Goal: Transaction & Acquisition: Purchase product/service

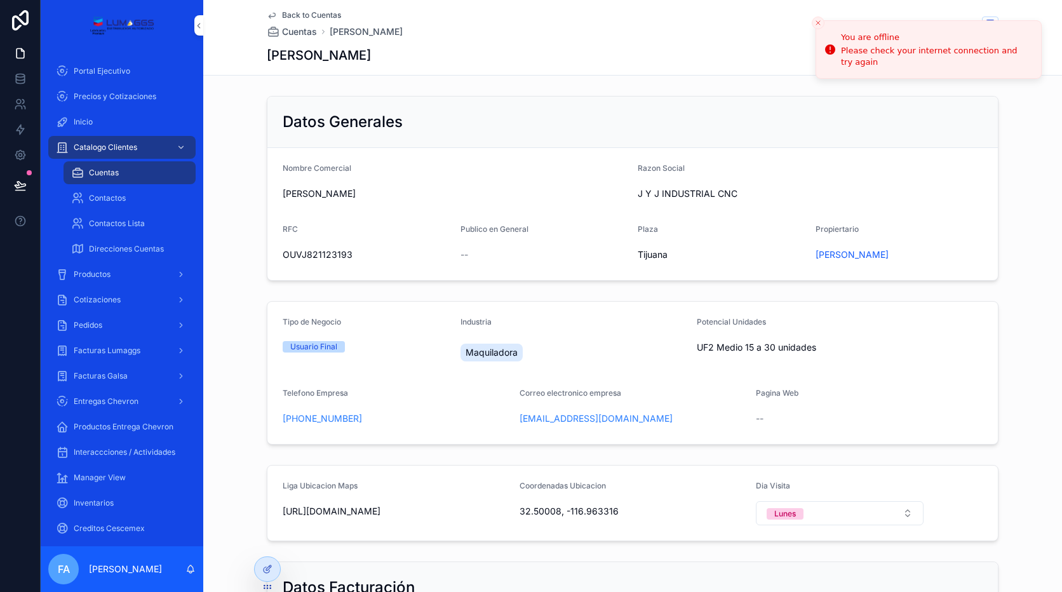
click at [109, 278] on span "Productos" at bounding box center [92, 274] width 37 height 10
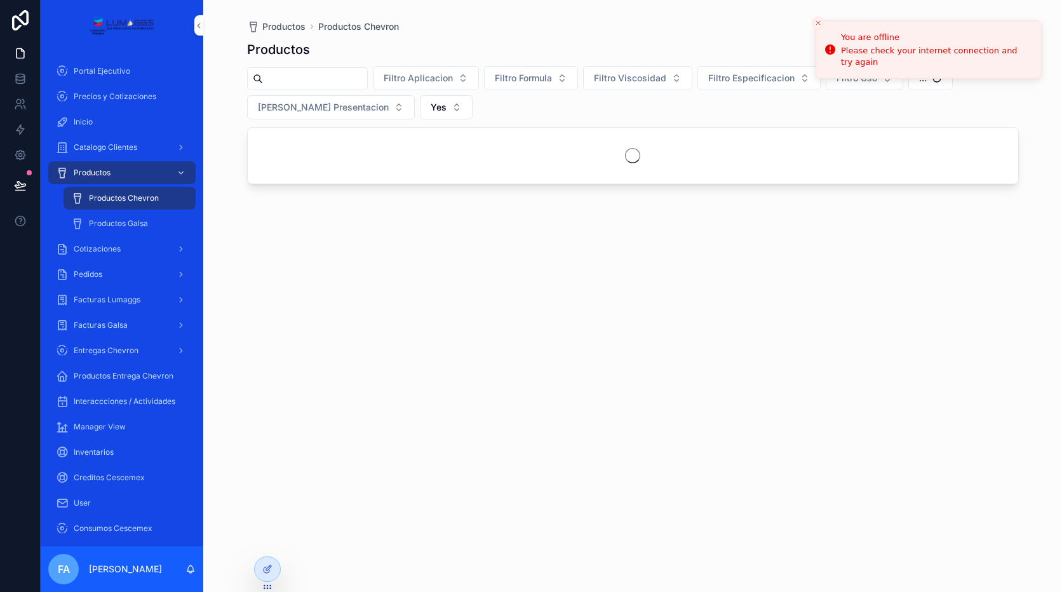
click at [96, 277] on span "Pedidos" at bounding box center [88, 274] width 29 height 10
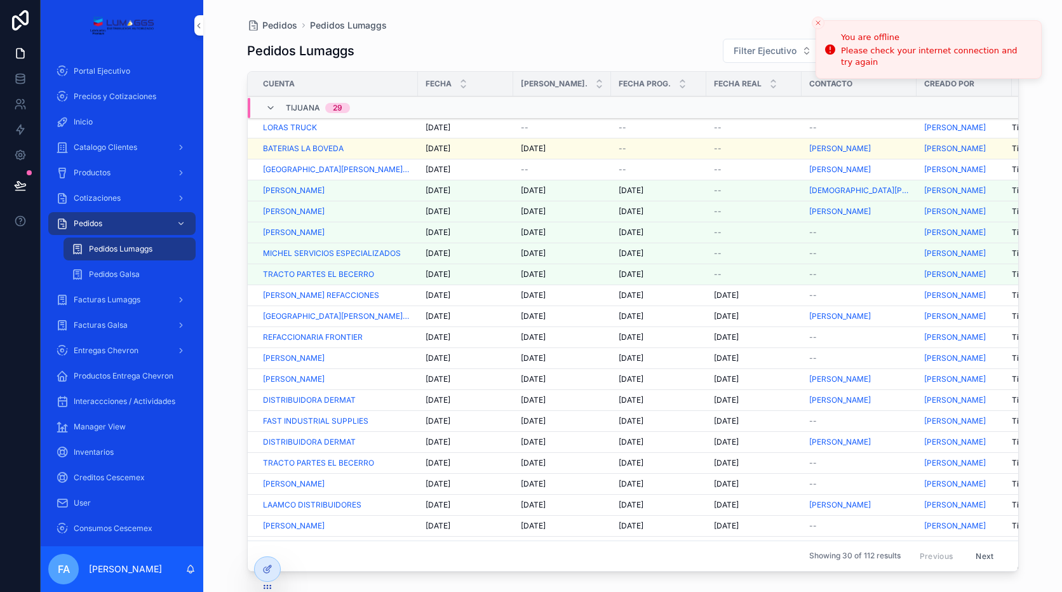
click at [138, 200] on div "Cotizaciones" at bounding box center [122, 198] width 132 height 20
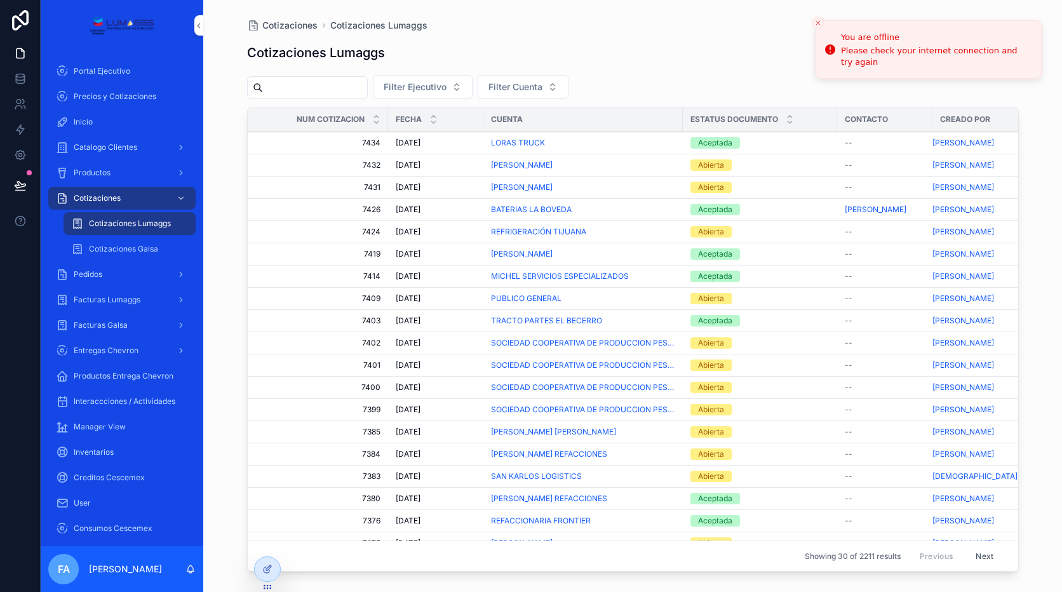
click at [131, 299] on span "Facturas Lumaggs" at bounding box center [107, 300] width 67 height 10
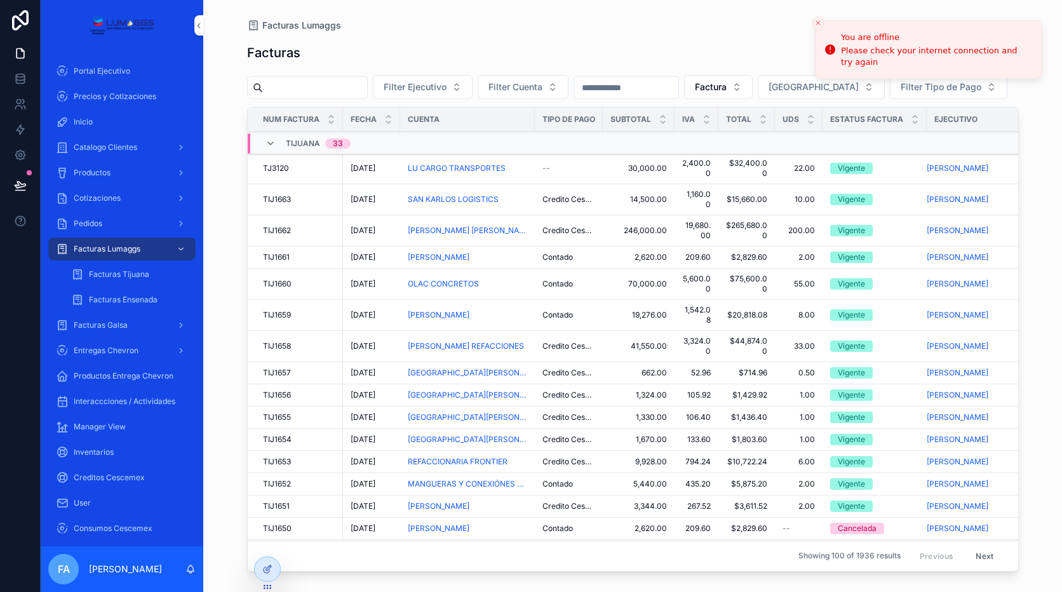
click at [132, 320] on div "Facturas Galsa" at bounding box center [122, 325] width 132 height 20
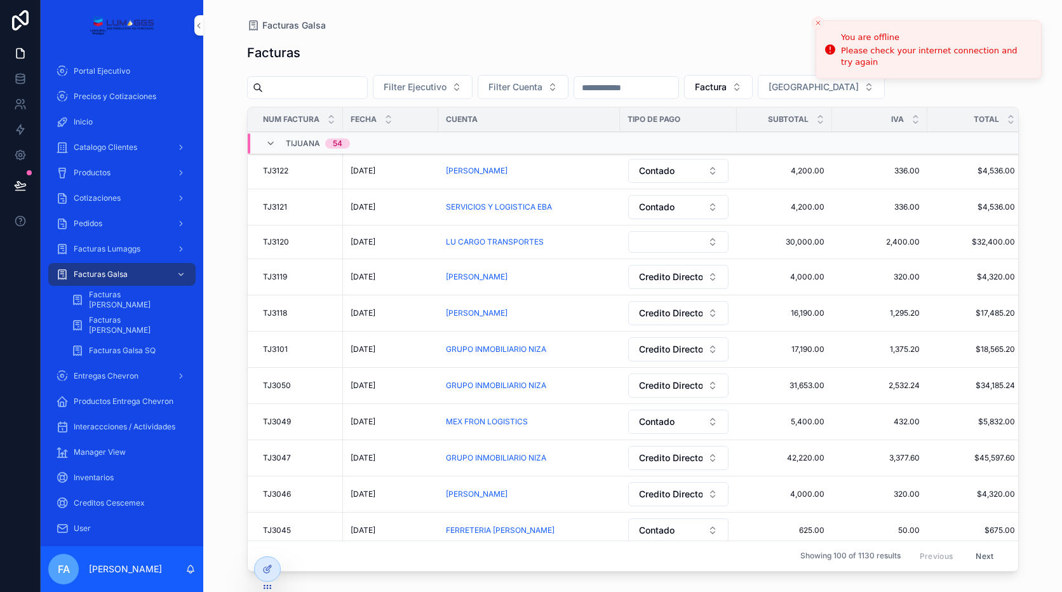
click at [130, 318] on div "Facturas [PERSON_NAME]" at bounding box center [129, 325] width 117 height 20
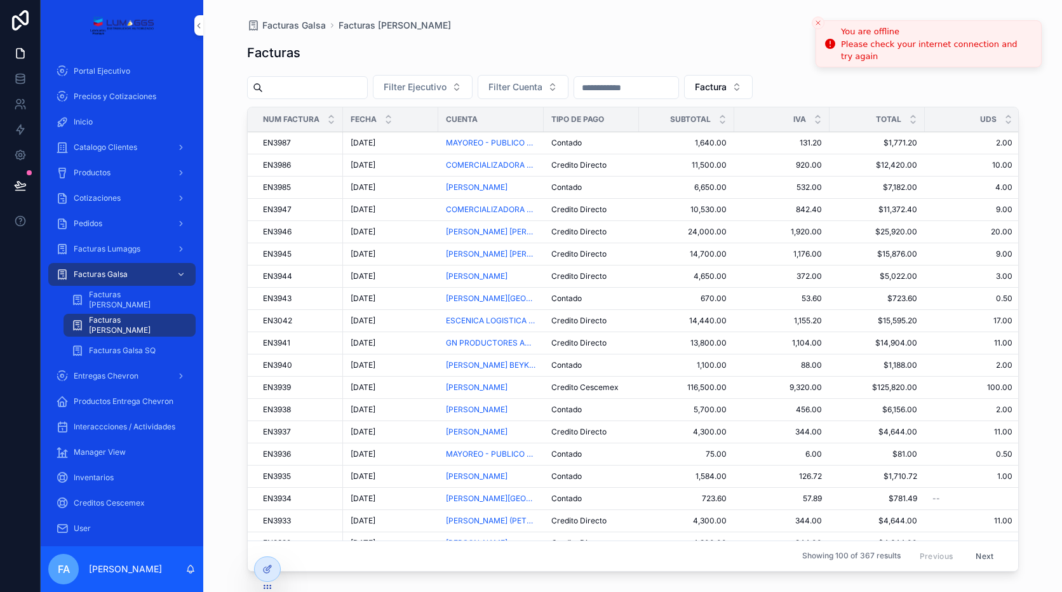
click at [819, 19] on icon "Close toast" at bounding box center [818, 23] width 8 height 8
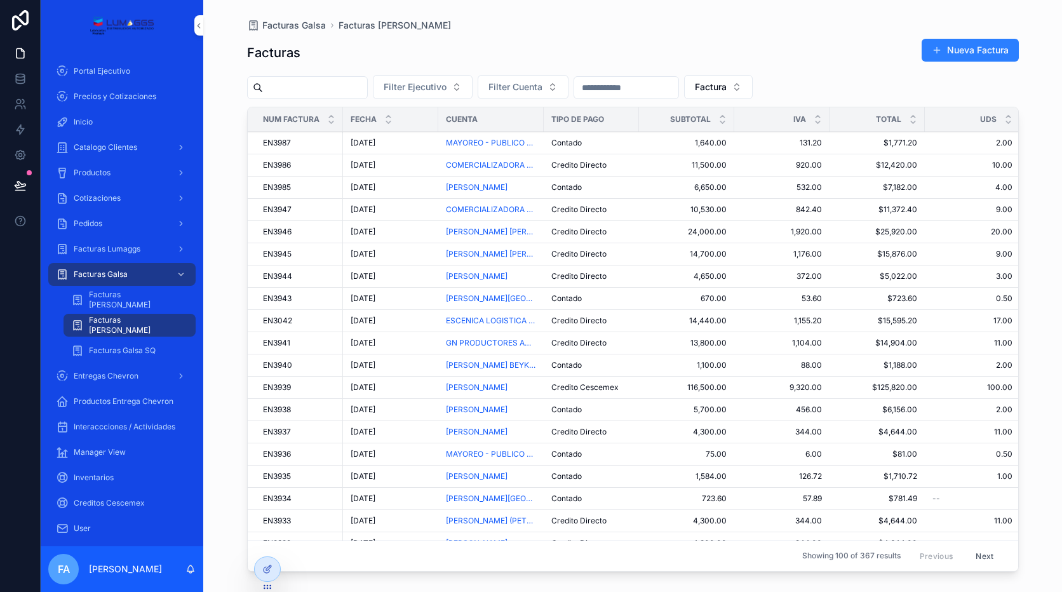
click at [95, 144] on span "Catalogo Clientes" at bounding box center [106, 147] width 64 height 10
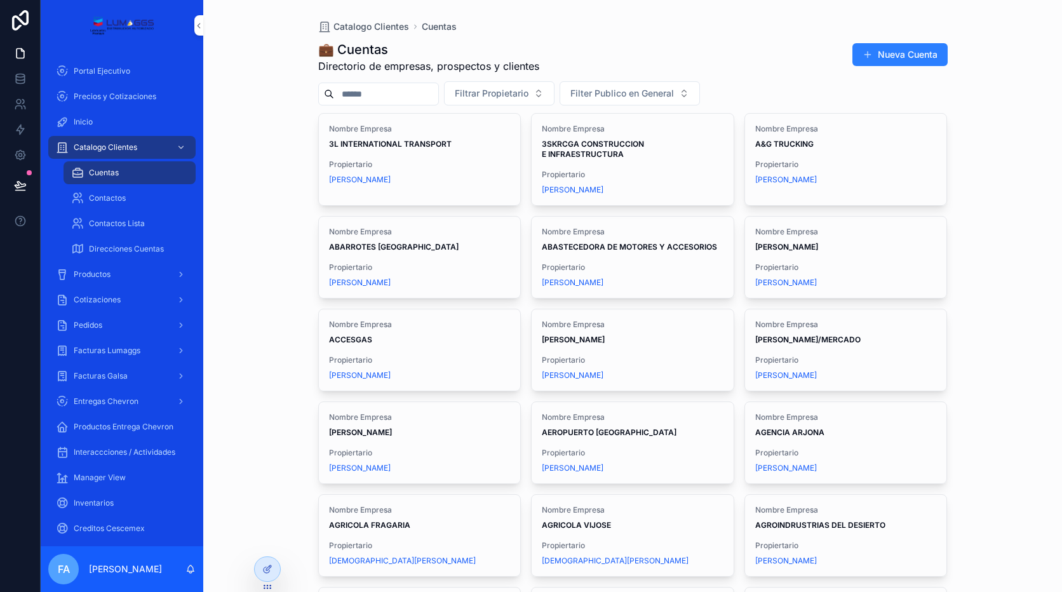
click at [917, 51] on button "Nueva Cuenta" at bounding box center [899, 54] width 95 height 23
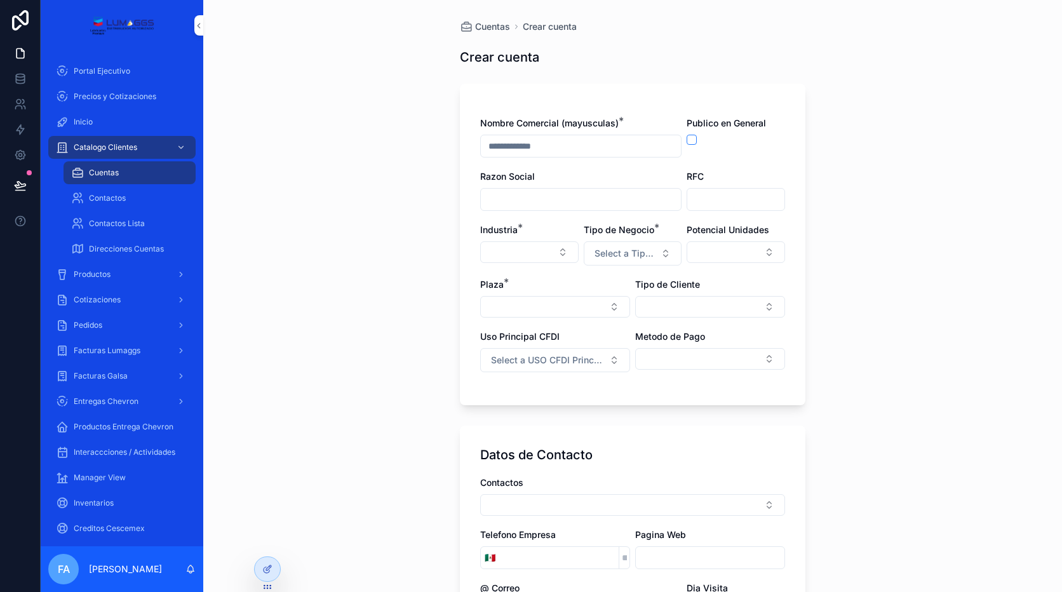
click at [527, 143] on input "scrollable content" at bounding box center [581, 146] width 200 height 18
click at [539, 147] on input "scrollable content" at bounding box center [581, 146] width 200 height 18
paste input "**********"
type input "**********"
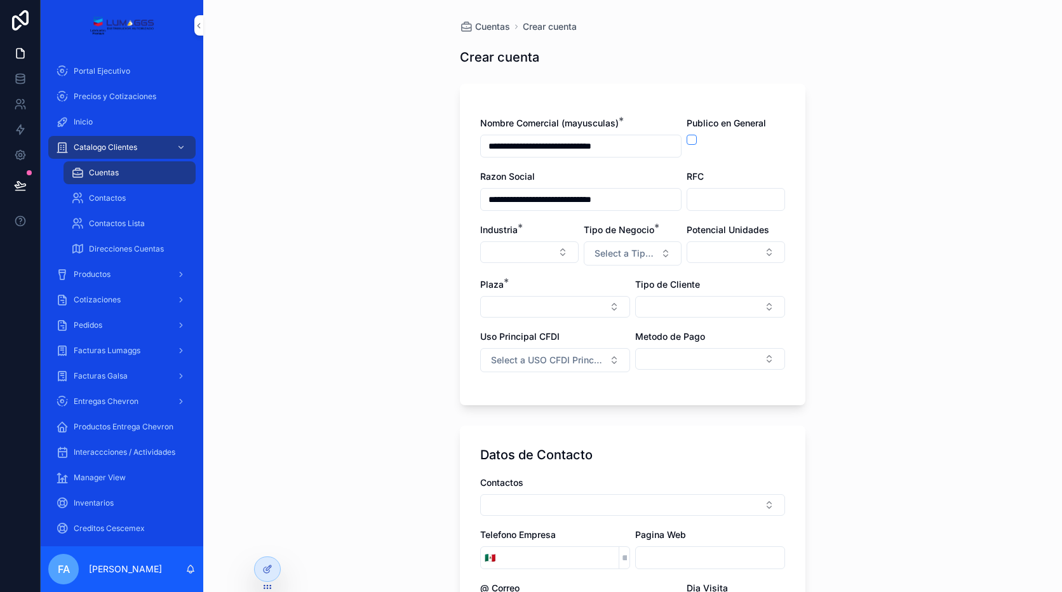
type input "**********"
click at [714, 205] on input "scrollable content" at bounding box center [735, 200] width 97 height 18
paste input "**********"
type input "**********"
click at [543, 259] on button "Select Button" at bounding box center [529, 252] width 98 height 22
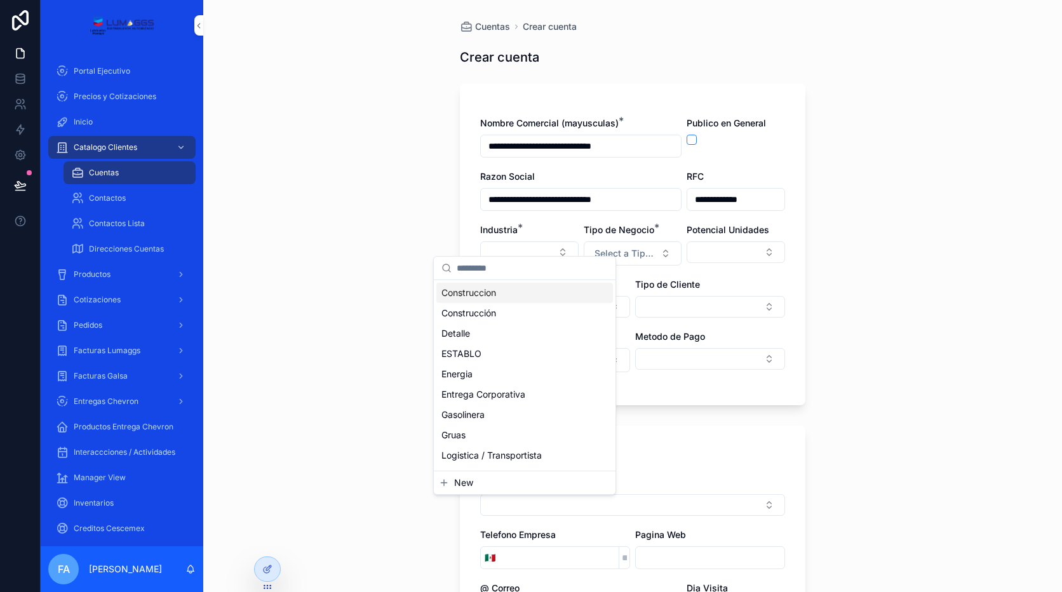
scroll to position [64, 0]
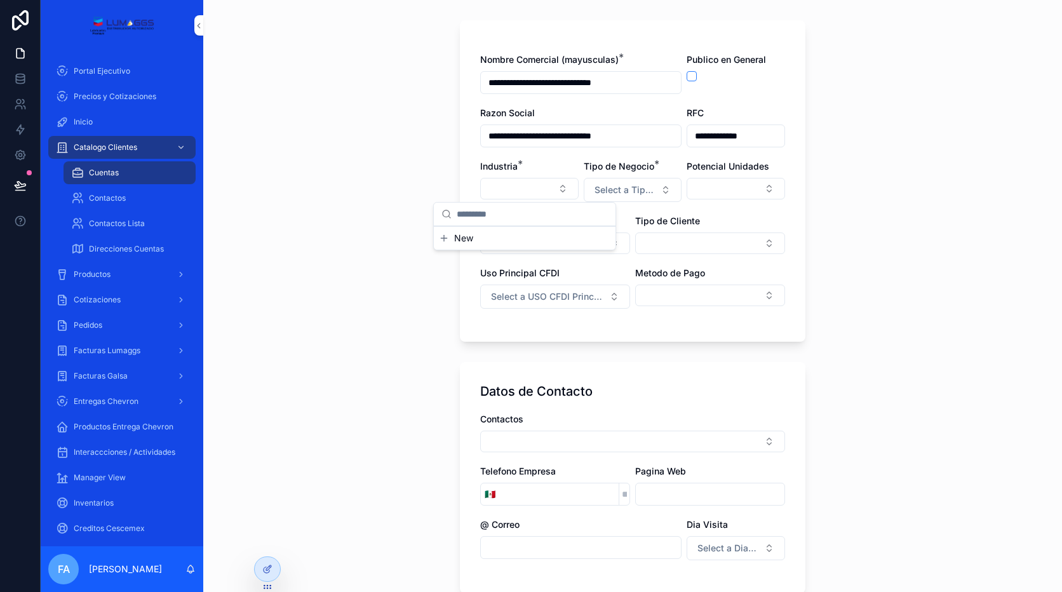
click at [748, 364] on div "Datos de Contacto Contactos Telefono Empresa 🇲🇽 Pagina Web @ Correo Dia Visita …" at bounding box center [633, 477] width 346 height 231
click at [590, 303] on button "Select a USO CFDI Principal" at bounding box center [555, 297] width 150 height 24
click at [549, 348] on div "Gastos en General" at bounding box center [550, 347] width 177 height 19
click at [685, 299] on button "Select Button" at bounding box center [710, 296] width 150 height 22
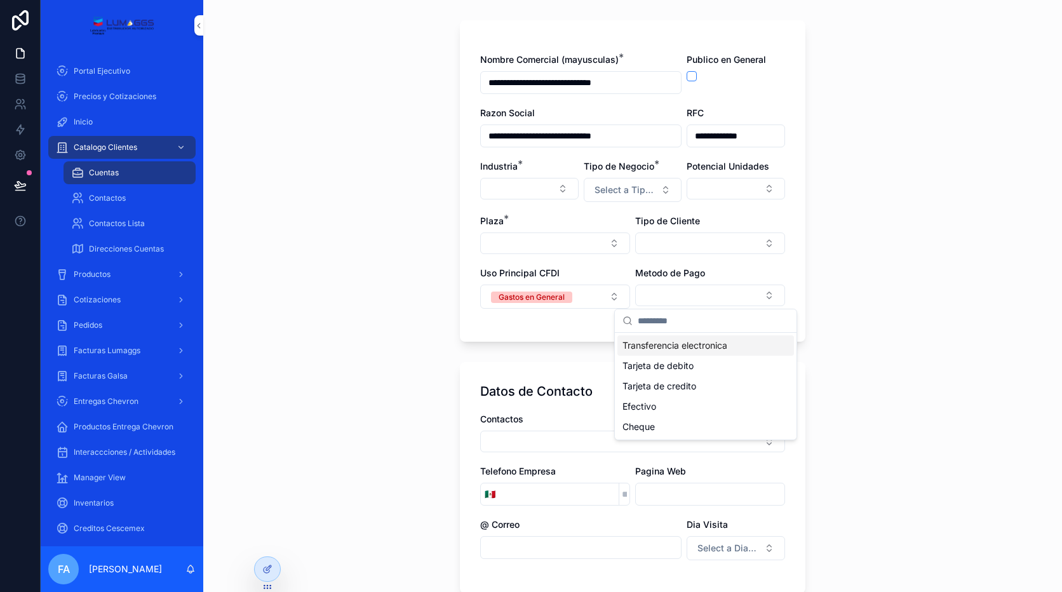
click at [687, 343] on span "Transferencia electronica" at bounding box center [675, 345] width 105 height 13
click at [682, 250] on button "Select Button" at bounding box center [710, 243] width 150 height 22
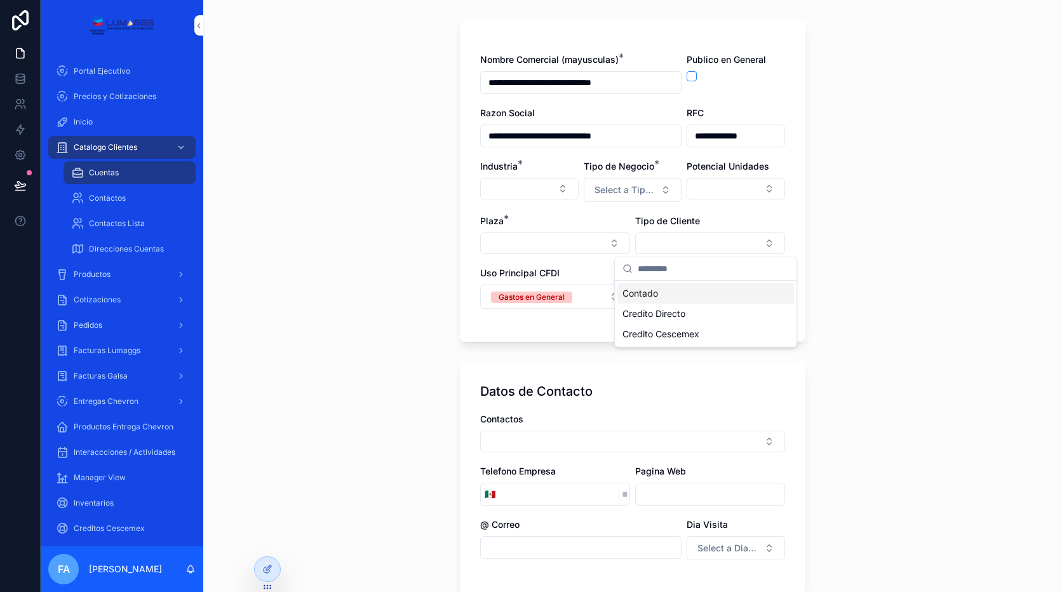
click at [648, 294] on span "Contado" at bounding box center [641, 293] width 36 height 13
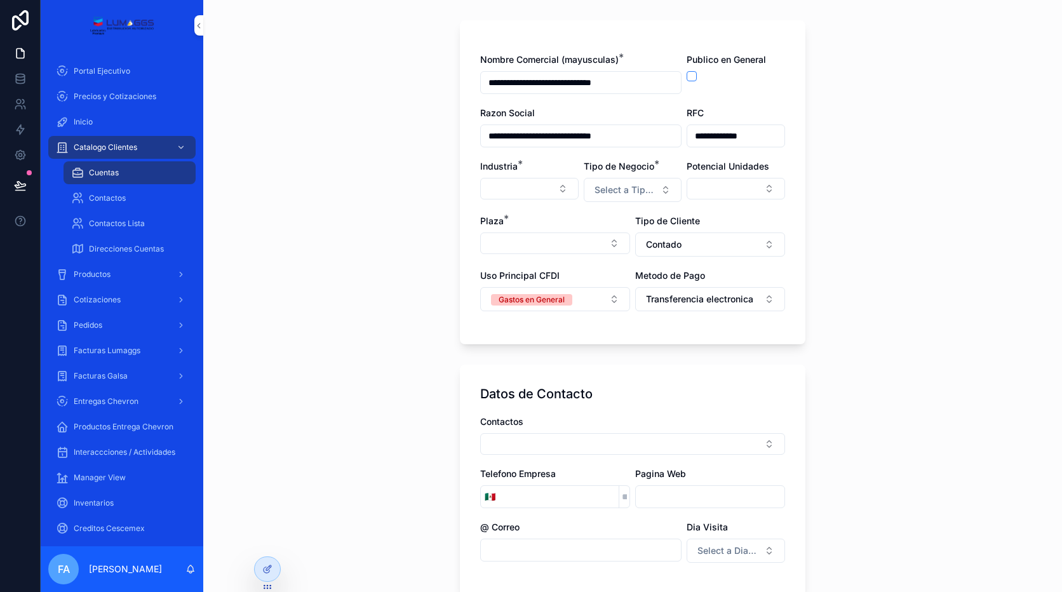
click at [568, 252] on button "Select Button" at bounding box center [555, 243] width 150 height 22
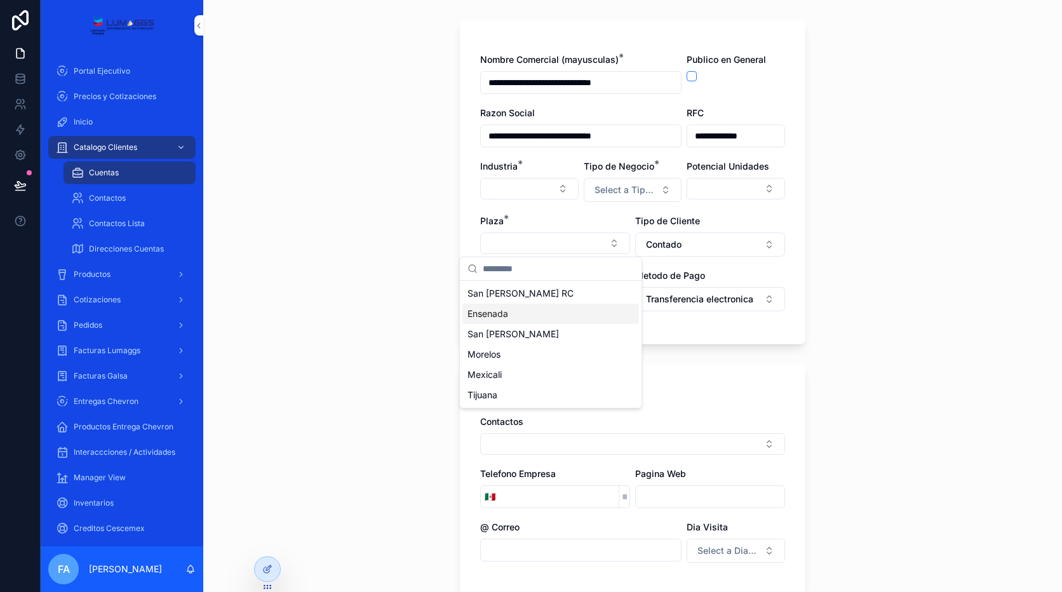
click at [500, 315] on span "Ensenada" at bounding box center [488, 313] width 41 height 13
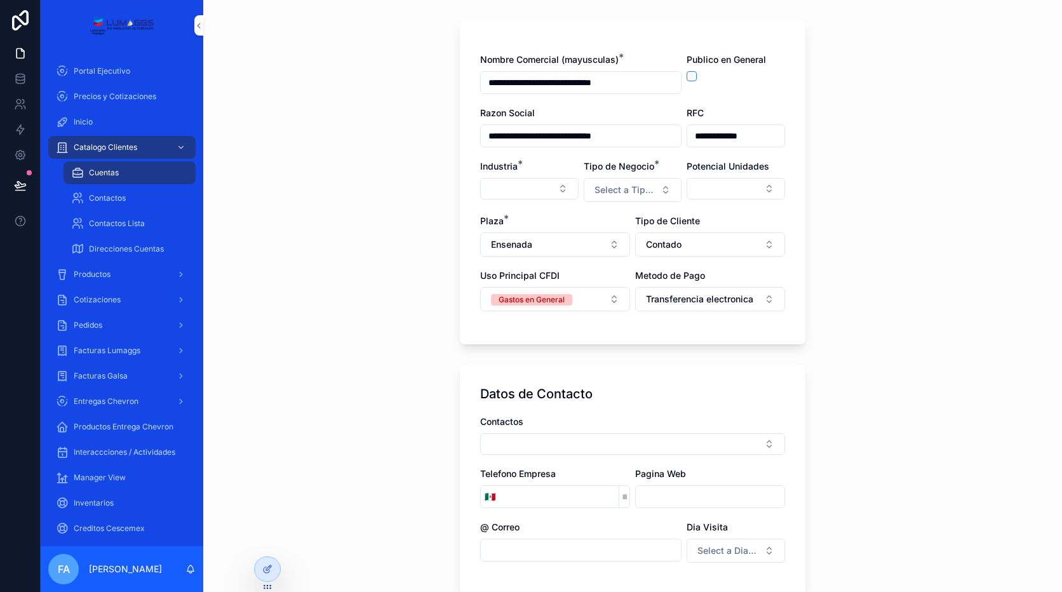
click at [706, 193] on button "Select Button" at bounding box center [736, 189] width 98 height 22
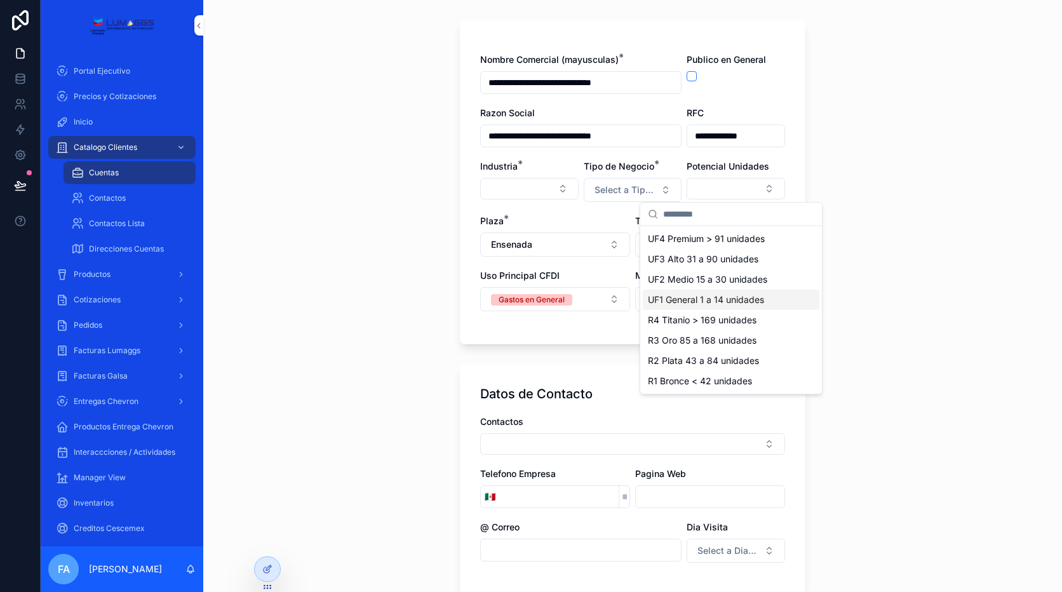
click at [711, 304] on span "UF1 General 1 a 14 unidades" at bounding box center [706, 299] width 116 height 13
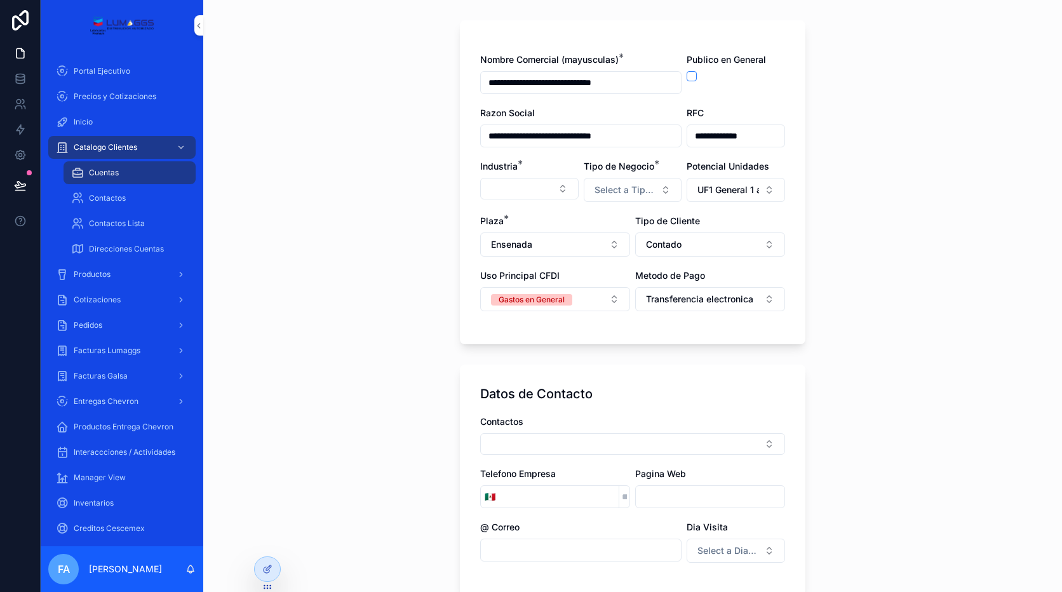
click at [636, 196] on span "Select a Tipo de Negocio" at bounding box center [626, 190] width 62 height 13
click at [565, 238] on div "Reventa" at bounding box center [567, 240] width 30 height 11
click at [514, 180] on button "Select Button" at bounding box center [529, 189] width 98 height 22
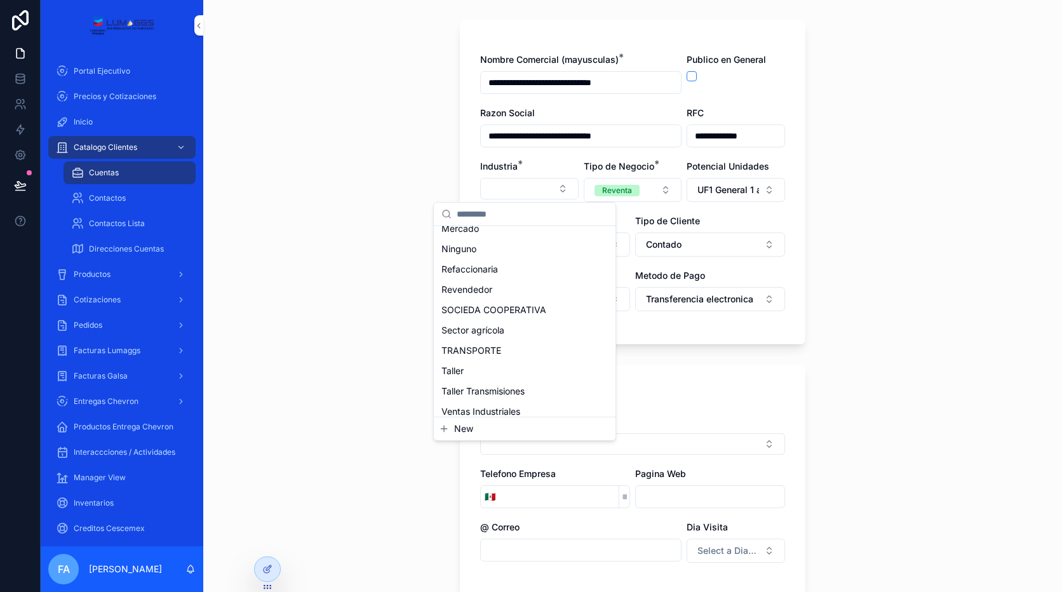
scroll to position [262, 0]
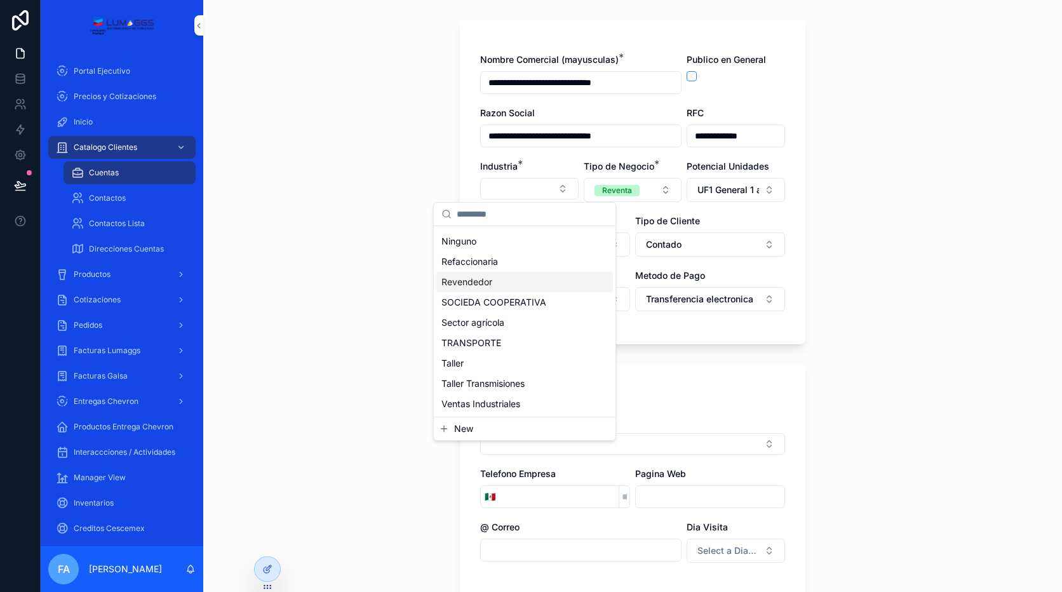
click at [481, 288] on div "Revendedor" at bounding box center [524, 282] width 177 height 20
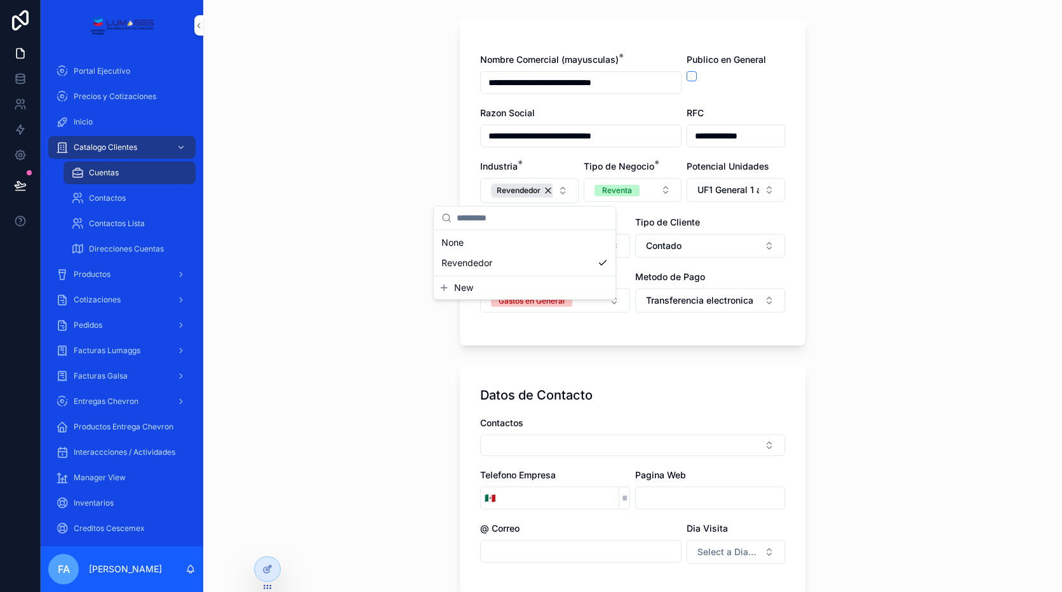
click at [856, 367] on div "**********" at bounding box center [632, 232] width 859 height 592
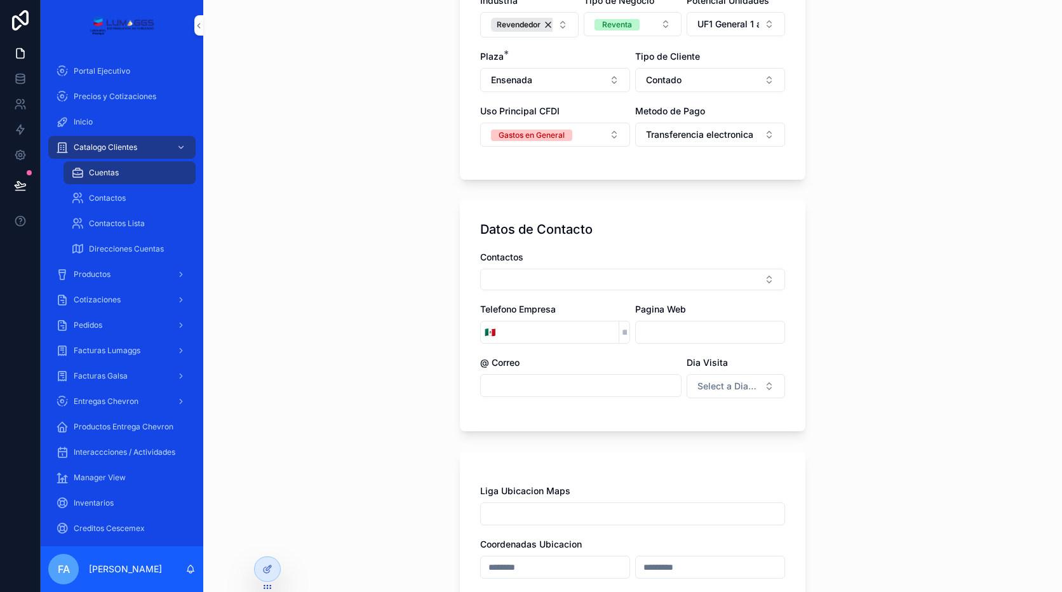
scroll to position [254, 0]
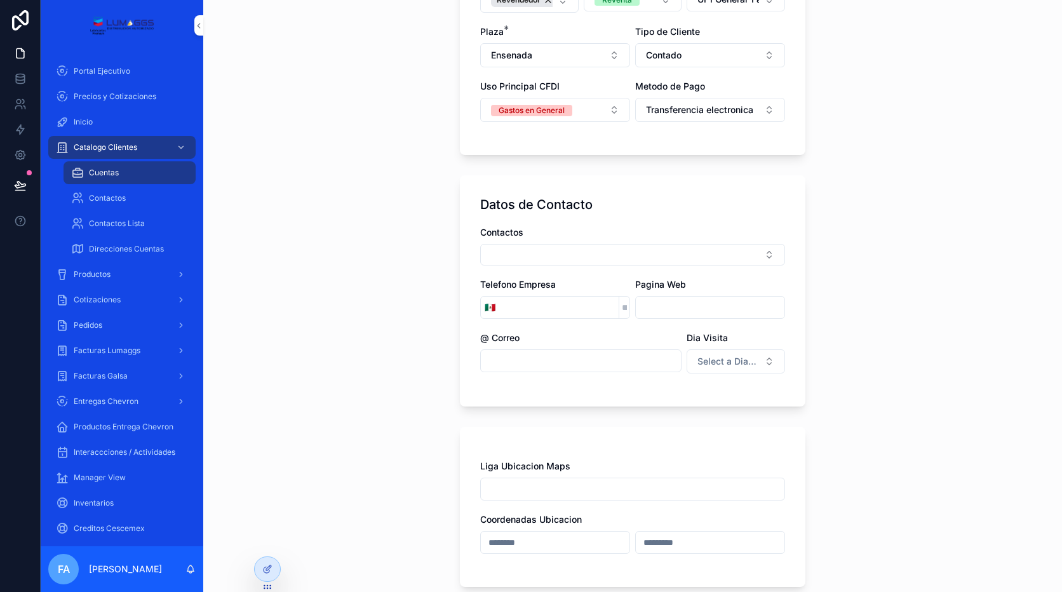
click at [517, 257] on button "Select Button" at bounding box center [632, 255] width 305 height 22
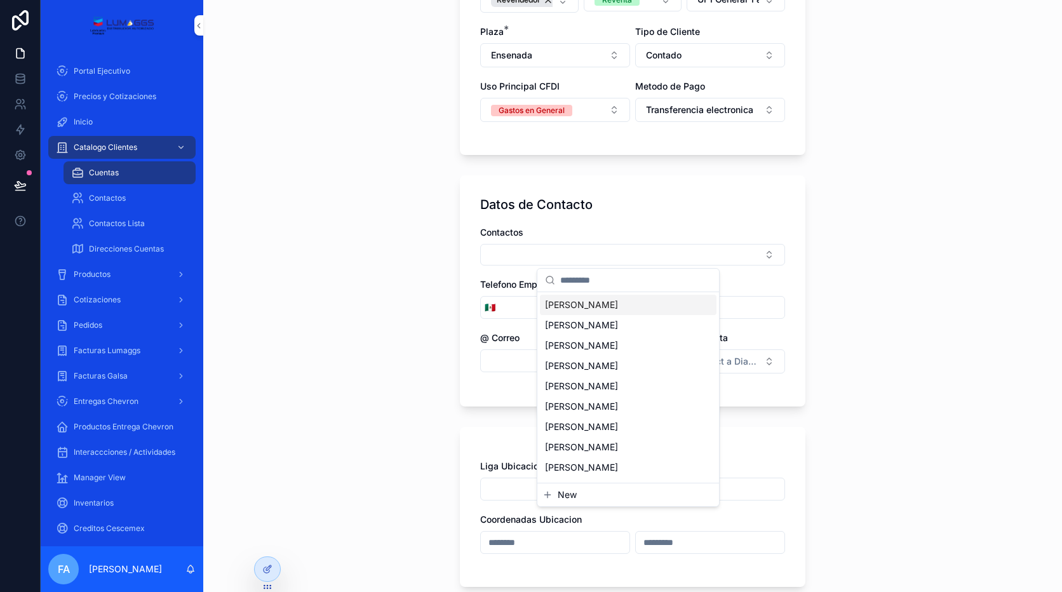
click at [432, 278] on div "**********" at bounding box center [632, 42] width 859 height 592
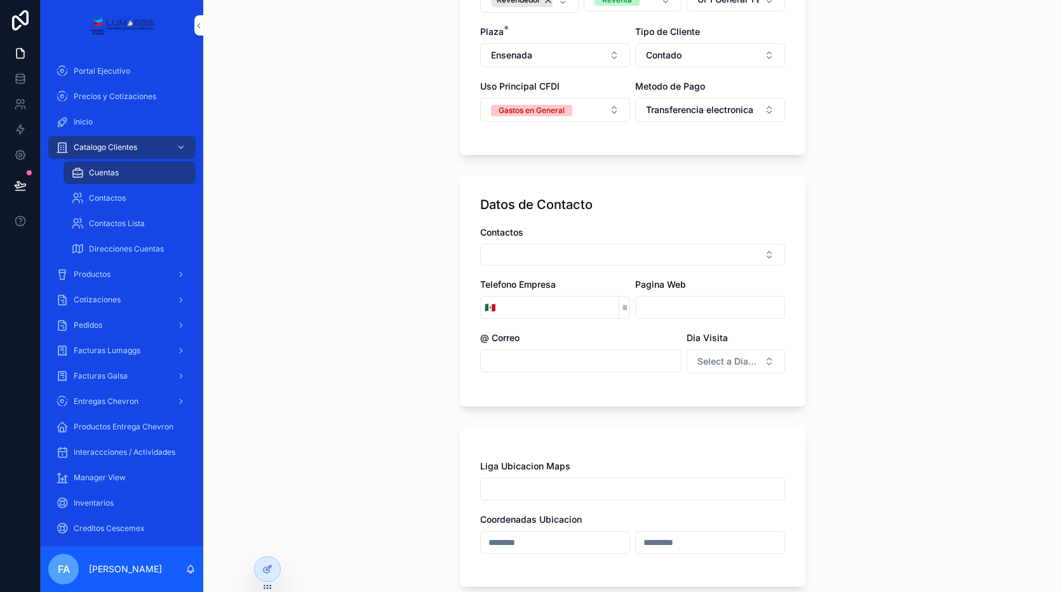
click at [516, 357] on input "scrollable content" at bounding box center [581, 361] width 200 height 18
paste input "**********"
type input "**********"
click at [562, 408] on form "**********" at bounding box center [633, 384] width 346 height 1124
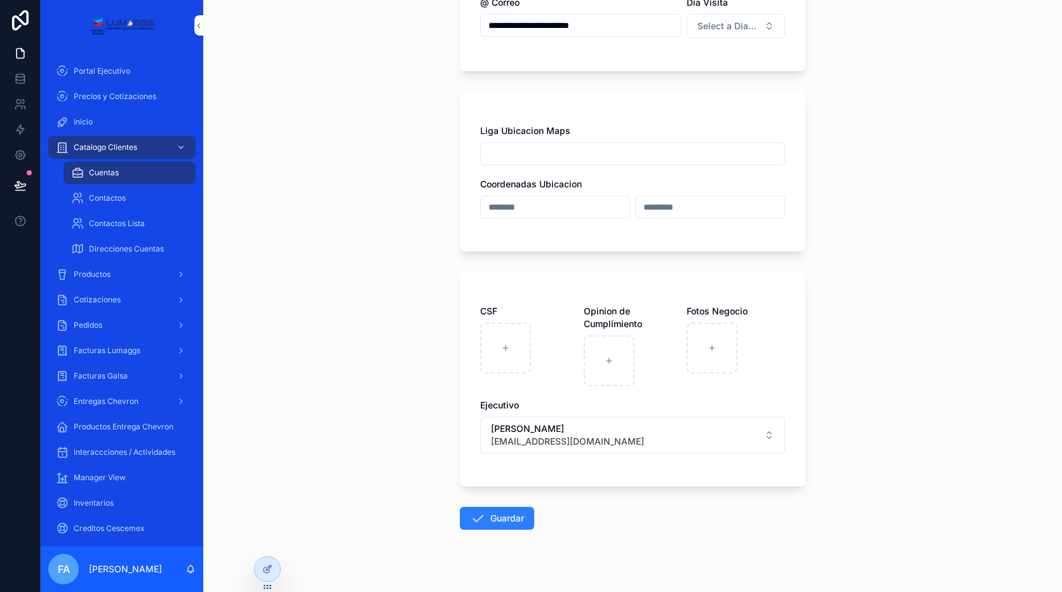
scroll to position [609, 0]
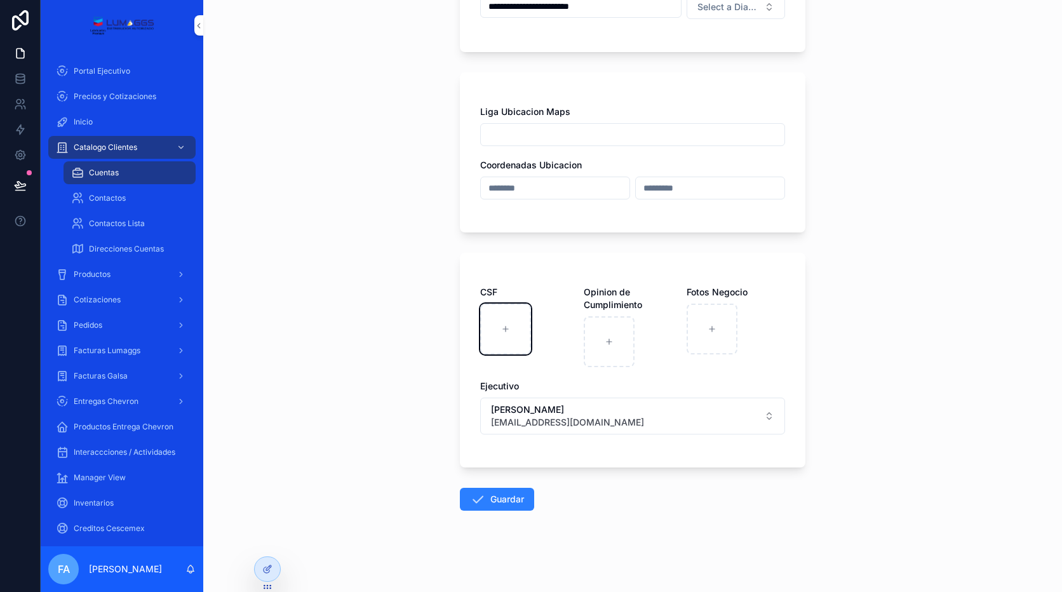
click at [501, 333] on div "scrollable content" at bounding box center [505, 329] width 51 height 51
type input "**********"
click at [609, 415] on span "[PERSON_NAME]" at bounding box center [567, 409] width 153 height 13
type input "**"
click at [603, 477] on span "[PERSON_NAME]" at bounding box center [630, 474] width 131 height 13
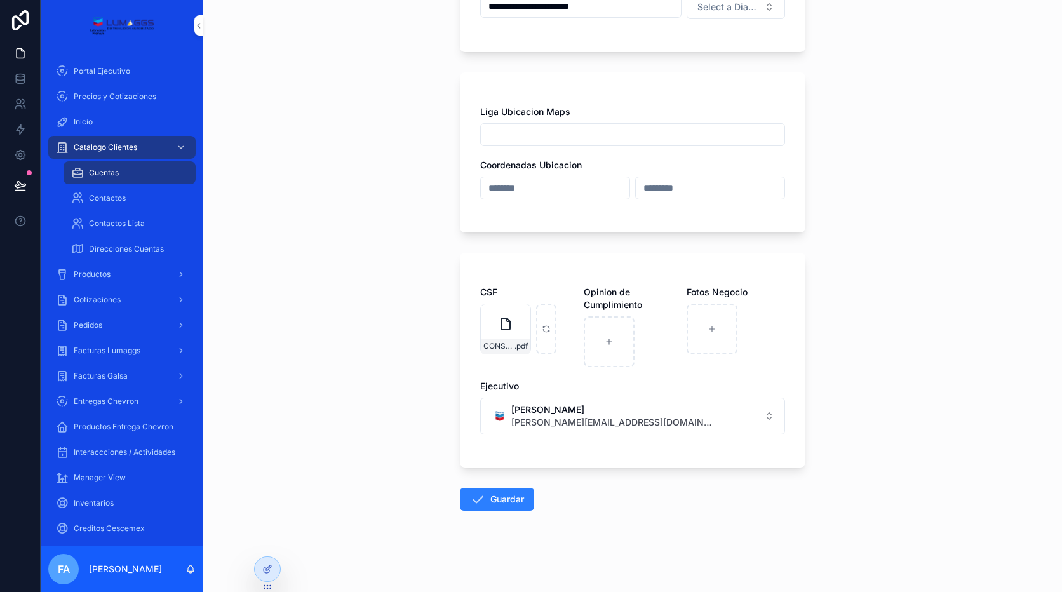
click at [488, 497] on button "Guardar" at bounding box center [497, 499] width 74 height 23
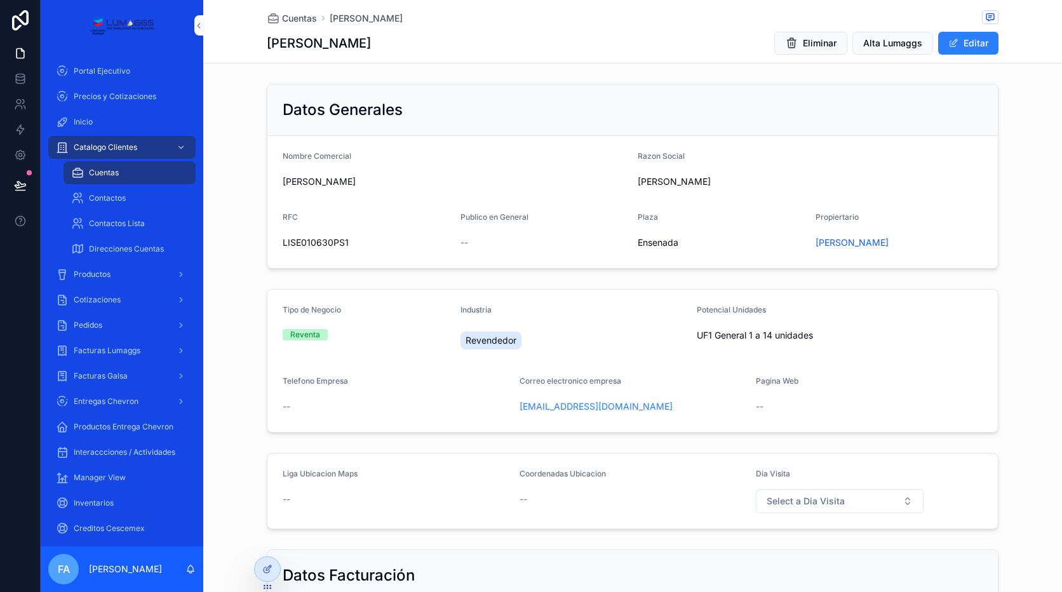
click at [892, 48] on span "Alta Lumaggs" at bounding box center [892, 43] width 59 height 13
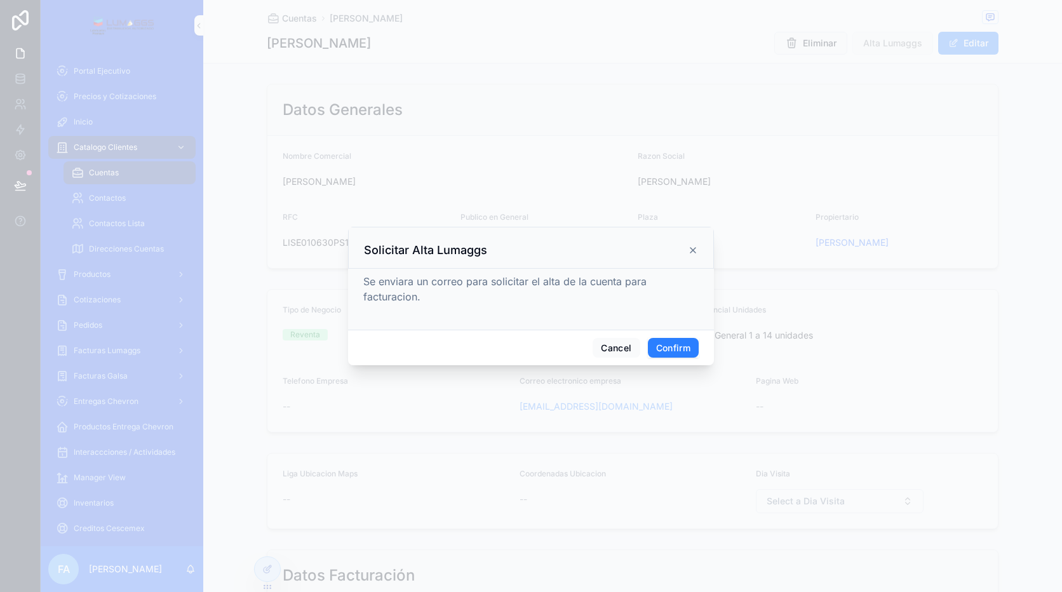
click at [656, 340] on button "Confirm" at bounding box center [673, 348] width 51 height 20
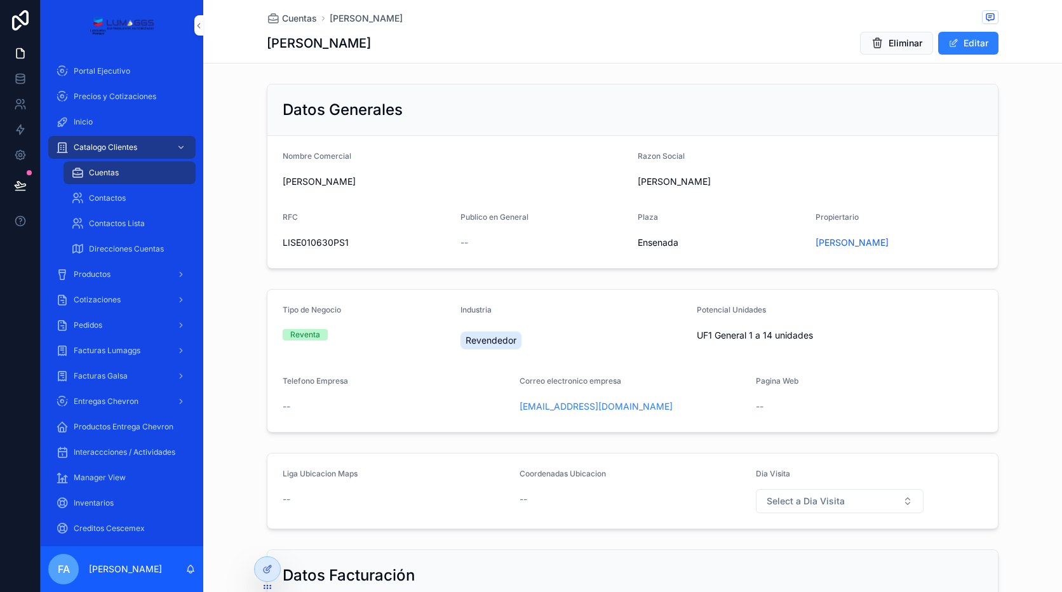
click at [117, 350] on span "Facturas Lumaggs" at bounding box center [107, 351] width 67 height 10
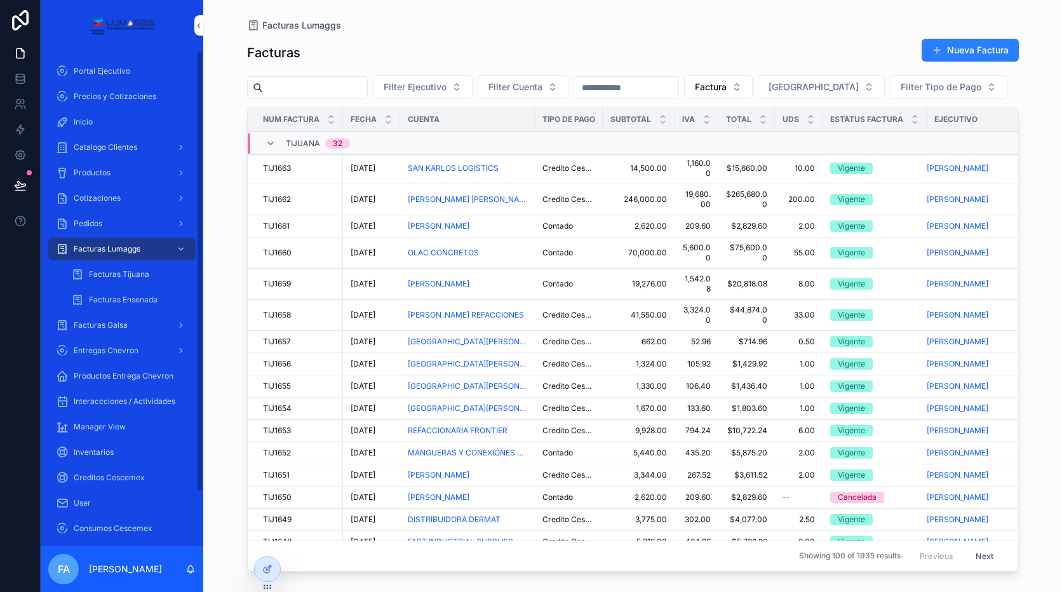
click at [130, 248] on span "Facturas Lumaggs" at bounding box center [107, 249] width 67 height 10
click at [146, 301] on span "Facturas Ensenada" at bounding box center [123, 300] width 69 height 10
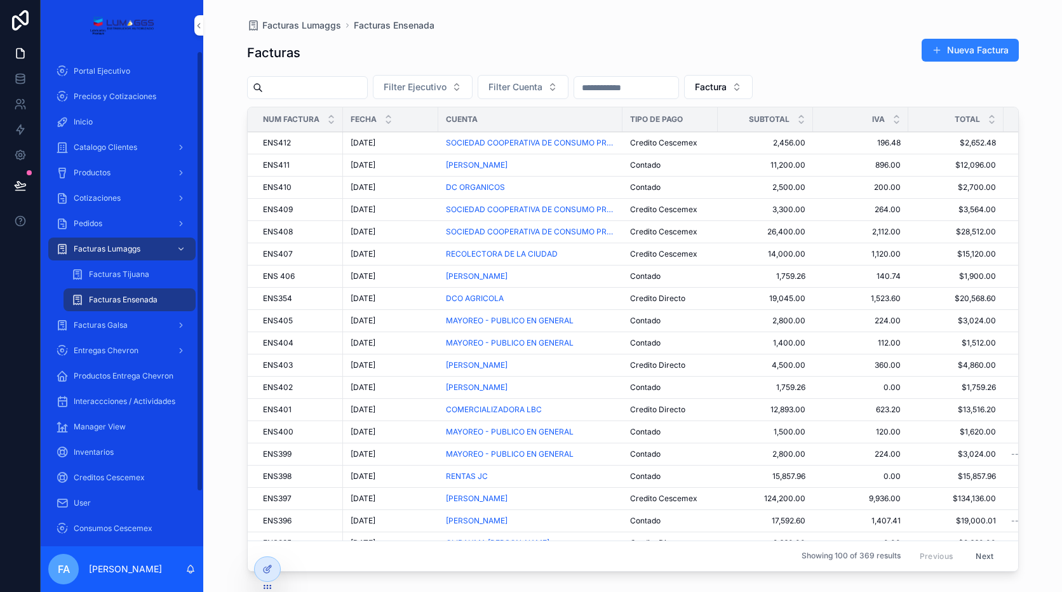
click at [126, 274] on span "Facturas Tijuana" at bounding box center [119, 274] width 60 height 10
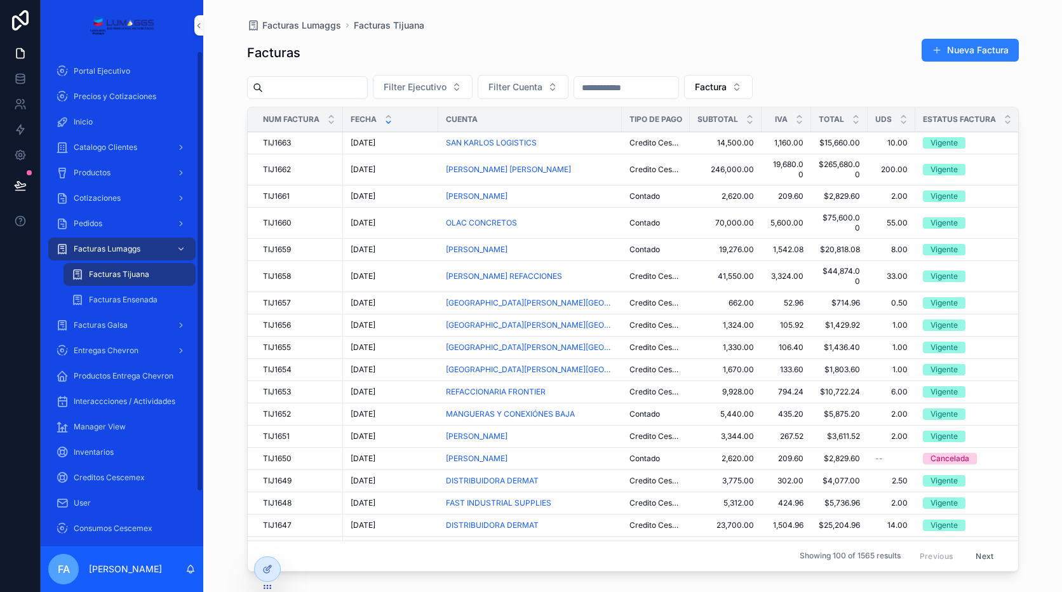
click at [127, 276] on span "Facturas Tijuana" at bounding box center [119, 274] width 60 height 10
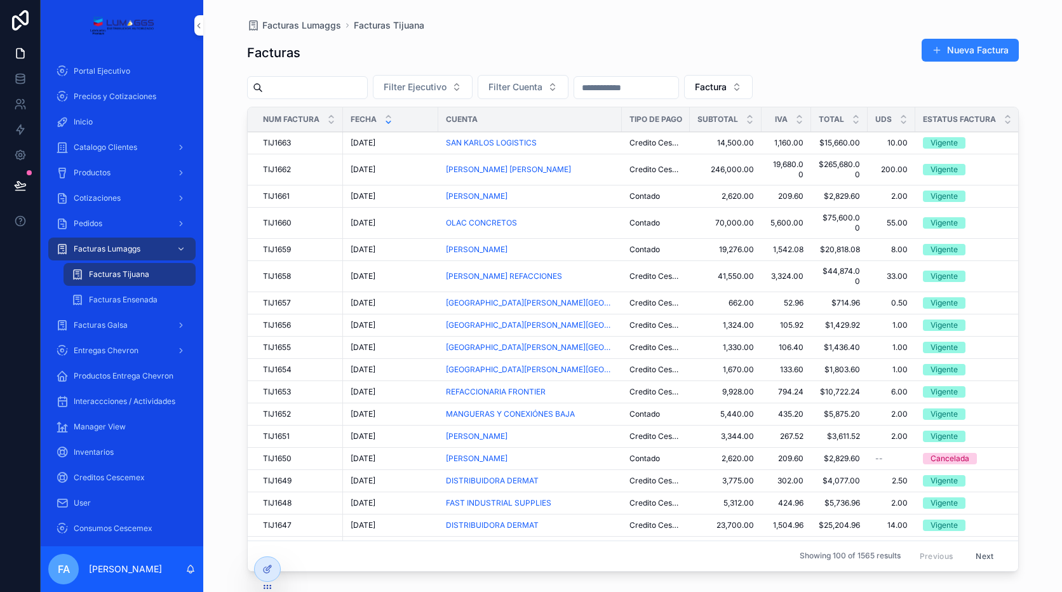
click at [130, 273] on span "Facturas Tijuana" at bounding box center [119, 274] width 60 height 10
click at [368, 172] on span "[DATE]" at bounding box center [363, 170] width 25 height 10
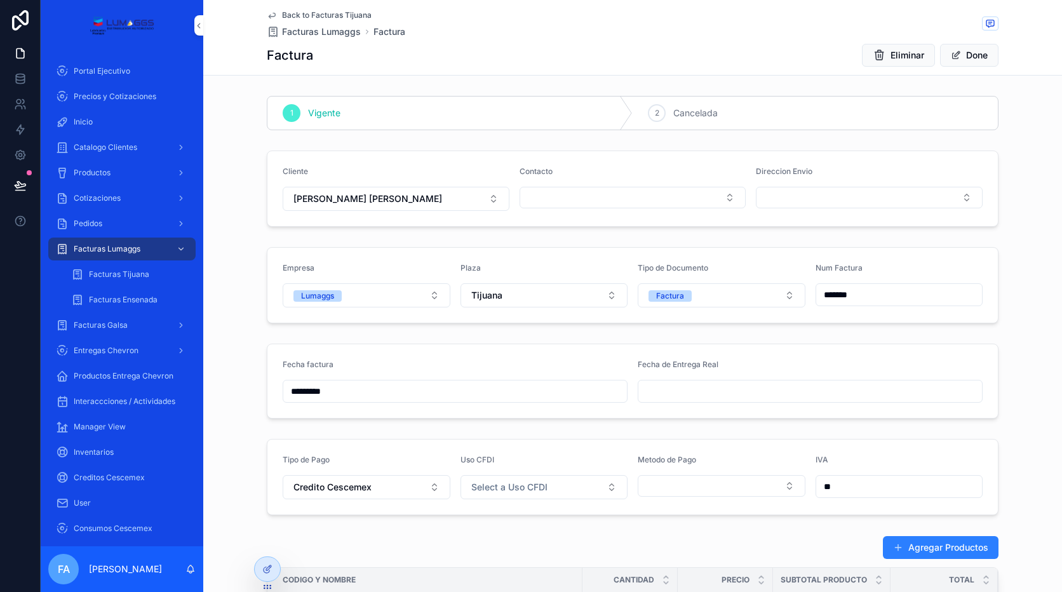
click at [711, 119] on span "Cancelada" at bounding box center [695, 113] width 44 height 13
click at [314, 15] on span "Back to Facturas Tijuana" at bounding box center [327, 15] width 90 height 10
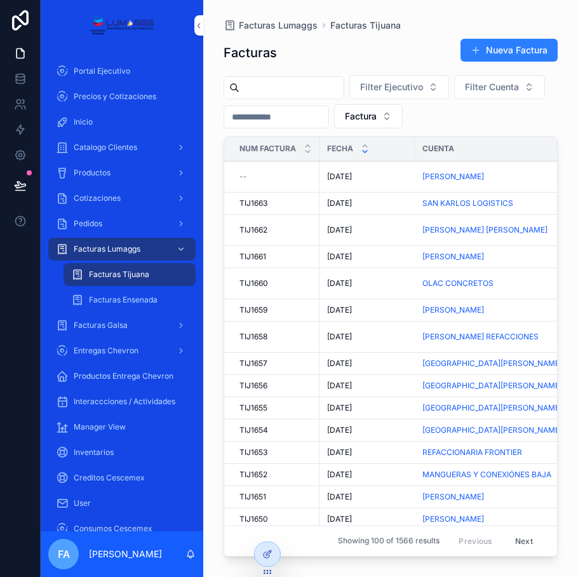
click at [343, 177] on span "[DATE]" at bounding box center [339, 177] width 25 height 10
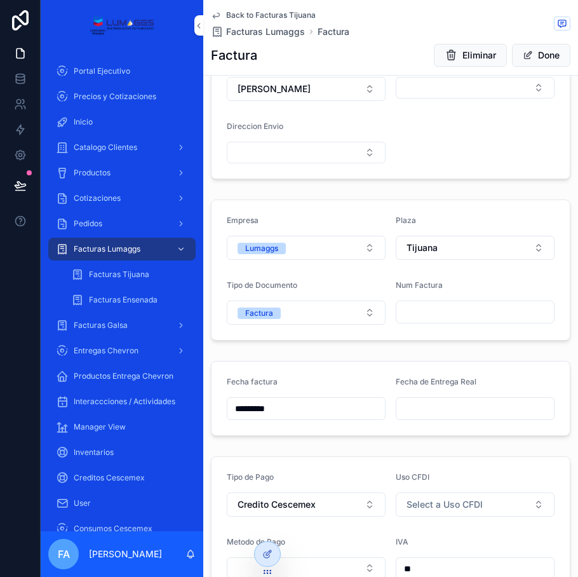
scroll to position [127, 0]
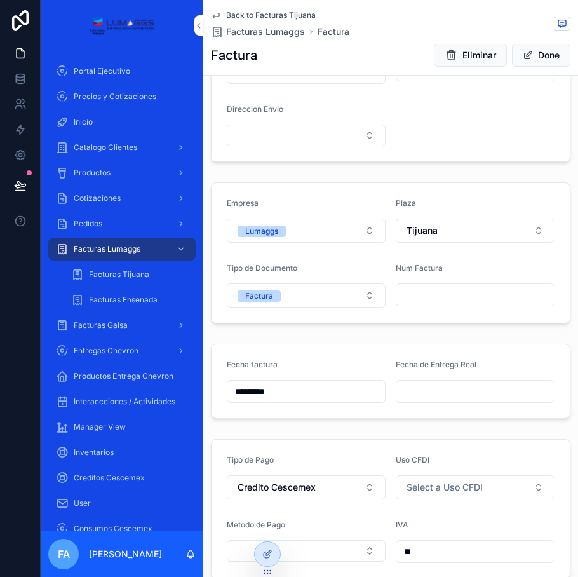
click at [319, 399] on div "*********" at bounding box center [306, 391] width 159 height 23
click at [303, 393] on input "*********" at bounding box center [306, 391] width 158 height 18
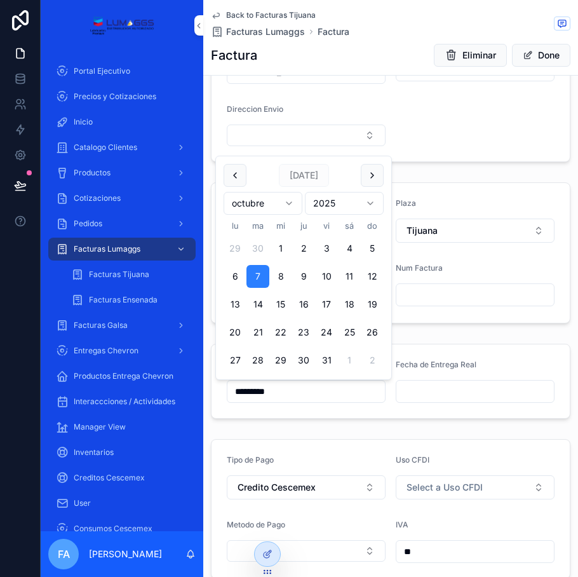
click at [226, 273] on button "6" at bounding box center [235, 276] width 23 height 23
type input "*********"
click at [422, 324] on div "Empresa Lumaggs Plaza Tijuana Tipo de Documento Factura Num Factura" at bounding box center [390, 252] width 375 height 151
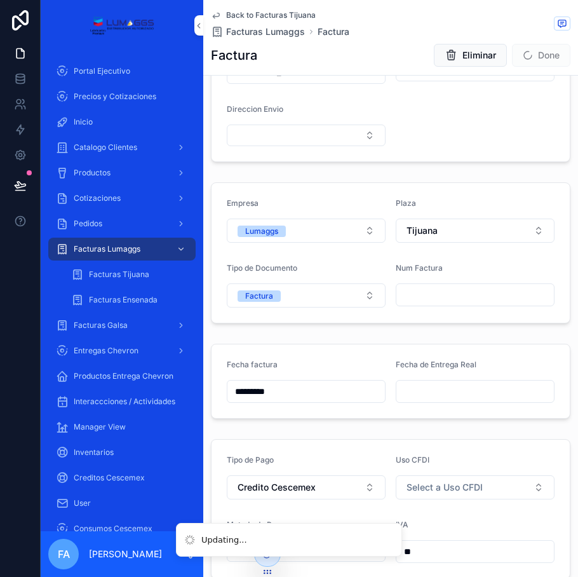
click at [421, 306] on div "scrollable content" at bounding box center [475, 294] width 159 height 23
click at [421, 293] on input "scrollable content" at bounding box center [475, 295] width 158 height 18
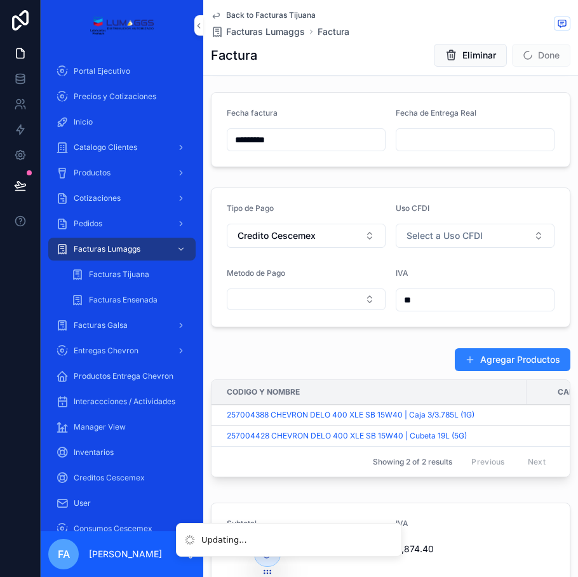
scroll to position [381, 0]
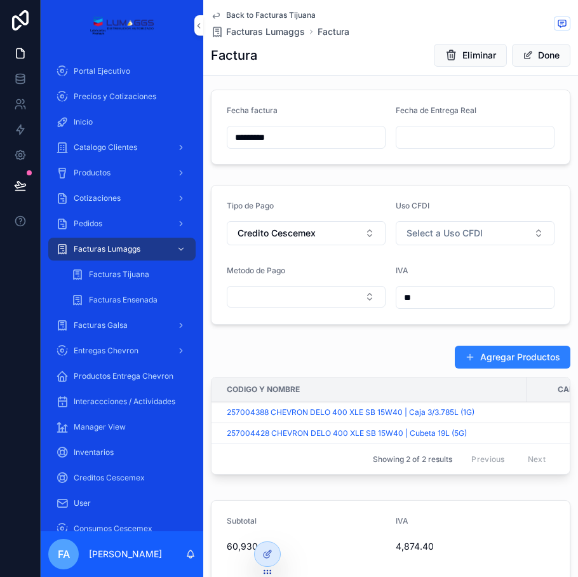
type input "*******"
click at [300, 302] on button "Select Button" at bounding box center [306, 297] width 159 height 22
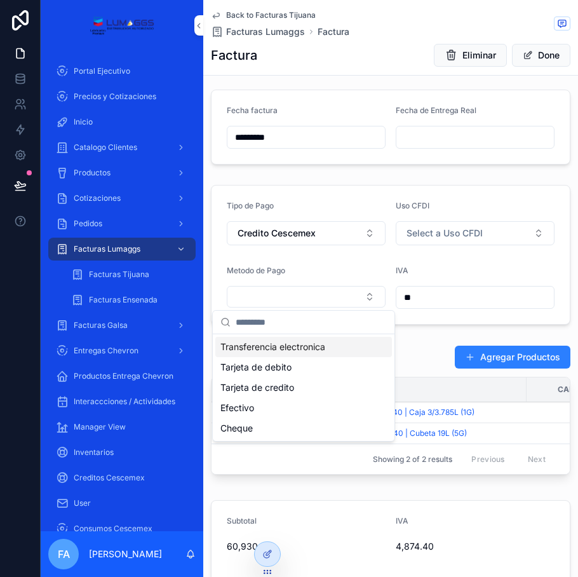
click at [274, 351] on span "Transferencia electronica" at bounding box center [272, 346] width 105 height 13
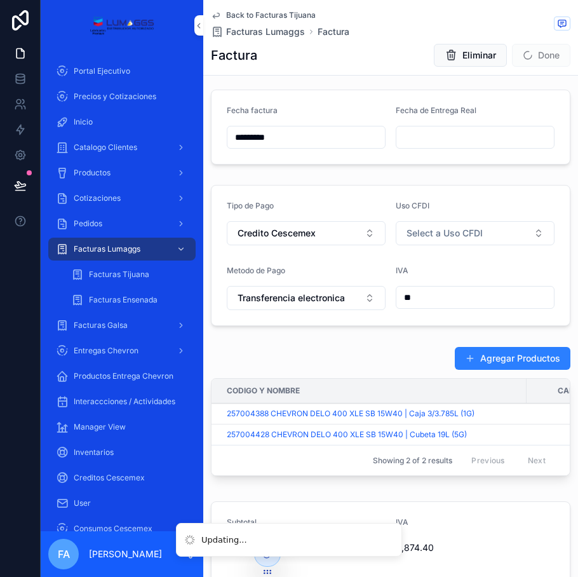
click at [361, 345] on div "Agregar Productos Codigo y Nombre Cantidad Precio Subtotal Producto Total 25700…" at bounding box center [390, 413] width 375 height 145
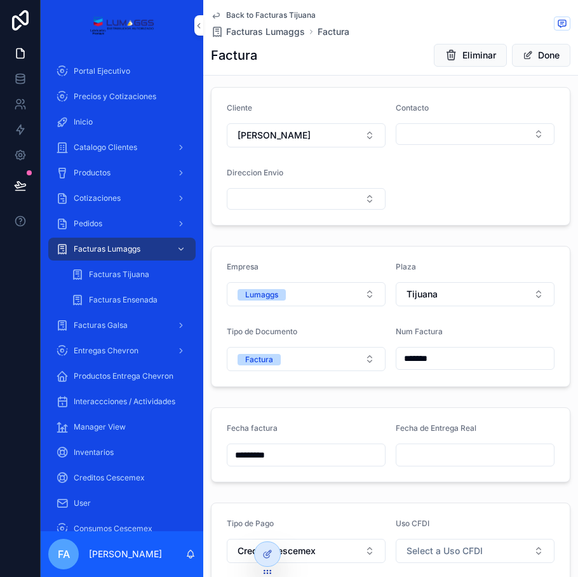
scroll to position [0, 0]
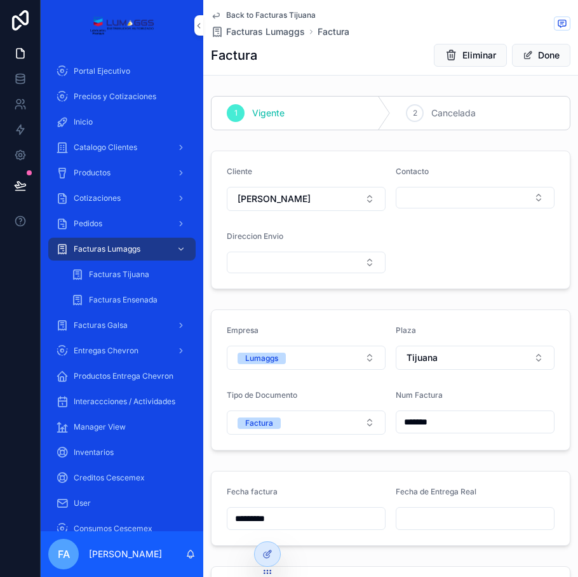
click at [266, 32] on span "Facturas Lumaggs" at bounding box center [265, 31] width 79 height 13
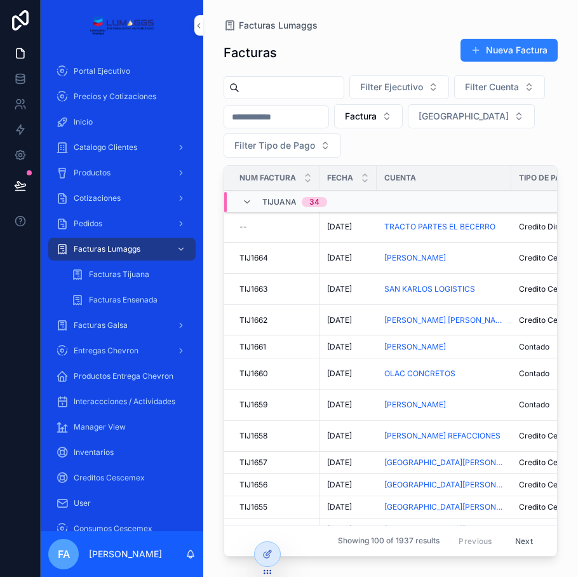
click at [349, 224] on span "[DATE]" at bounding box center [339, 227] width 25 height 10
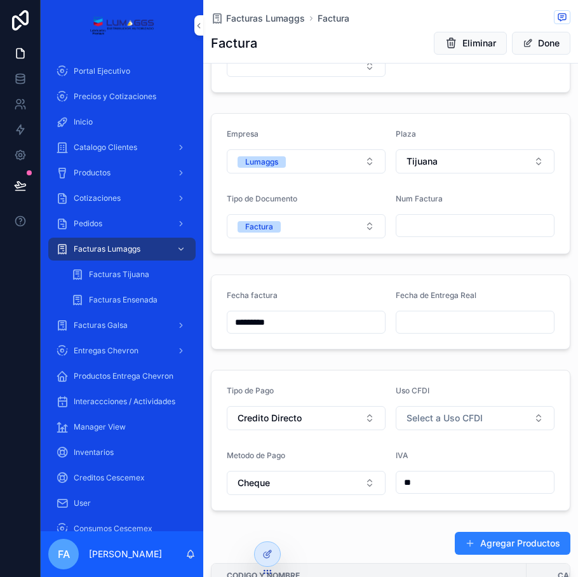
scroll to position [254, 0]
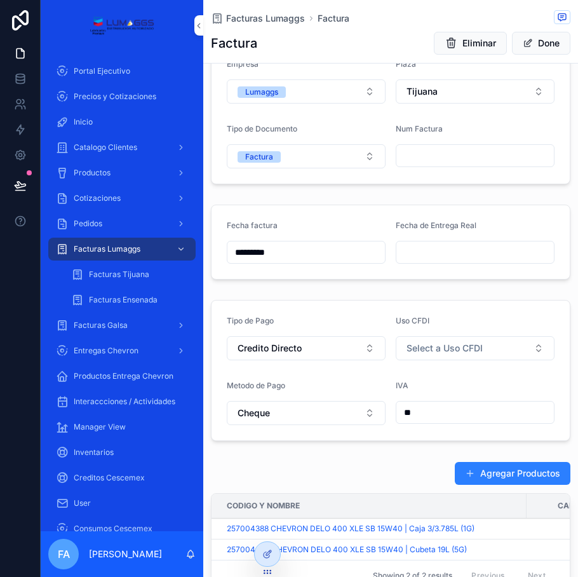
click at [310, 248] on input "*********" at bounding box center [306, 252] width 158 height 18
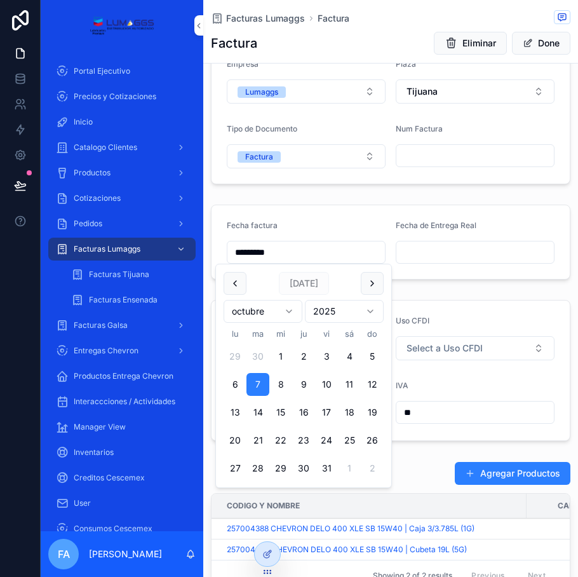
click at [234, 382] on button "6" at bounding box center [235, 384] width 23 height 23
type input "*********"
click at [455, 291] on div "1 Vigente 2 Cancelada Cliente TRACTO PARTES EL BECERRO Contacto Direccion Envio…" at bounding box center [390, 351] width 375 height 1053
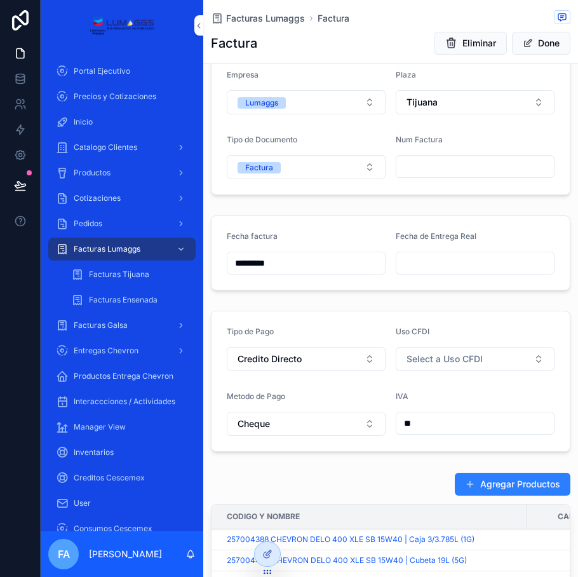
scroll to position [127, 0]
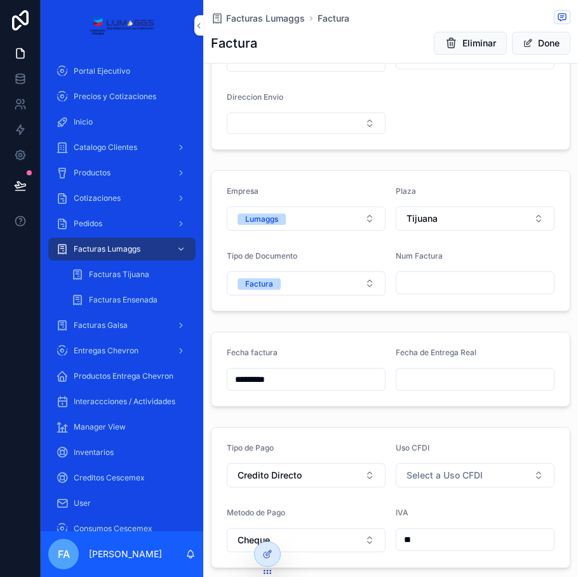
click at [424, 282] on input "scrollable content" at bounding box center [475, 283] width 158 height 18
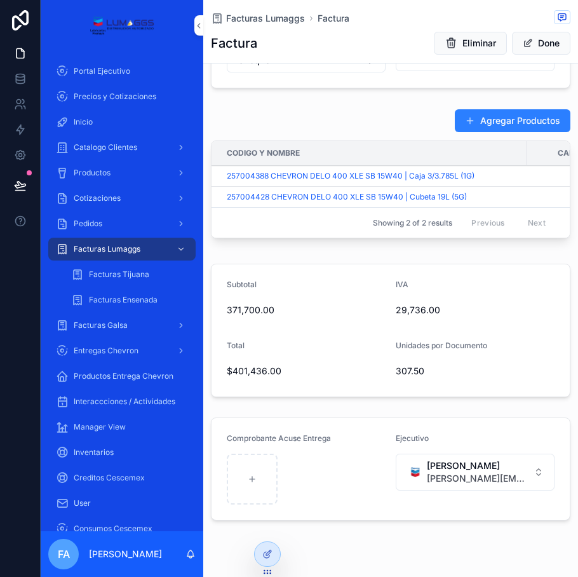
scroll to position [635, 0]
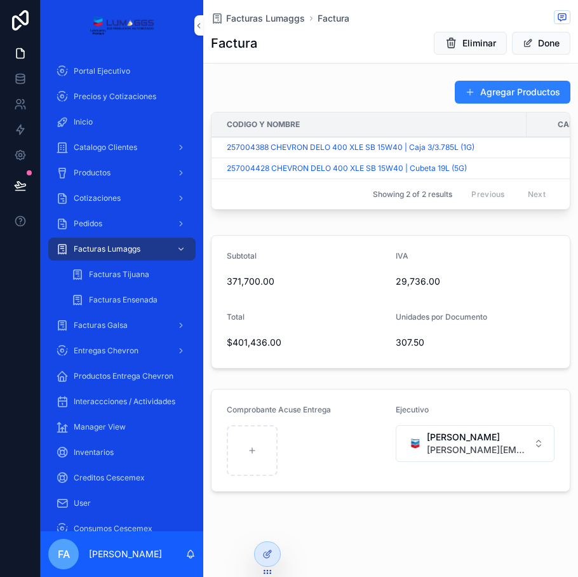
type input "*******"
click at [504, 147] on div "257004388 CHEVRON DELO 400 XLE SB 15W40 | Caja 3/3.785L (1G)" at bounding box center [373, 147] width 292 height 10
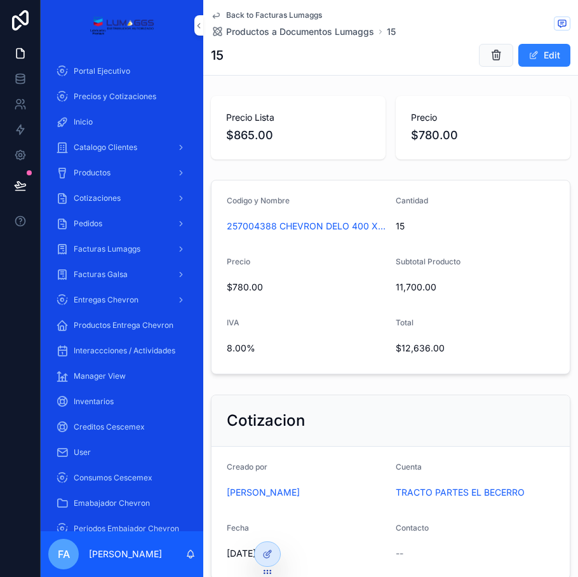
click at [490, 55] on icon "scrollable content" at bounding box center [496, 55] width 13 height 13
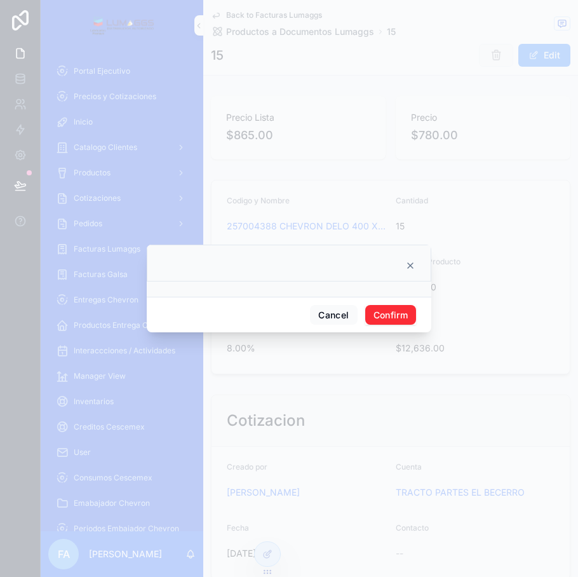
click at [385, 314] on button "Confirm" at bounding box center [390, 315] width 51 height 20
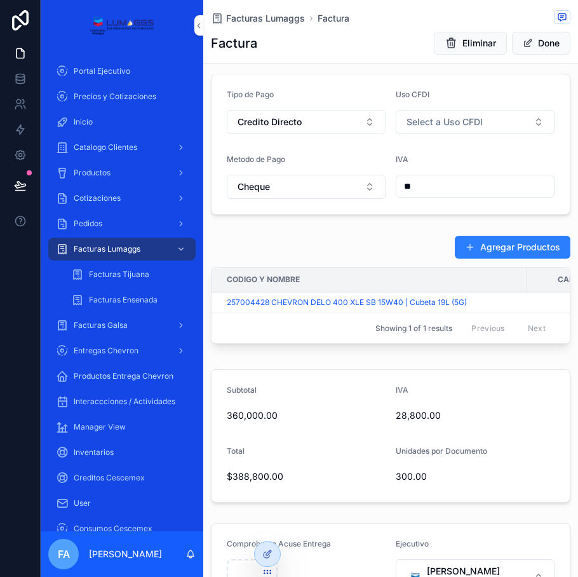
scroll to position [572, 0]
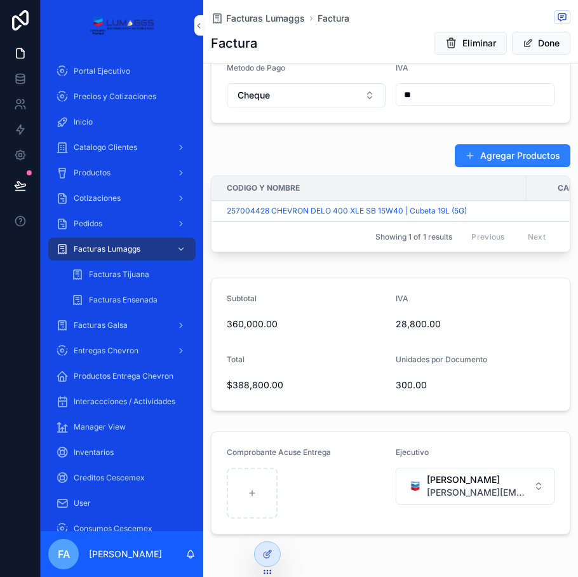
click at [489, 215] on div "257004428 CHEVRON DELO 400 XLE SB 15W40 | Cubeta 19L (5G)" at bounding box center [373, 211] width 292 height 10
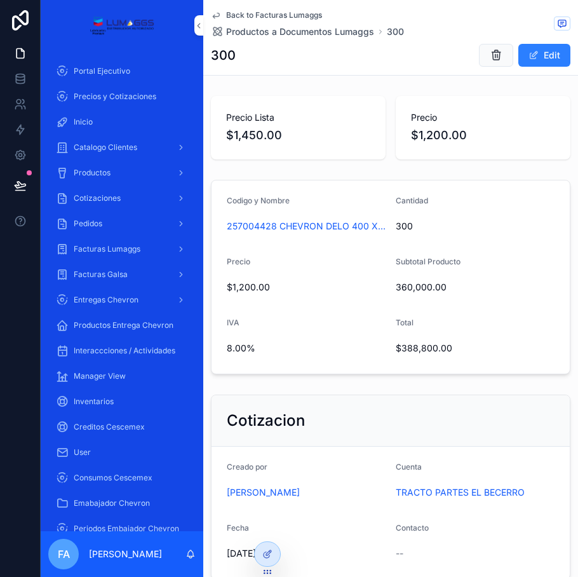
click at [532, 62] on button "Edit" at bounding box center [544, 55] width 52 height 23
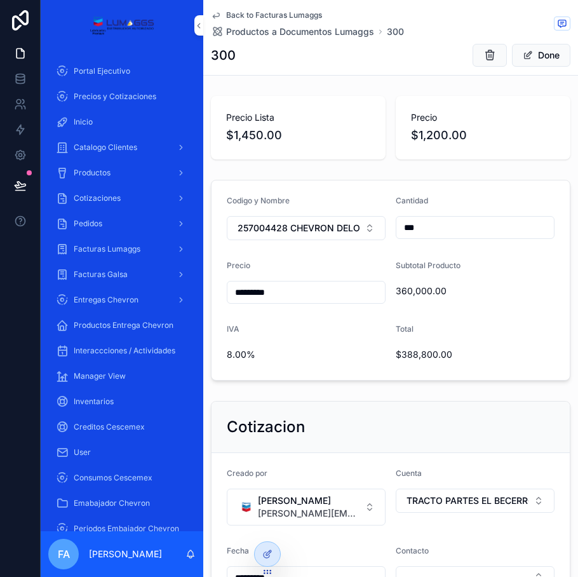
drag, startPoint x: 406, startPoint y: 232, endPoint x: 380, endPoint y: 236, distance: 26.4
click at [380, 236] on form "Codigo y Nombre 257004428 CHEVRON DELO 400 XLE SB 15W40 | Cubeta 19L (5G) Canti…" at bounding box center [391, 279] width 358 height 199
type input "**"
click at [438, 165] on div "Precio Lista $1,450.00 Precio $1,200.00 Codigo y Nombre 257004428 CHEVRON DELO …" at bounding box center [390, 518] width 375 height 855
click at [257, 9] on div "Back to Facturas Lumaggs Productos a Documentos Lumaggs 30 30 Done" at bounding box center [391, 37] width 360 height 75
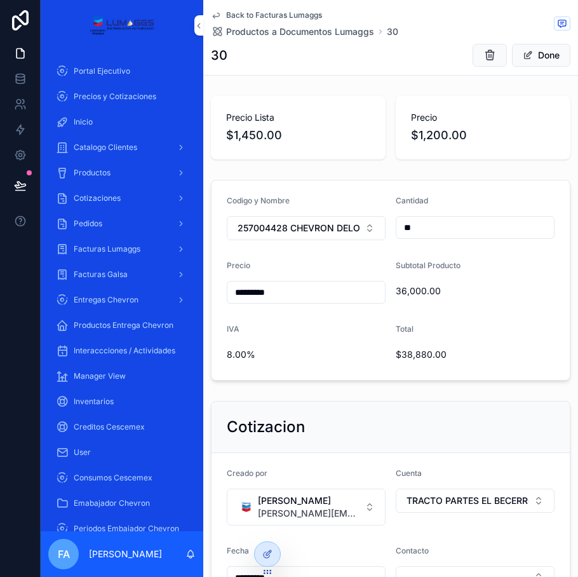
click at [255, 14] on span "Back to Facturas Lumaggs" at bounding box center [274, 15] width 96 height 10
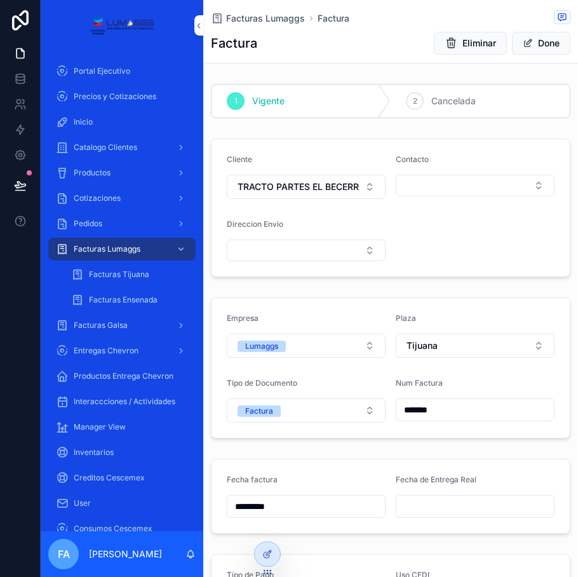
click at [249, 20] on span "Facturas Lumaggs" at bounding box center [265, 18] width 79 height 13
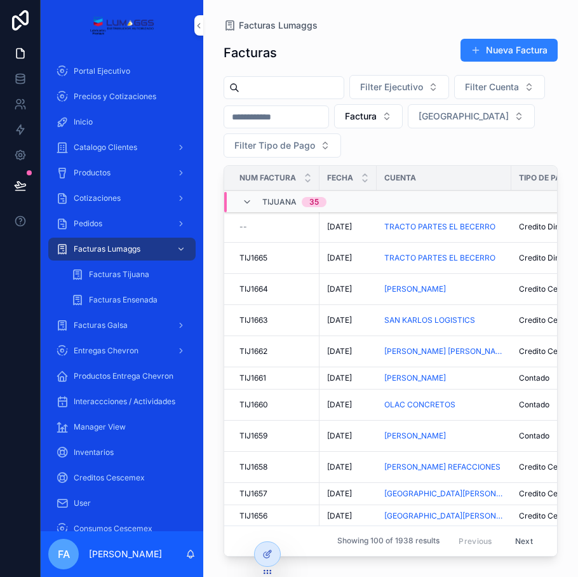
click at [337, 222] on span "[DATE]" at bounding box center [339, 227] width 25 height 10
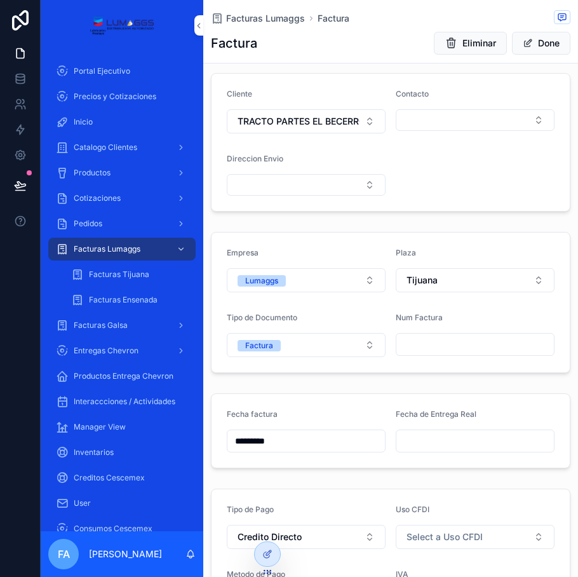
scroll to position [191, 0]
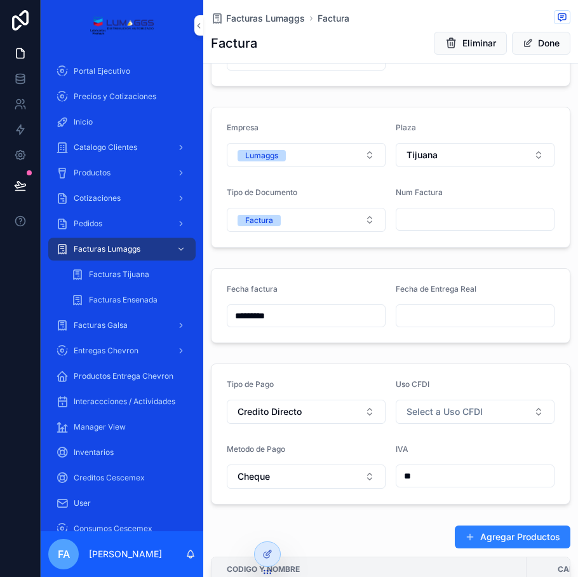
click at [296, 315] on input "*********" at bounding box center [306, 316] width 158 height 18
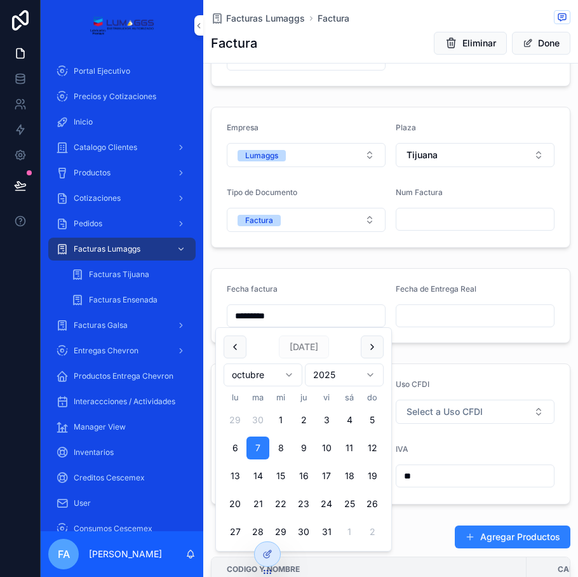
click at [232, 447] on button "6" at bounding box center [235, 447] width 23 height 23
type input "*********"
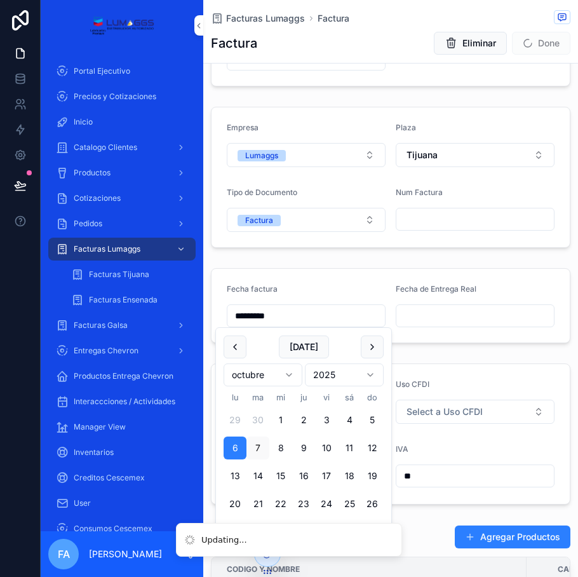
click at [484, 348] on div "1 Vigente 2 Cancelada Cliente TRACTO PARTES EL BECERRO Contacto Direccion Envio…" at bounding box center [390, 414] width 375 height 1053
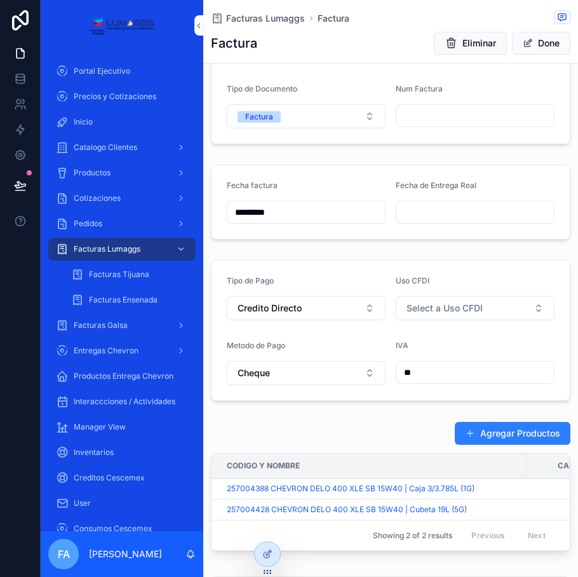
scroll to position [318, 0]
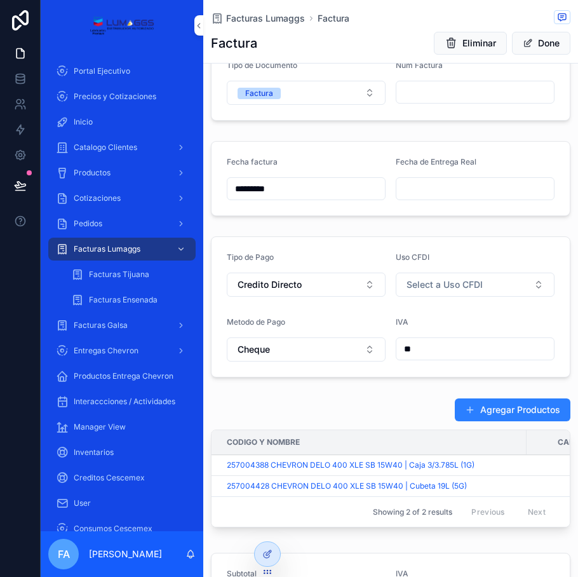
click at [438, 185] on input "scrollable content" at bounding box center [475, 189] width 158 height 18
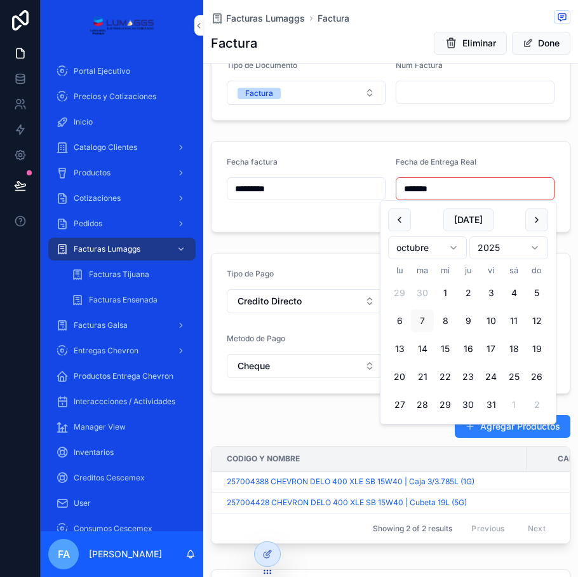
click at [340, 251] on div "Tipo de Pago Credito Directo Uso CFDI Select a Uso CFDI Metodo de Pago Cheque I…" at bounding box center [390, 323] width 375 height 151
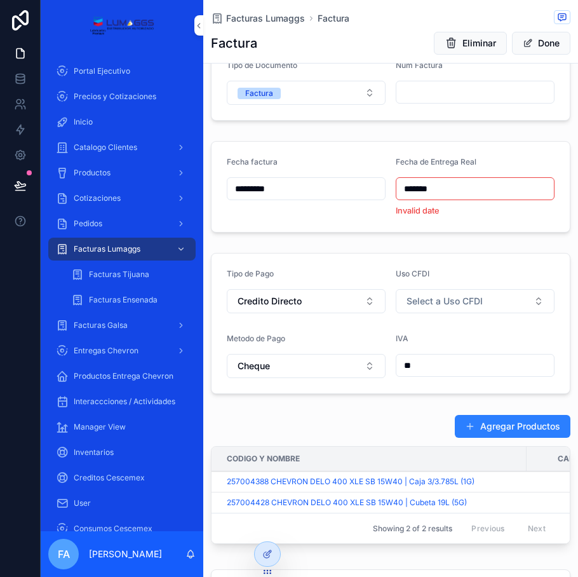
click at [440, 193] on input "*******" at bounding box center [475, 189] width 158 height 18
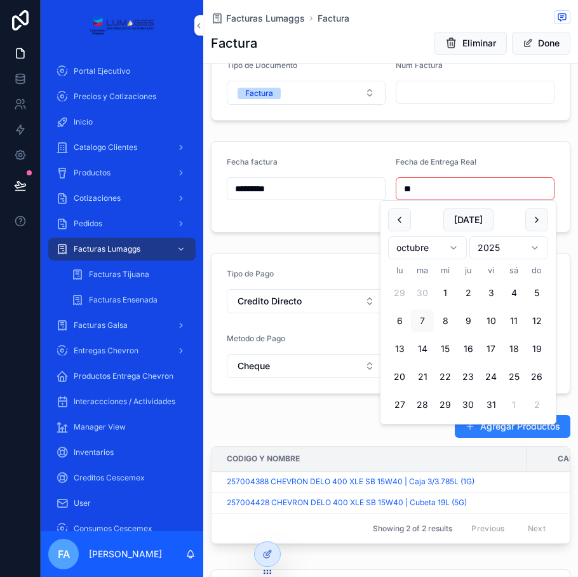
type input "*"
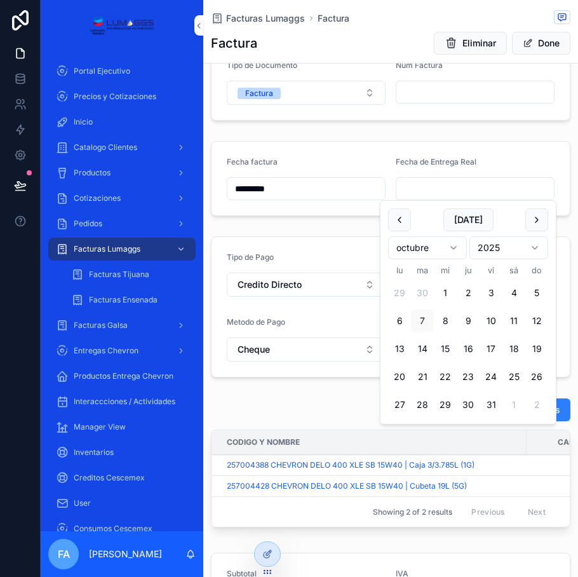
click at [414, 135] on div "1 Vigente 2 Cancelada Cliente TRACTO PARTES EL BECERRO Contacto Direccion Envio…" at bounding box center [390, 287] width 375 height 1053
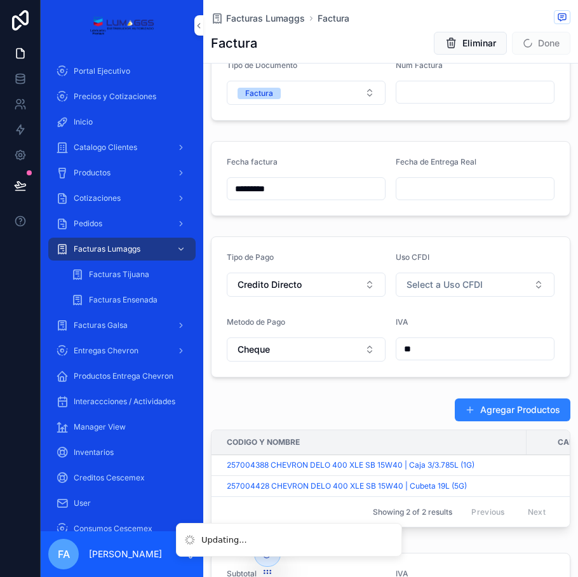
click at [418, 93] on input "scrollable content" at bounding box center [475, 92] width 158 height 18
type input "*******"
click at [452, 122] on div "Empresa Lumaggs Plaza Tijuana Tipo de Documento Factura Num Factura *******" at bounding box center [390, 50] width 375 height 151
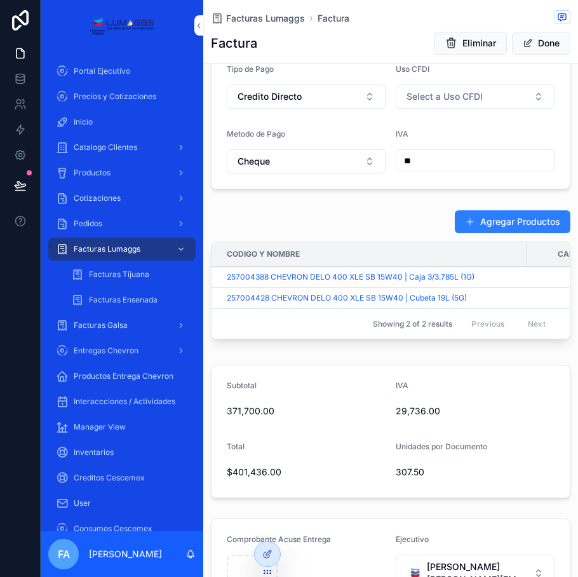
scroll to position [508, 0]
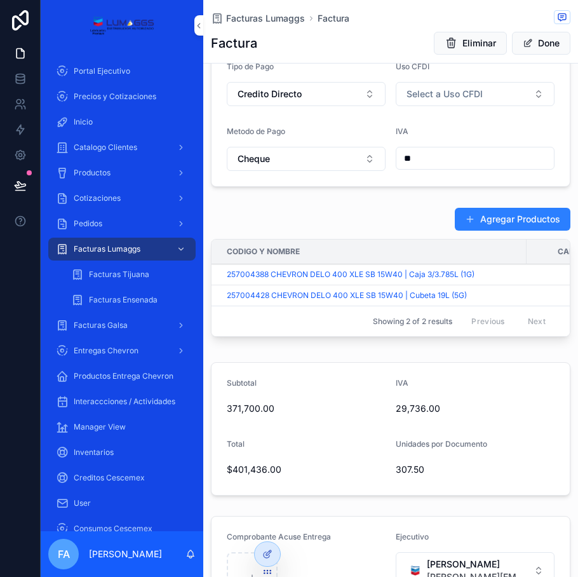
click at [507, 277] on div "257004388 CHEVRON DELO 400 XLE SB 15W40 | Caja 3/3.785L (1G)" at bounding box center [373, 274] width 292 height 10
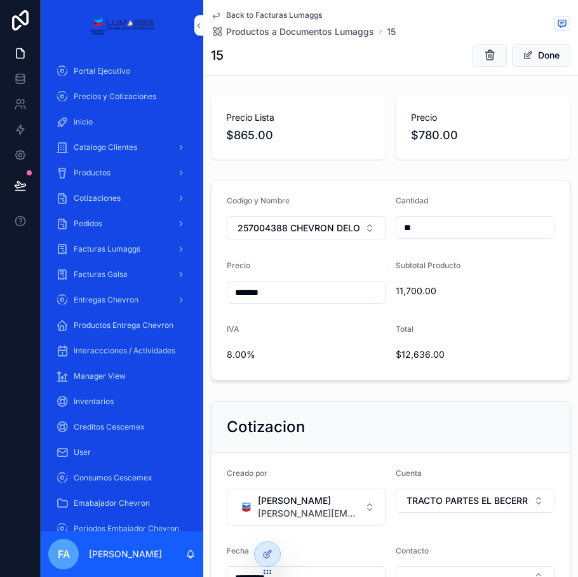
click at [259, 15] on span "Back to Facturas Lumaggs" at bounding box center [274, 15] width 96 height 10
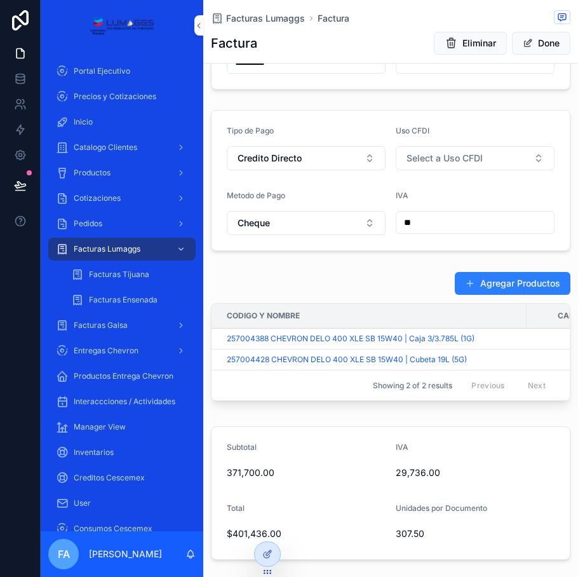
scroll to position [445, 0]
click at [480, 358] on div "257004428 CHEVRON DELO 400 XLE SB 15W40 | Cubeta 19L (5G)" at bounding box center [373, 359] width 292 height 10
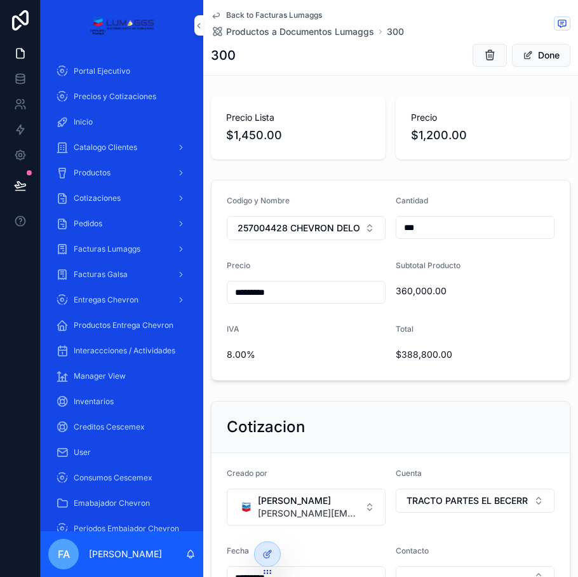
click at [536, 57] on button "Done" at bounding box center [541, 55] width 58 height 23
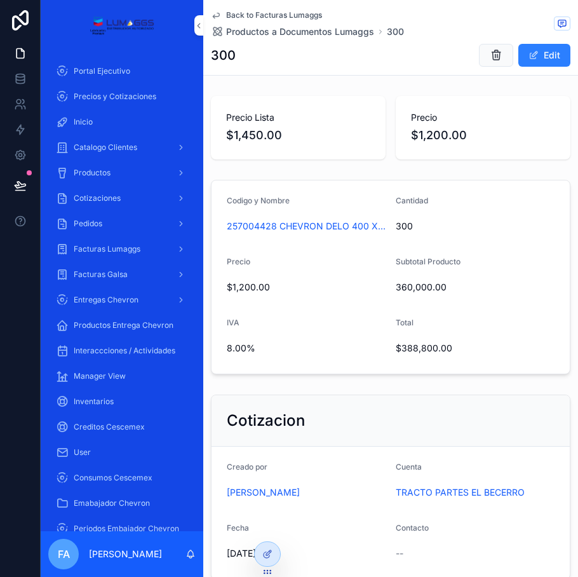
click at [419, 226] on span "300" at bounding box center [475, 226] width 159 height 13
click at [529, 56] on span "scrollable content" at bounding box center [534, 55] width 10 height 10
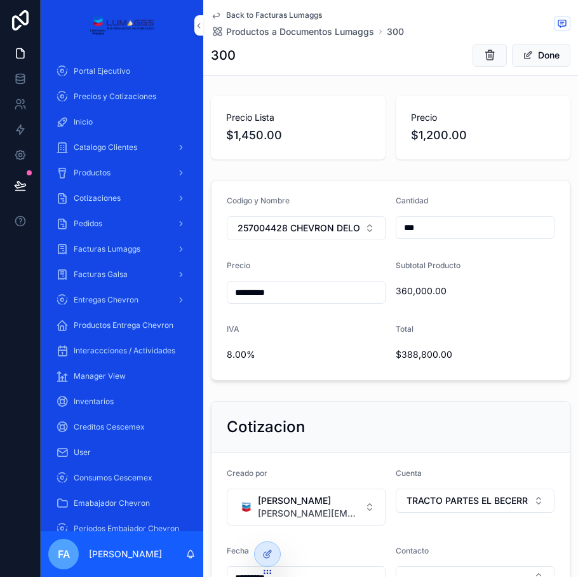
drag, startPoint x: 434, startPoint y: 221, endPoint x: 388, endPoint y: 241, distance: 50.0
click at [388, 241] on form "Codigo y Nombre 257004428 CHEVRON DELO 400 XLE SB 15W40 | Cubeta 19L (5G) Canti…" at bounding box center [391, 279] width 358 height 199
type input "***"
click at [282, 16] on span "Back to Facturas Lumaggs" at bounding box center [274, 15] width 96 height 10
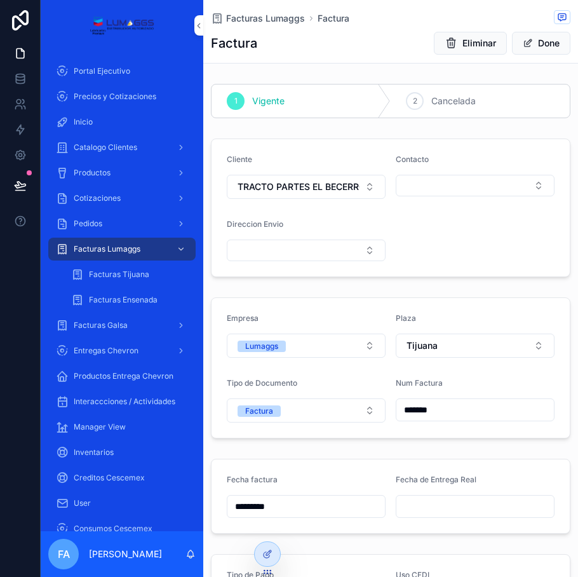
click at [248, 15] on span "Facturas Lumaggs" at bounding box center [265, 18] width 79 height 13
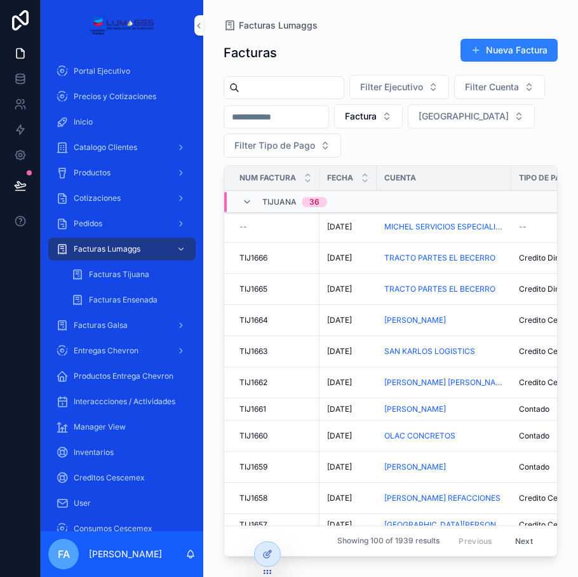
click at [347, 224] on span "[DATE]" at bounding box center [339, 227] width 25 height 10
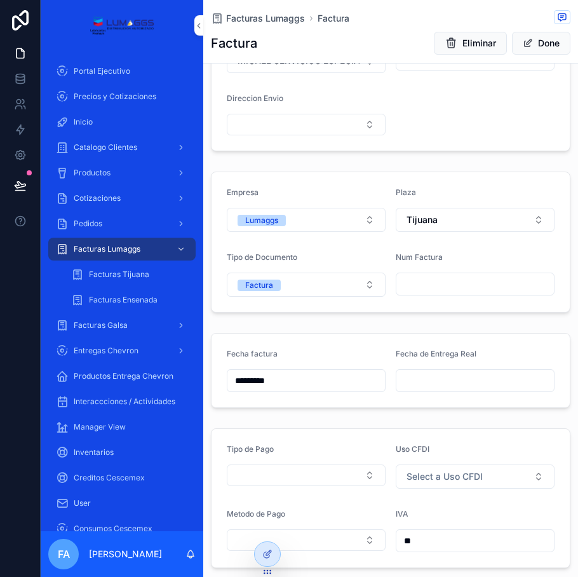
scroll to position [127, 0]
click at [278, 376] on input "*********" at bounding box center [306, 379] width 158 height 18
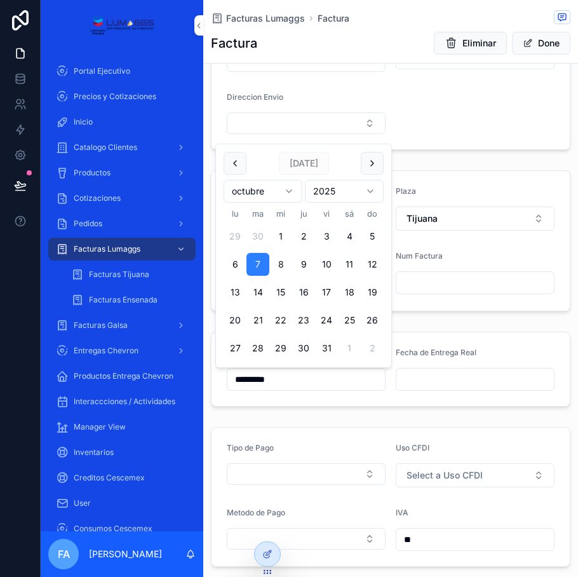
click at [236, 263] on button "6" at bounding box center [235, 264] width 23 height 23
type input "*********"
click at [422, 317] on div "1 Vigente 2 Cancelada Cliente [PERSON_NAME] SERVICIOS ESPECIALIZADOS Contacto D…" at bounding box center [390, 467] width 375 height 1031
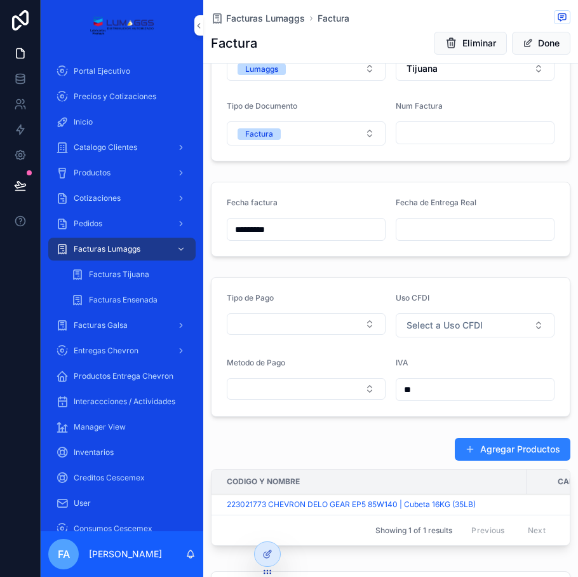
scroll to position [191, 0]
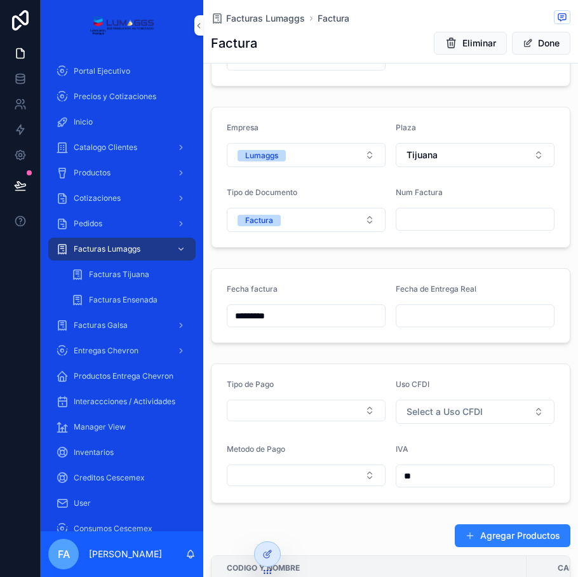
click at [432, 222] on input "scrollable content" at bounding box center [475, 219] width 158 height 18
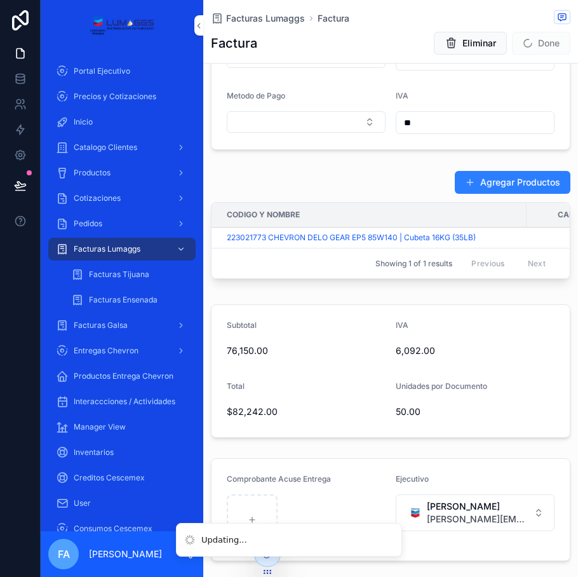
scroll to position [572, 0]
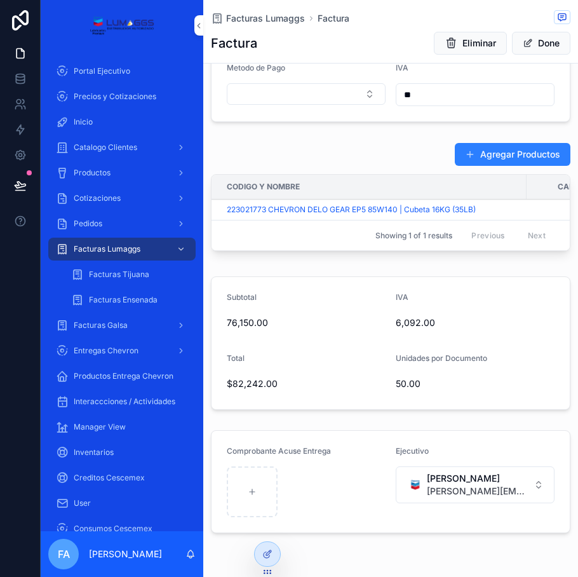
type input "*******"
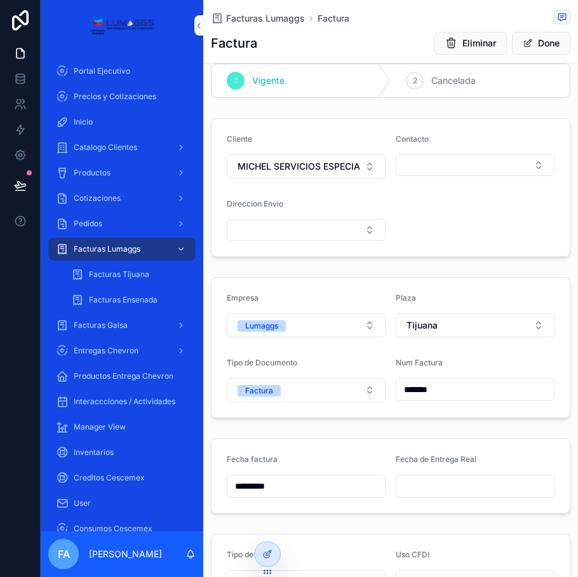
scroll to position [0, 0]
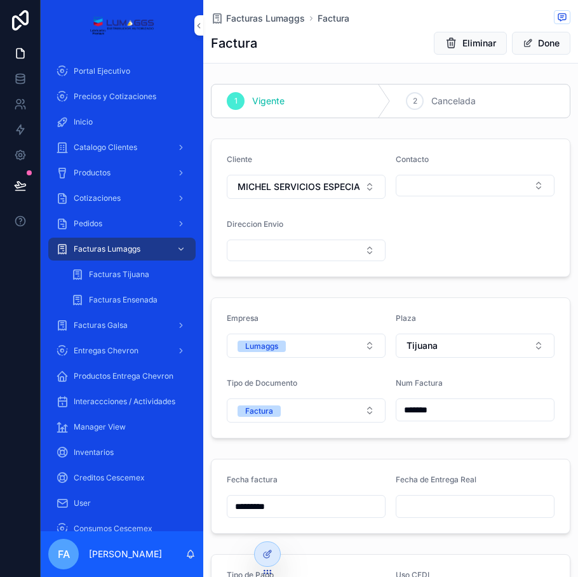
click at [274, 24] on span "Facturas Lumaggs" at bounding box center [265, 18] width 79 height 13
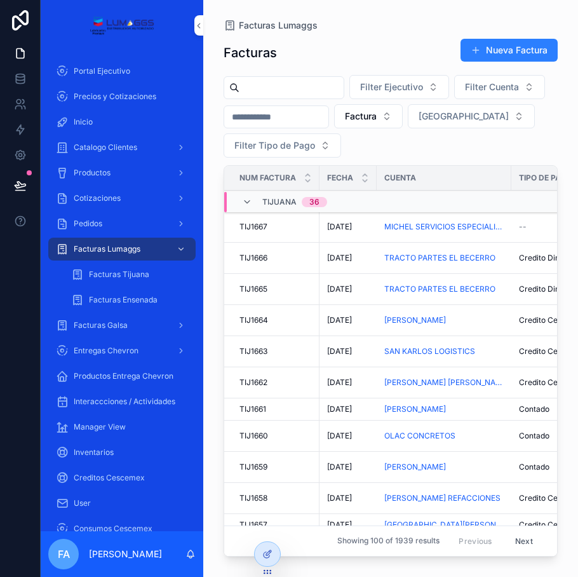
click at [506, 48] on button "Nueva Factura" at bounding box center [509, 50] width 97 height 23
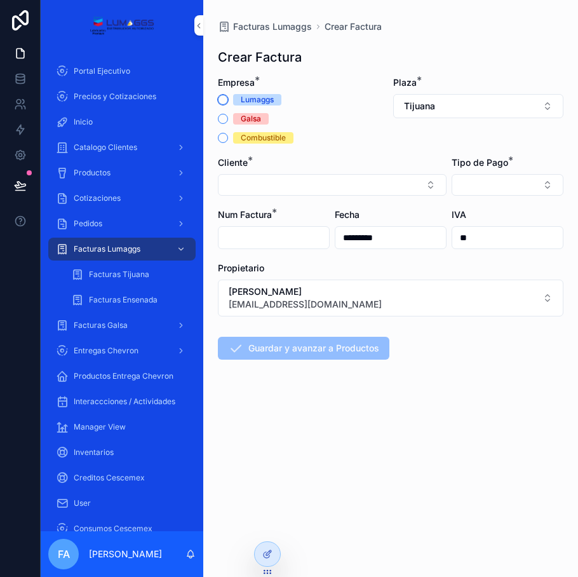
drag, startPoint x: 227, startPoint y: 100, endPoint x: 234, endPoint y: 104, distance: 8.0
click at [229, 100] on div "Lumaggs" at bounding box center [303, 99] width 170 height 11
click at [261, 184] on button "Select Button" at bounding box center [332, 185] width 229 height 22
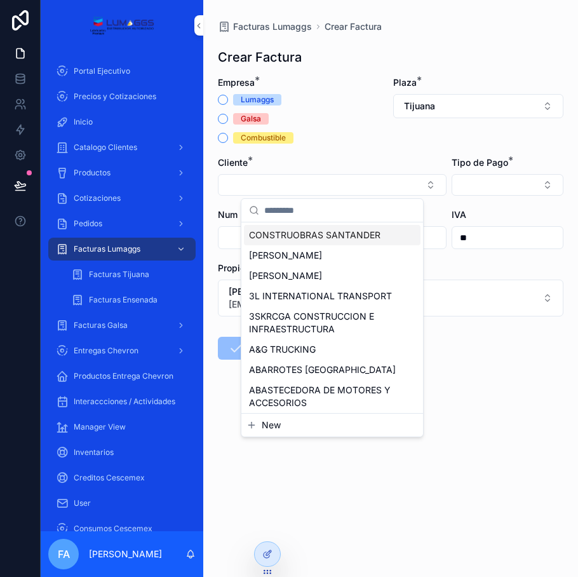
click at [218, 95] on div "Lumaggs" at bounding box center [303, 99] width 170 height 11
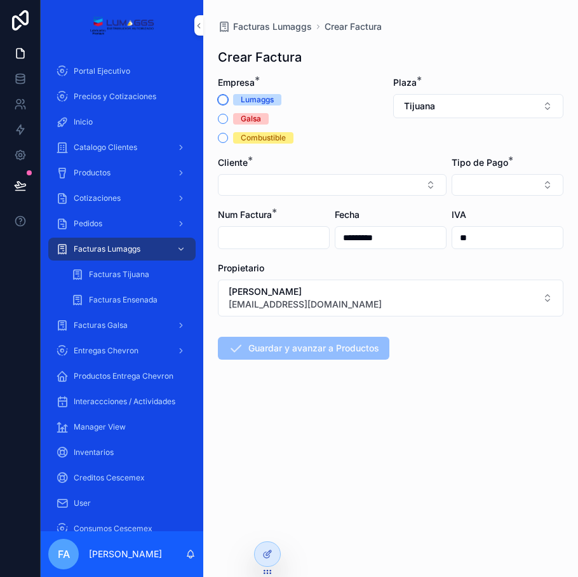
click at [222, 102] on button "Lumaggs" at bounding box center [223, 100] width 10 height 10
click at [271, 184] on button "Select Button" at bounding box center [332, 185] width 229 height 22
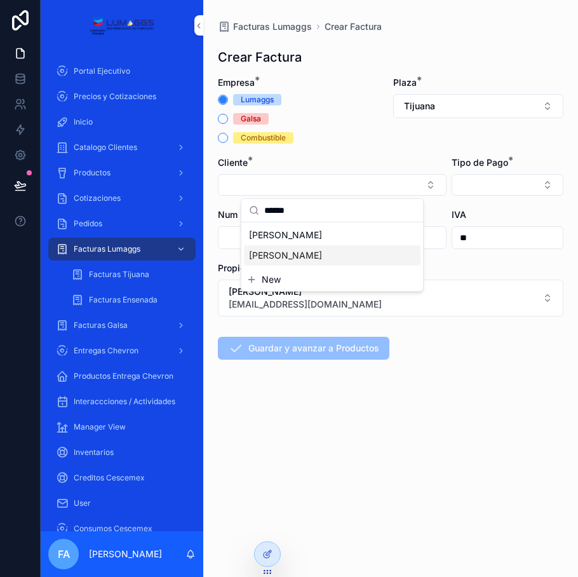
type input "******"
click at [316, 255] on span "[PERSON_NAME]" at bounding box center [285, 255] width 73 height 13
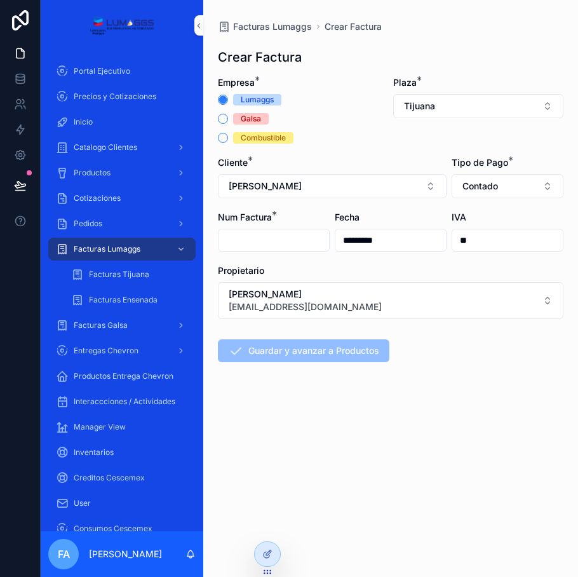
click at [281, 236] on input "scrollable content" at bounding box center [274, 240] width 111 height 18
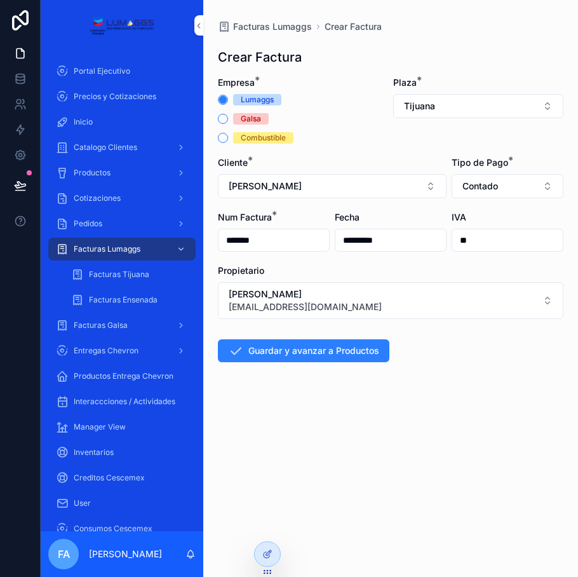
type input "*******"
click at [357, 291] on span "[PERSON_NAME]" at bounding box center [305, 294] width 153 height 13
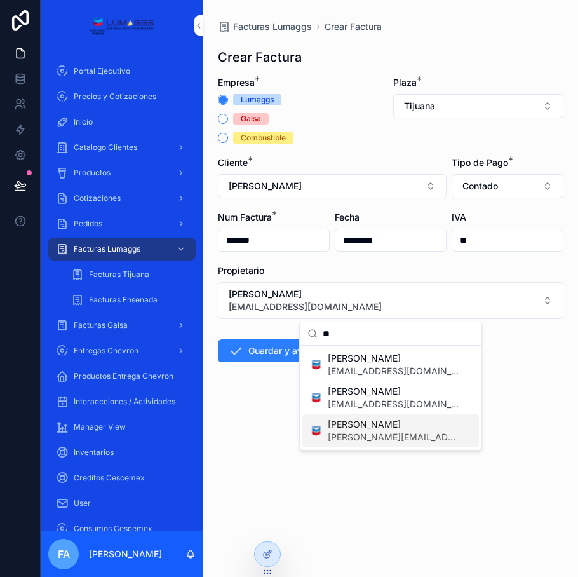
type input "**"
click at [376, 433] on span "[PERSON_NAME][EMAIL_ADDRESS][DOMAIN_NAME]" at bounding box center [393, 437] width 131 height 13
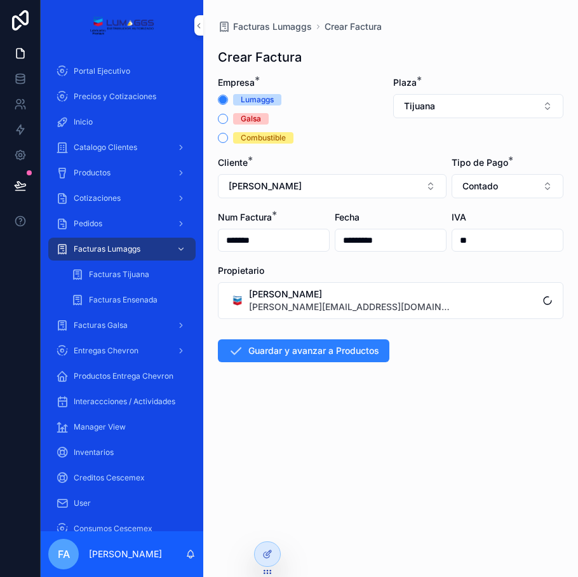
click at [370, 353] on button "Guardar y avanzar a Productos" at bounding box center [304, 350] width 172 height 23
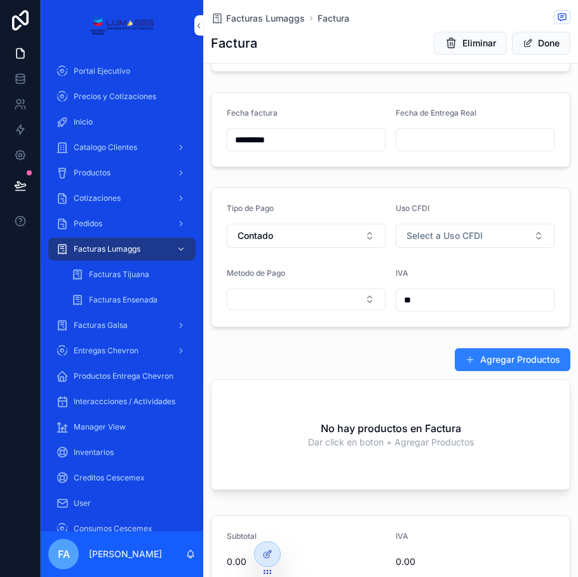
scroll to position [381, 0]
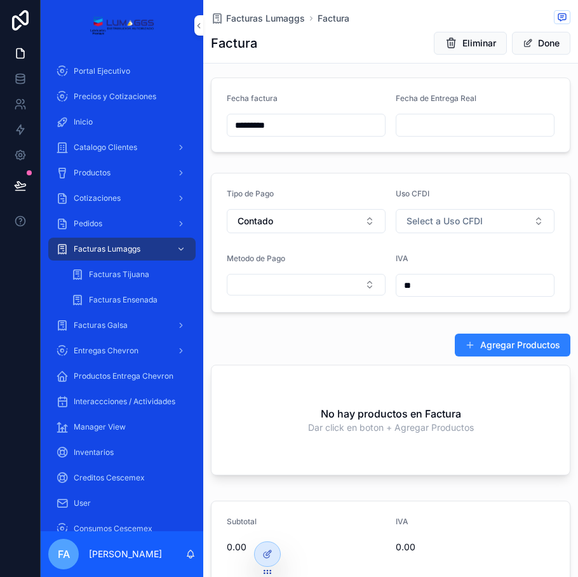
click at [482, 355] on button "Agregar Productos" at bounding box center [513, 344] width 116 height 23
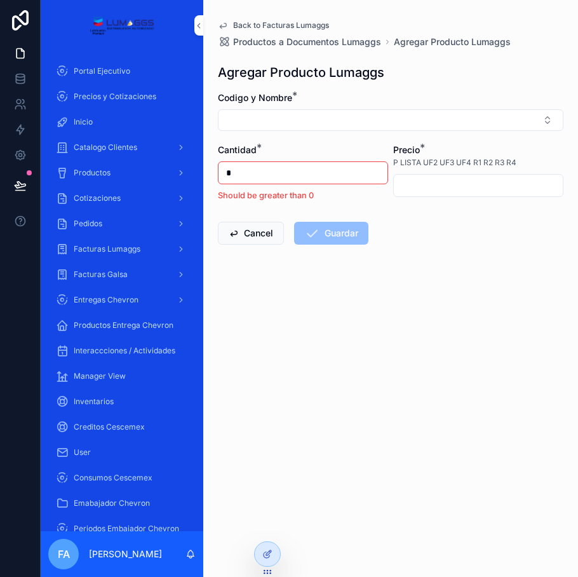
click at [352, 118] on button "Select Button" at bounding box center [391, 120] width 346 height 22
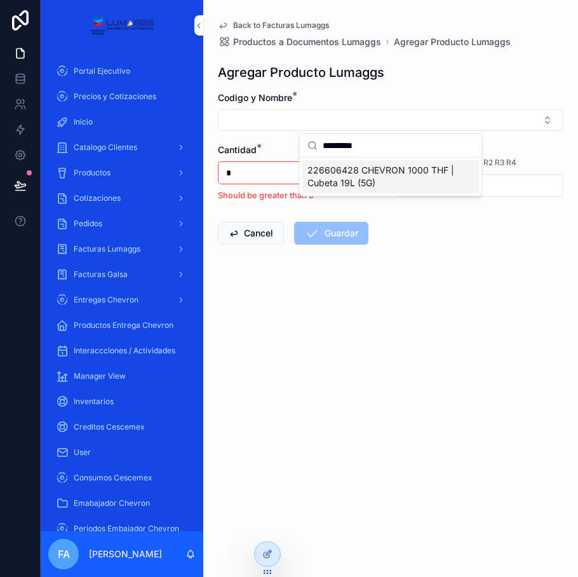
type input "*********"
click at [353, 176] on span "226606428 CHEVRON 1000 THF | Cubeta 19L (5G)" at bounding box center [382, 176] width 151 height 25
type input "*********"
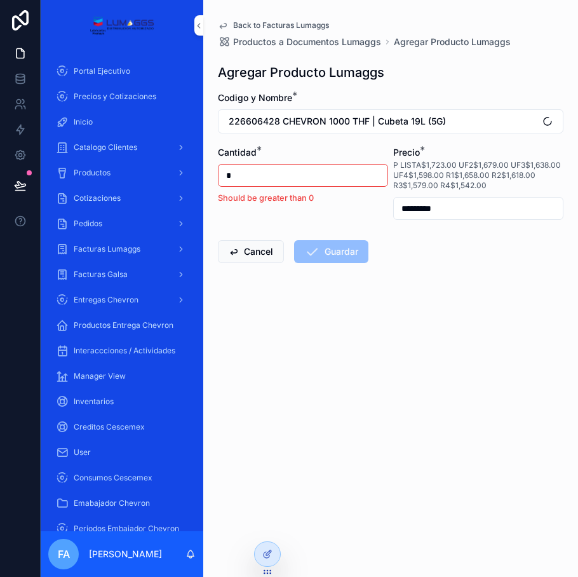
drag, startPoint x: 241, startPoint y: 168, endPoint x: 208, endPoint y: 182, distance: 36.1
click at [208, 182] on div "Back to Facturas Lumaggs Productos a Documentos Lumaggs Agregar Producto Lumagg…" at bounding box center [391, 172] width 366 height 344
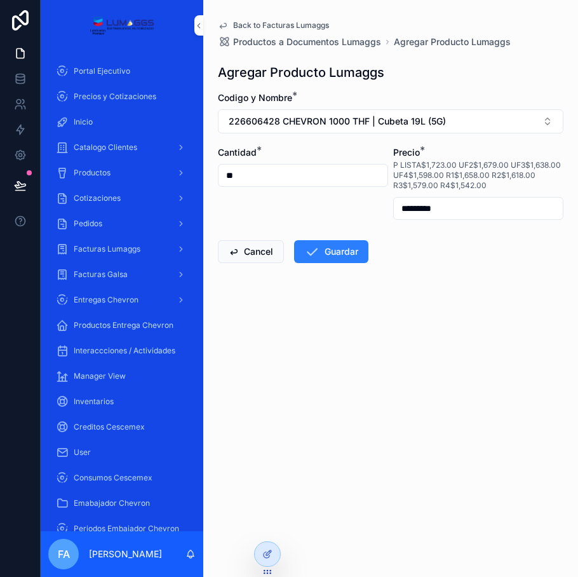
drag, startPoint x: 252, startPoint y: 170, endPoint x: 205, endPoint y: 180, distance: 48.0
click at [205, 180] on div "Back to Facturas Lumaggs Productos a Documentos Lumaggs Agregar Producto Lumagg…" at bounding box center [390, 288] width 375 height 577
type input "*"
click at [480, 201] on input "*********" at bounding box center [478, 208] width 169 height 18
drag, startPoint x: 436, startPoint y: 213, endPoint x: 373, endPoint y: 220, distance: 63.3
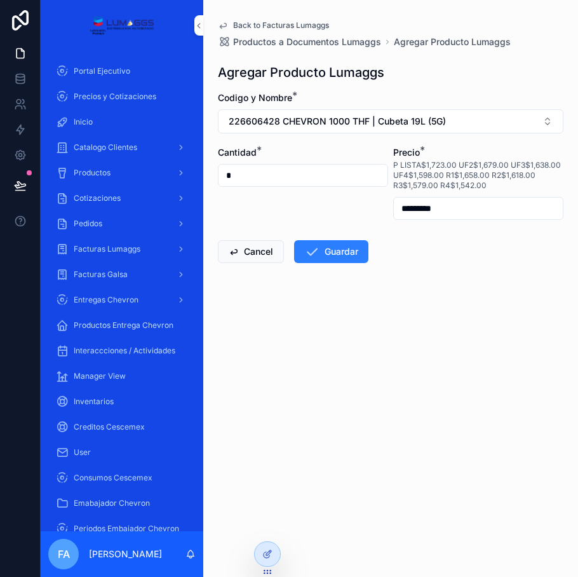
click at [373, 220] on form "Codigo y Nombre * 226606428 CHEVRON 1000 THF | Cubeta 19L (5G) Cantidad * * Pre…" at bounding box center [391, 217] width 346 height 253
click at [437, 265] on form "Codigo y Nombre * 226606428 CHEVRON 1000 THF | Cubeta 19L (5G) Cantidad * * Pre…" at bounding box center [391, 217] width 346 height 253
click at [336, 255] on button "Guardar" at bounding box center [331, 251] width 74 height 23
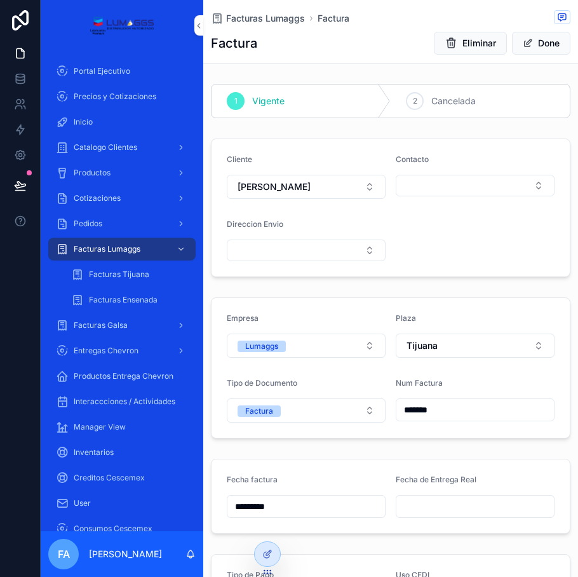
click at [268, 12] on span "Facturas Lumaggs" at bounding box center [265, 18] width 79 height 13
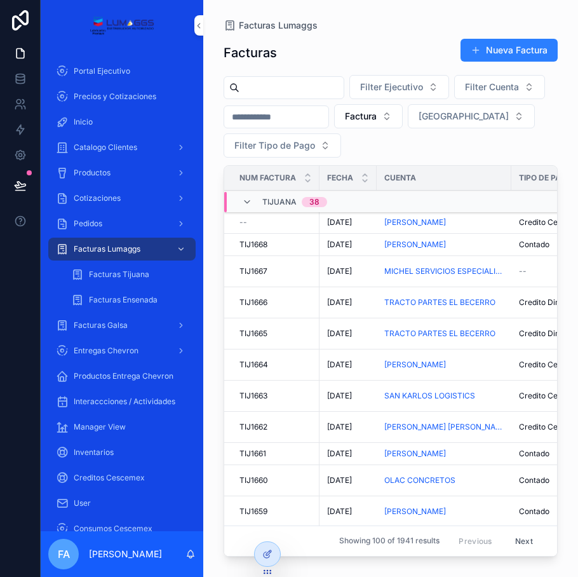
click at [347, 222] on span "[DATE]" at bounding box center [339, 222] width 25 height 10
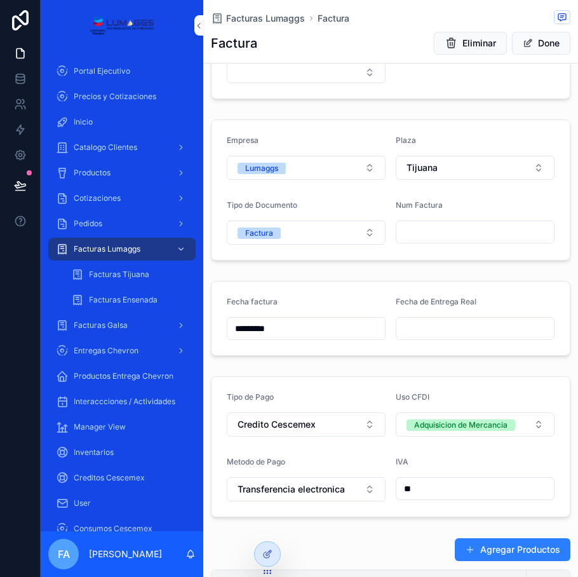
scroll to position [191, 0]
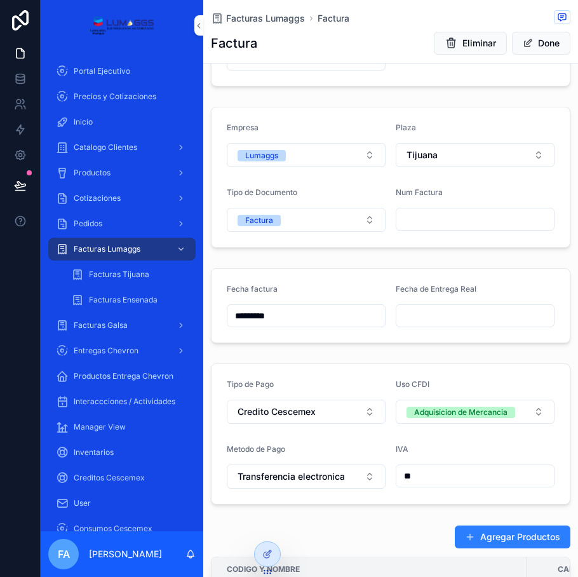
click at [303, 313] on input "*********" at bounding box center [306, 316] width 158 height 18
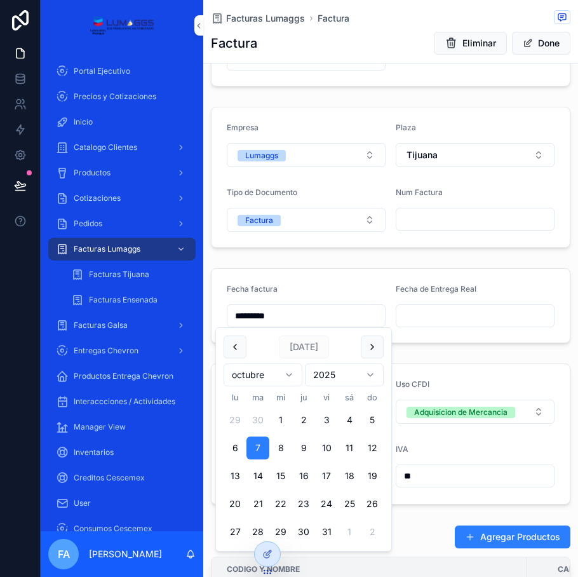
click at [234, 445] on button "6" at bounding box center [235, 447] width 23 height 23
type input "*********"
click at [434, 354] on div "1 Vigente 2 Cancelada Cliente [PERSON_NAME] Contacto [PERSON_NAME] Direccion En…" at bounding box center [390, 404] width 375 height 1032
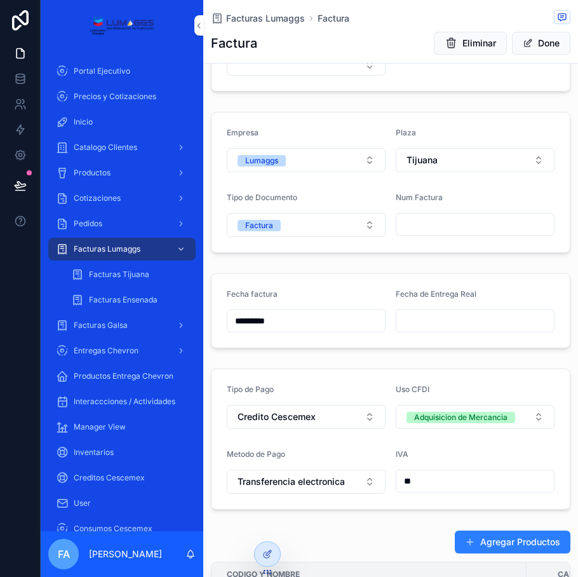
scroll to position [254, 0]
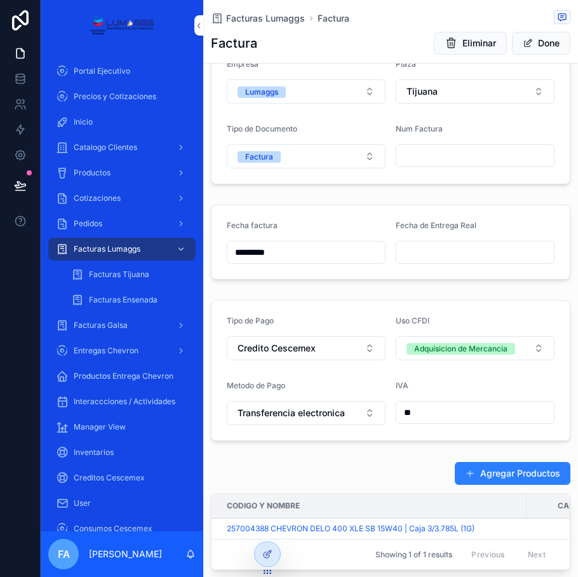
click at [412, 161] on input "scrollable content" at bounding box center [475, 156] width 158 height 18
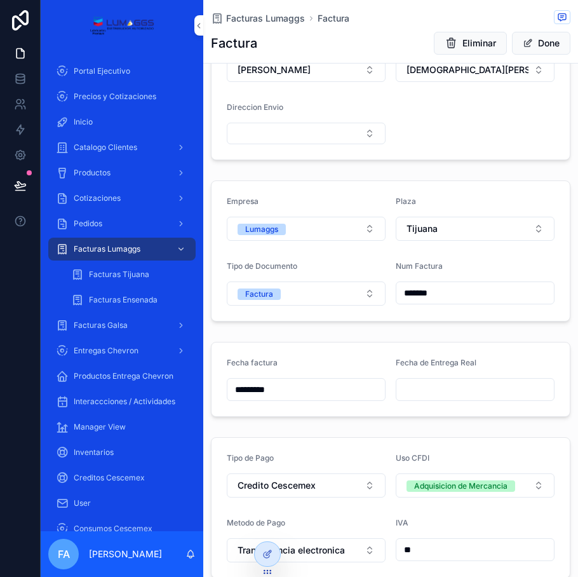
scroll to position [0, 0]
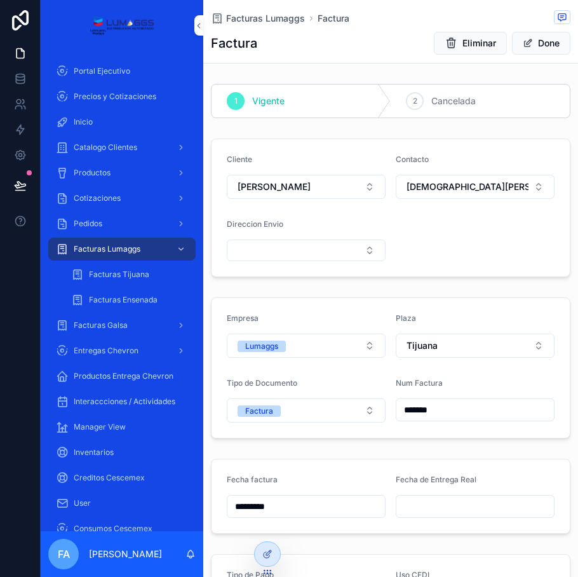
type input "*******"
click at [259, 14] on span "Facturas Lumaggs" at bounding box center [265, 18] width 79 height 13
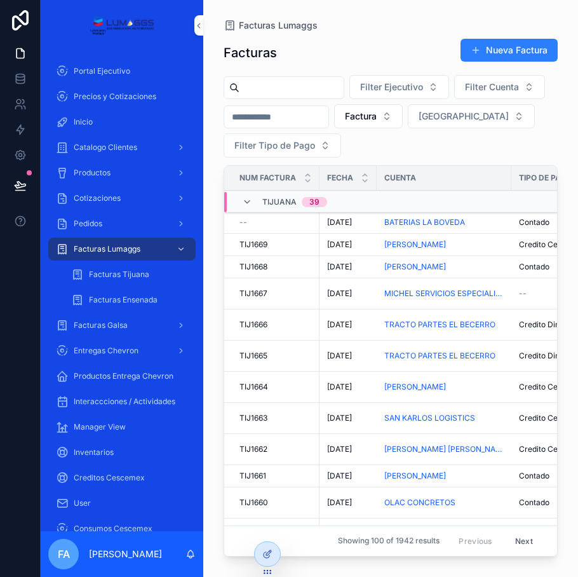
click at [337, 224] on span "[DATE]" at bounding box center [339, 222] width 25 height 10
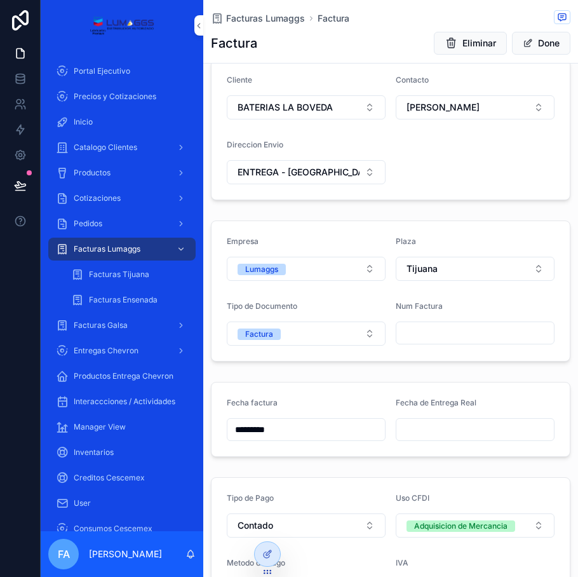
scroll to position [191, 0]
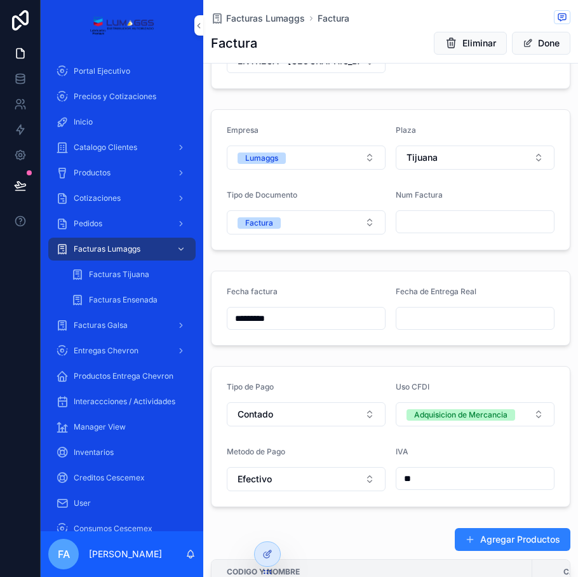
click at [277, 314] on input "*********" at bounding box center [306, 318] width 158 height 18
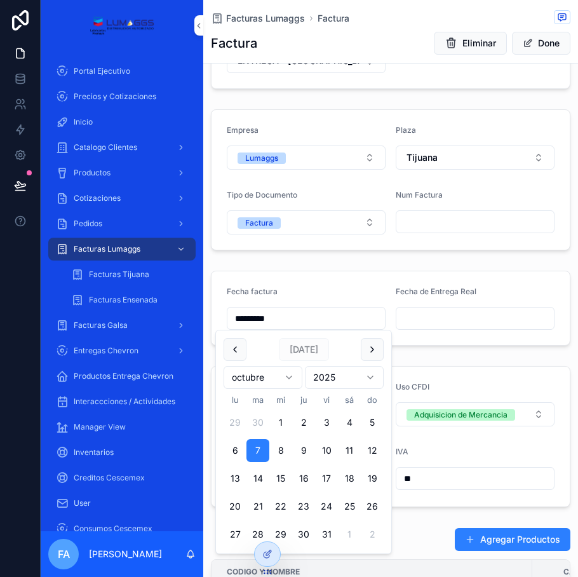
click at [231, 447] on button "6" at bounding box center [235, 450] width 23 height 23
type input "*********"
click at [434, 220] on input "scrollable content" at bounding box center [475, 222] width 158 height 18
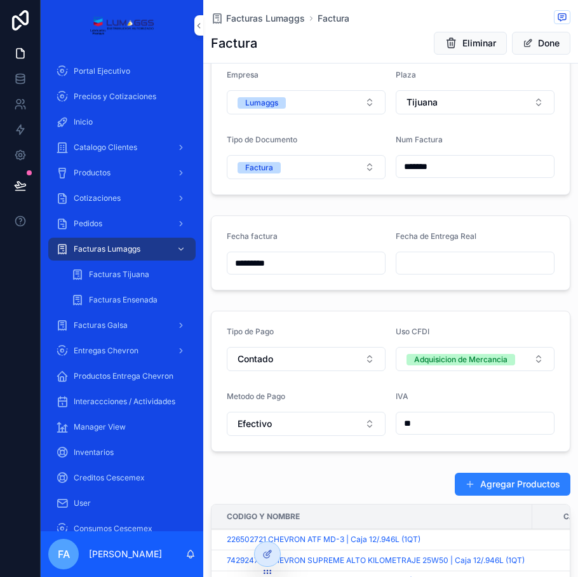
scroll to position [0, 0]
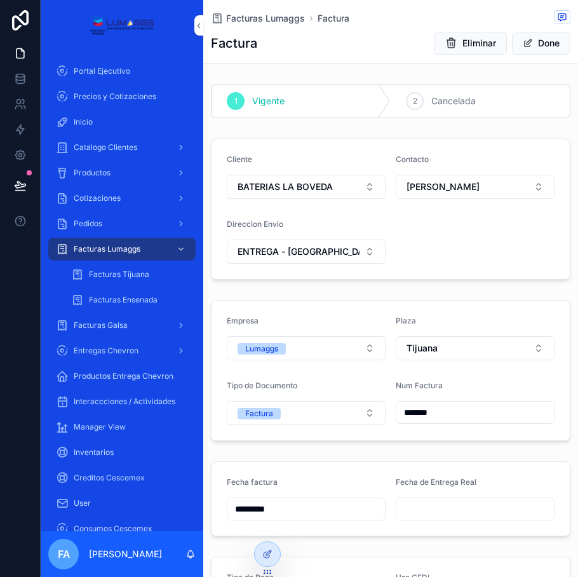
type input "*******"
click at [269, 21] on span "Facturas Lumaggs" at bounding box center [265, 18] width 79 height 13
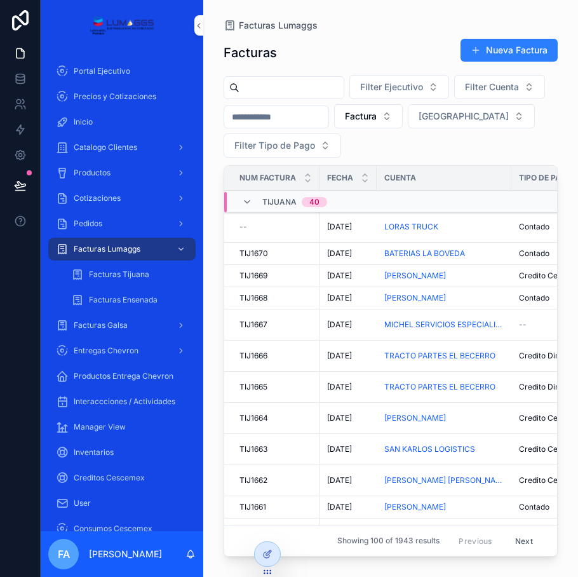
click at [340, 227] on span "[DATE]" at bounding box center [339, 227] width 25 height 10
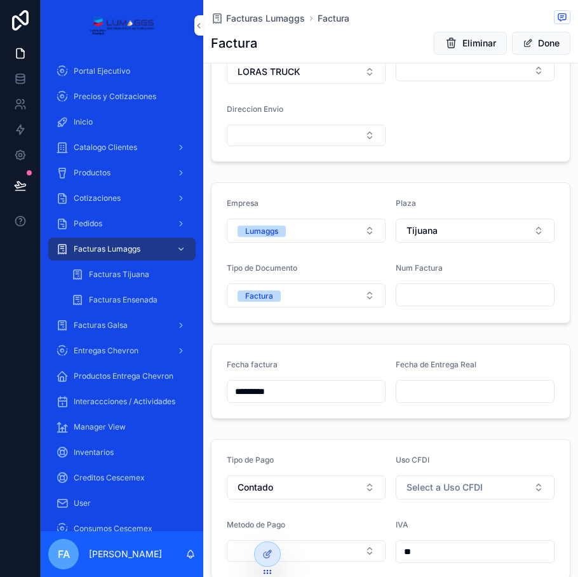
scroll to position [127, 0]
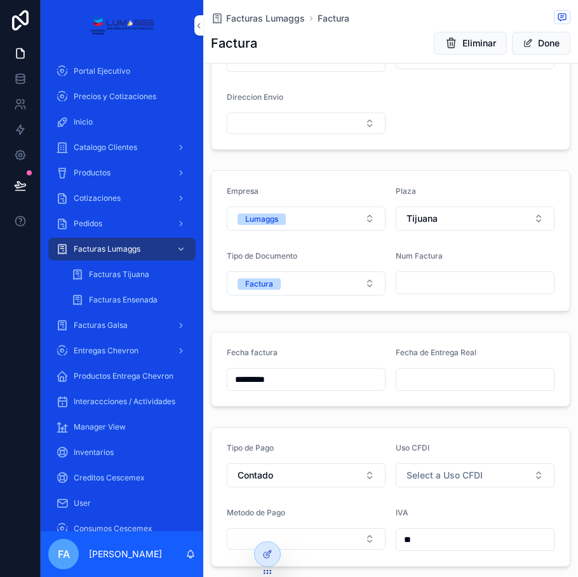
click at [417, 278] on input "scrollable content" at bounding box center [475, 283] width 158 height 18
type input "*******"
click at [493, 317] on div "1 Vigente 2 Cancelada Cliente LORAS TRUCK Contacto Direccion Envio Empresa Luma…" at bounding box center [390, 467] width 375 height 1031
click at [238, 0] on div "Facturas Lumaggs Factura Factura Eliminar Done" at bounding box center [391, 31] width 360 height 63
click at [266, 17] on span "Facturas Lumaggs" at bounding box center [265, 18] width 79 height 13
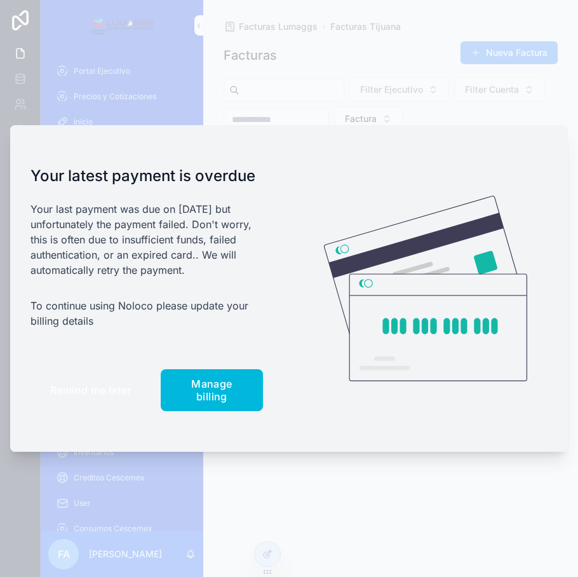
click at [91, 386] on span "Remind me later" at bounding box center [90, 390] width 81 height 13
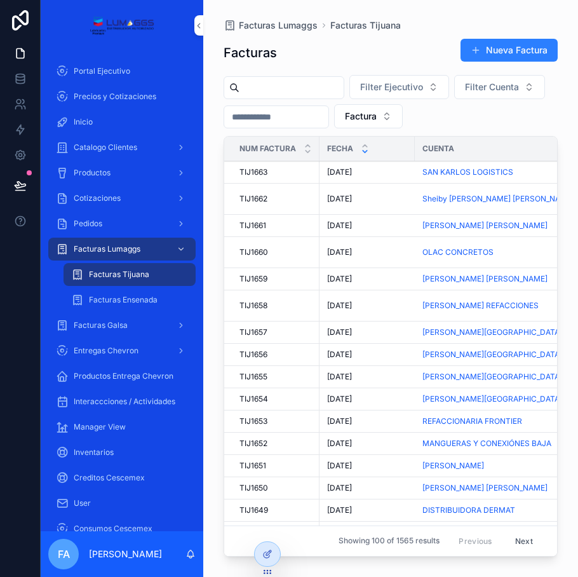
click at [104, 225] on div "Pedidos" at bounding box center [122, 223] width 132 height 20
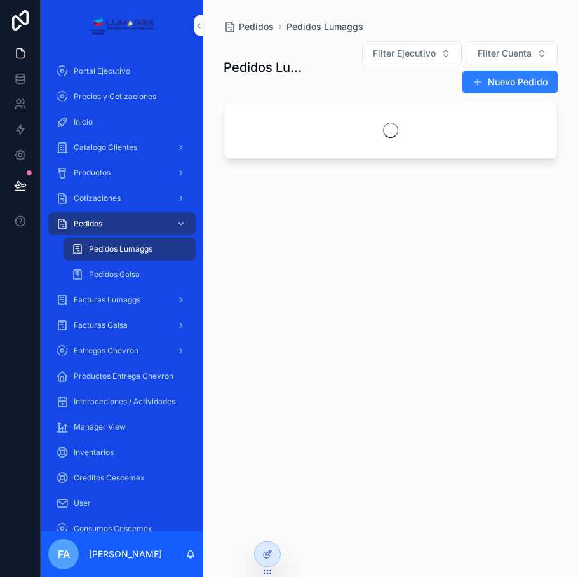
click at [104, 244] on span "Pedidos Lumaggs" at bounding box center [121, 249] width 64 height 10
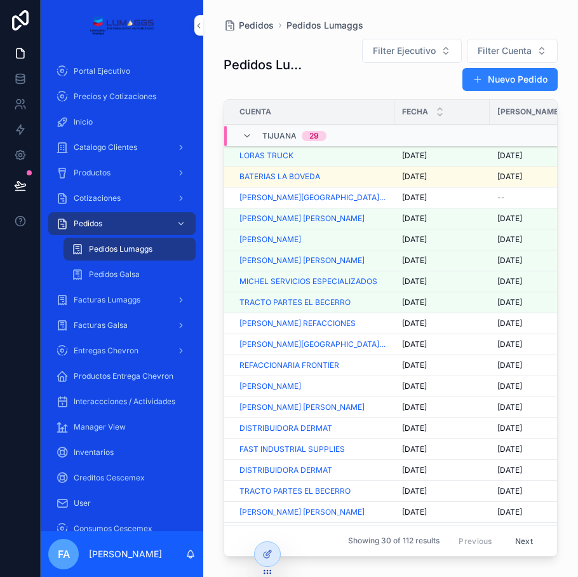
click at [411, 258] on span "[DATE]" at bounding box center [414, 260] width 25 height 10
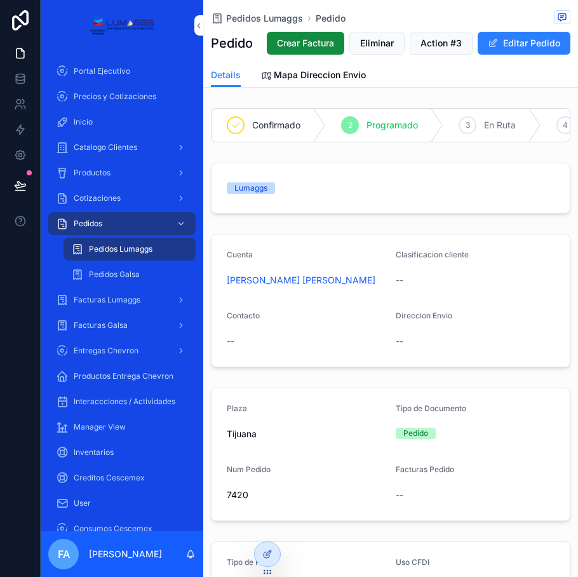
click at [334, 44] on span "Crear Factura" at bounding box center [305, 43] width 57 height 13
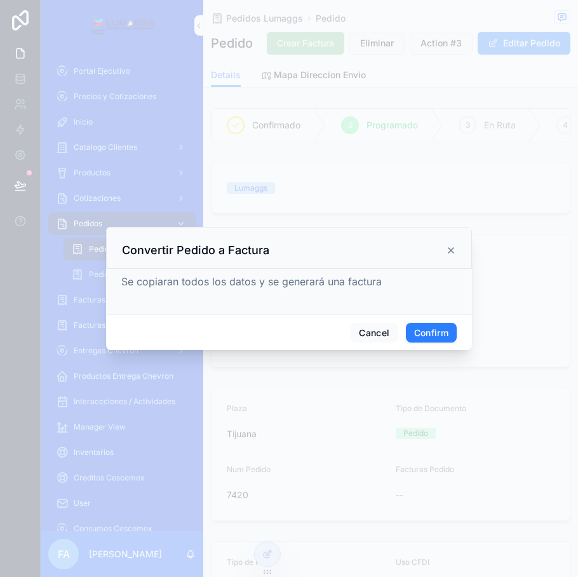
click at [419, 330] on button "Confirm" at bounding box center [431, 333] width 51 height 20
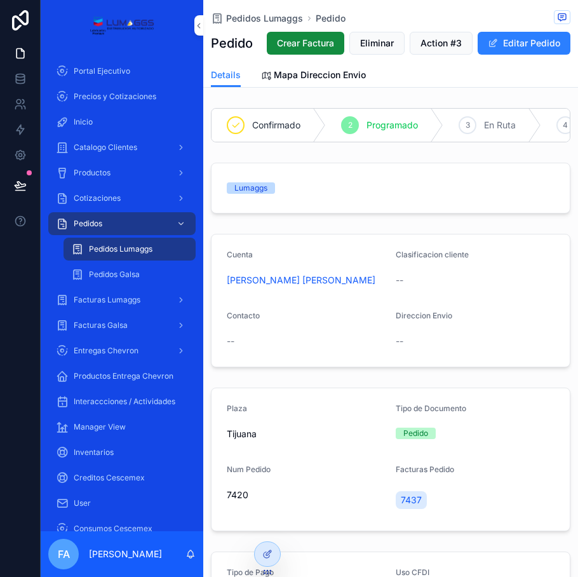
click at [251, 18] on span "Pedidos Lumaggs" at bounding box center [264, 18] width 77 height 13
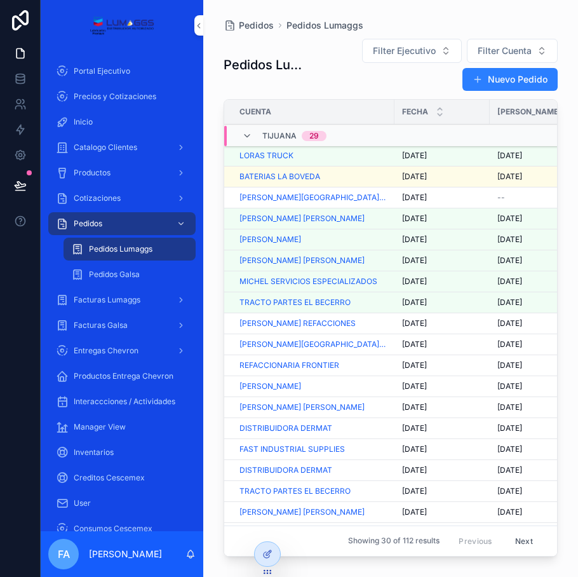
click at [405, 297] on span "[DATE]" at bounding box center [414, 302] width 25 height 10
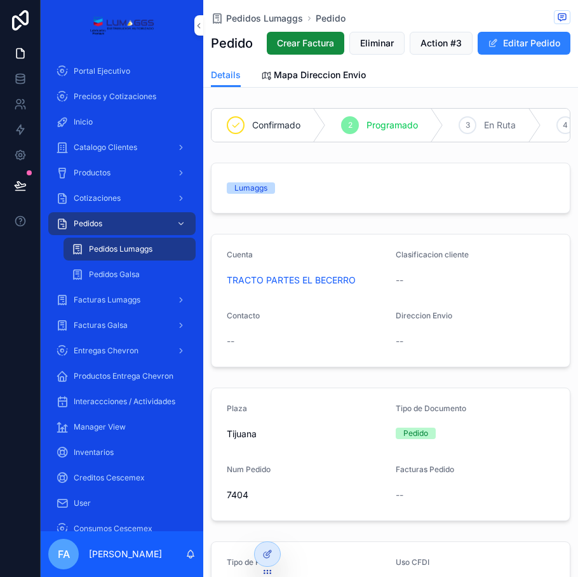
click at [334, 43] on span "Crear Factura" at bounding box center [305, 43] width 57 height 13
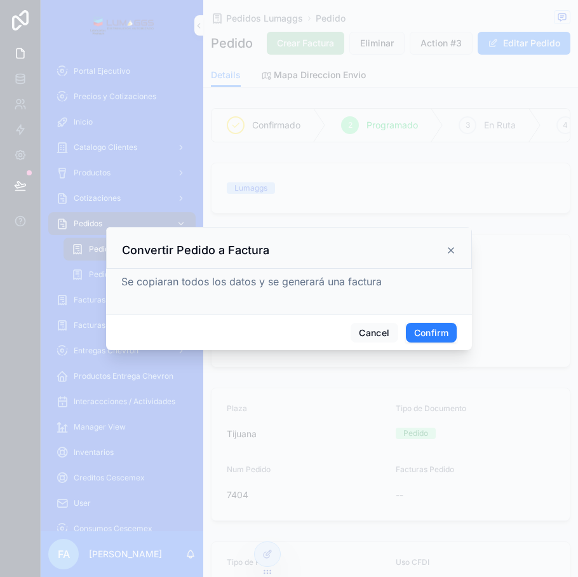
click at [424, 333] on button "Confirm" at bounding box center [431, 333] width 51 height 20
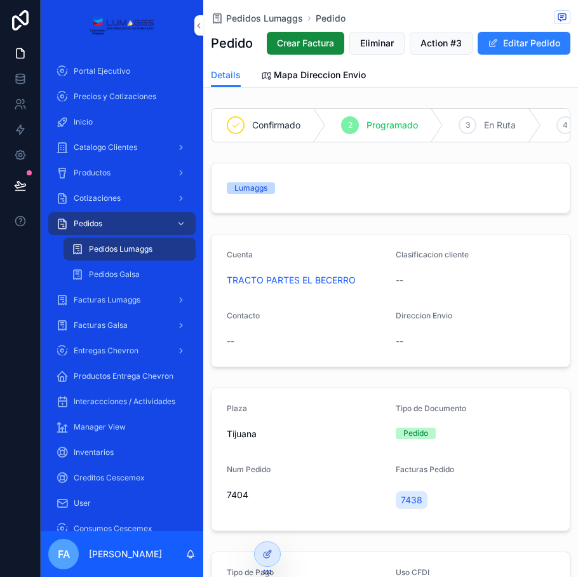
click at [334, 47] on span "Crear Factura" at bounding box center [305, 43] width 57 height 13
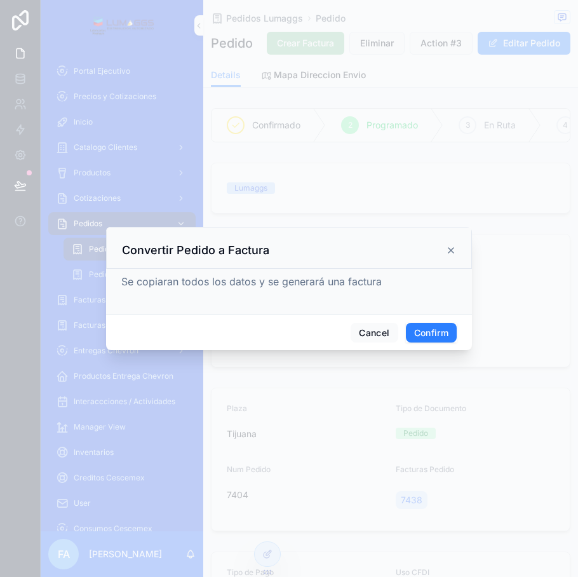
click at [429, 327] on button "Confirm" at bounding box center [431, 333] width 51 height 20
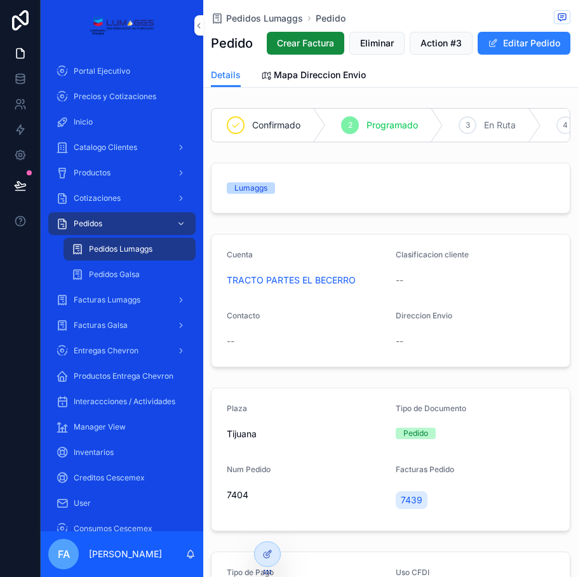
click at [247, 24] on span "Pedidos Lumaggs" at bounding box center [264, 18] width 77 height 13
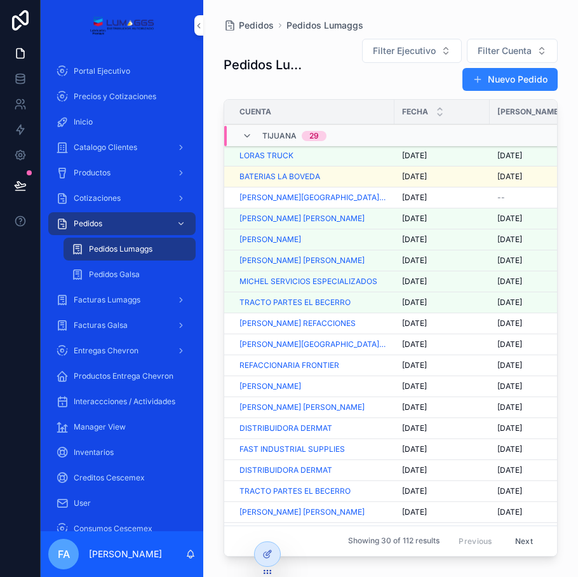
click at [411, 278] on span "[DATE]" at bounding box center [414, 281] width 25 height 10
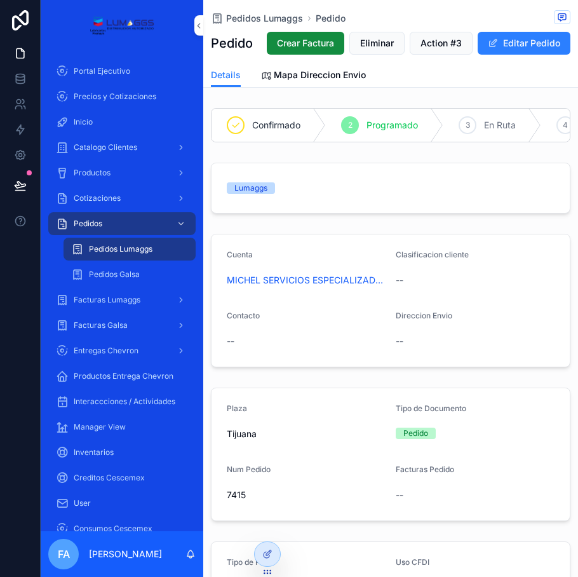
click at [306, 34] on div "Crear Factura Eliminar Action #3 Editar Pedido" at bounding box center [414, 43] width 314 height 24
click at [334, 45] on span "Crear Factura" at bounding box center [305, 43] width 57 height 13
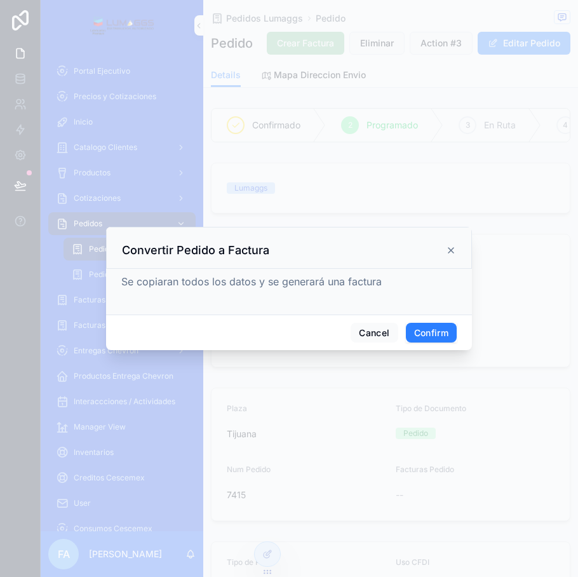
click at [433, 326] on button "Confirm" at bounding box center [431, 333] width 51 height 20
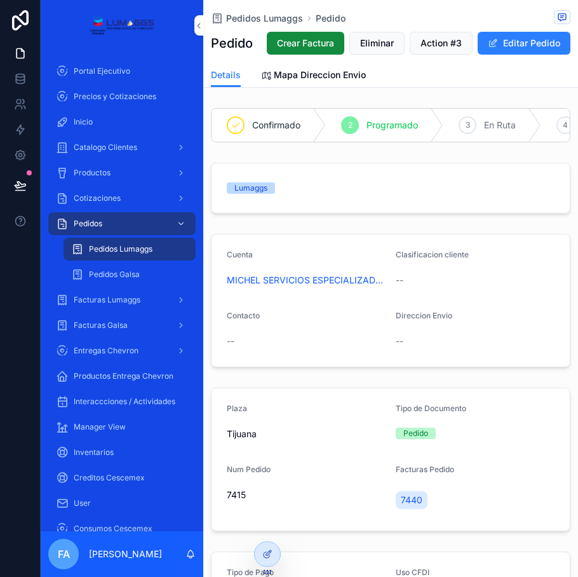
click at [255, 24] on span "Pedidos Lumaggs" at bounding box center [264, 18] width 77 height 13
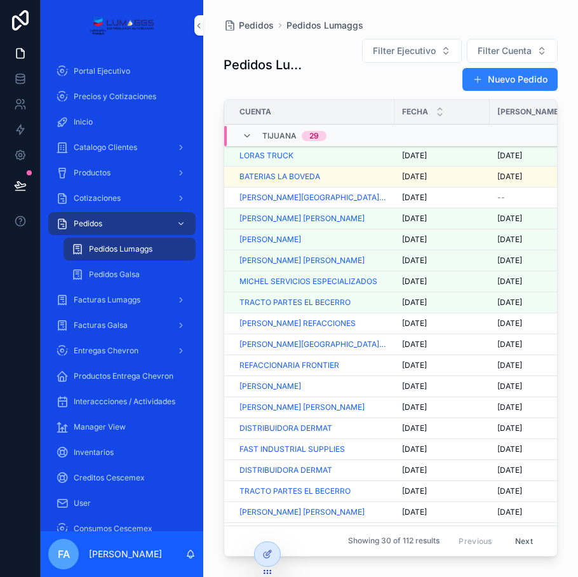
click at [415, 217] on span "[DATE]" at bounding box center [414, 218] width 25 height 10
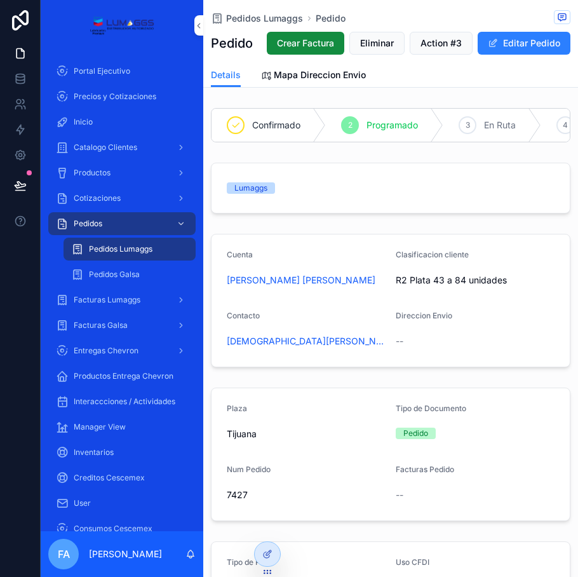
click at [334, 40] on span "Crear Factura" at bounding box center [305, 43] width 57 height 13
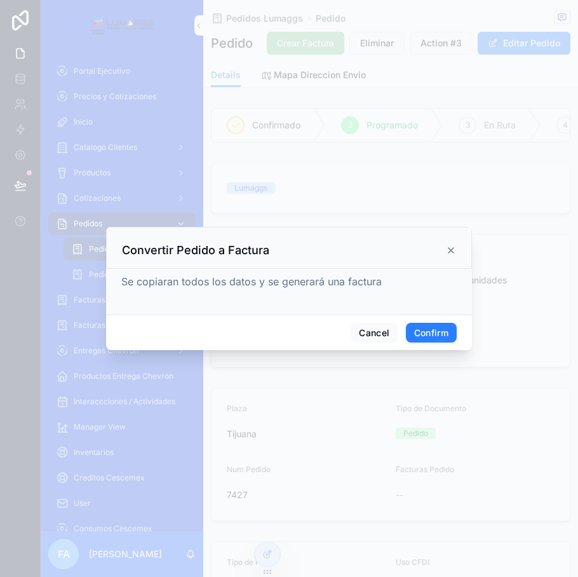
click at [432, 326] on button "Confirm" at bounding box center [431, 333] width 51 height 20
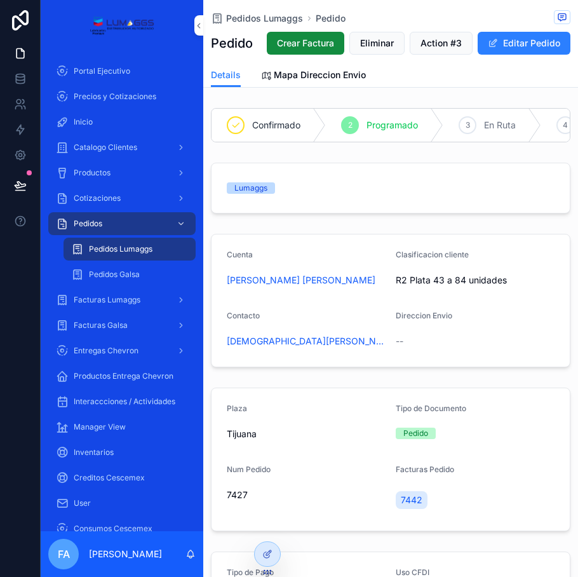
click at [246, 24] on span "Pedidos Lumaggs" at bounding box center [264, 18] width 77 height 13
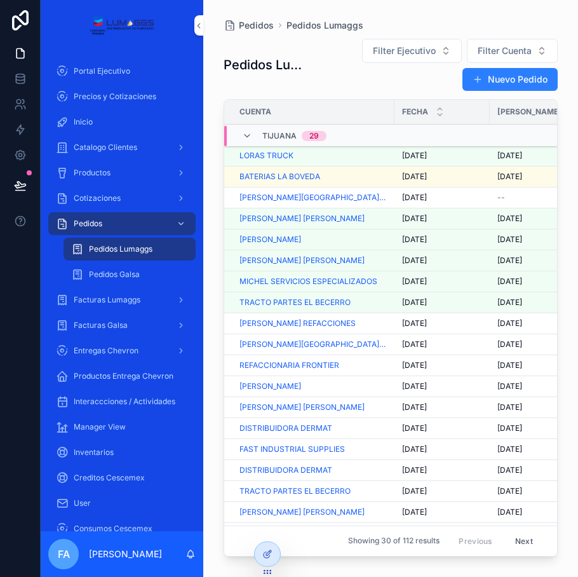
click at [409, 179] on span "[DATE]" at bounding box center [414, 177] width 25 height 10
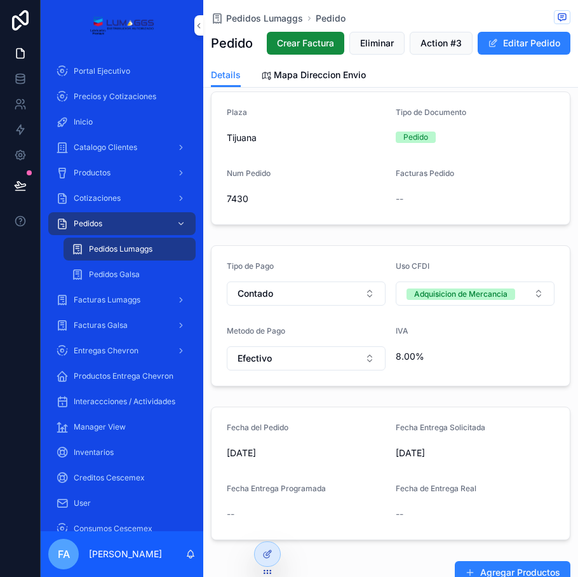
scroll to position [318, 0]
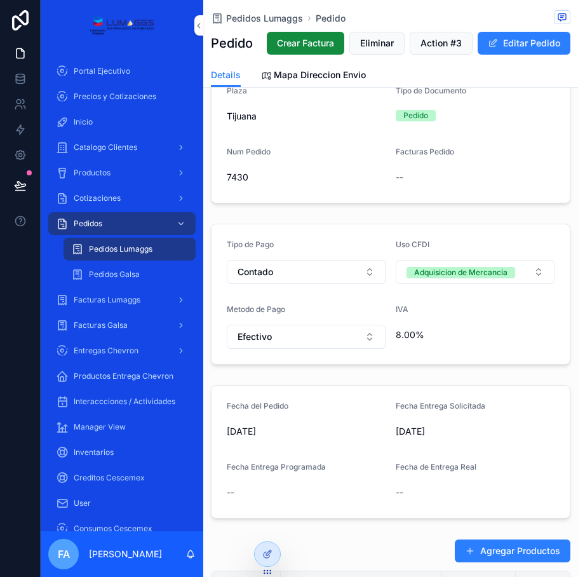
click at [521, 55] on button "Editar Pedido" at bounding box center [524, 43] width 93 height 23
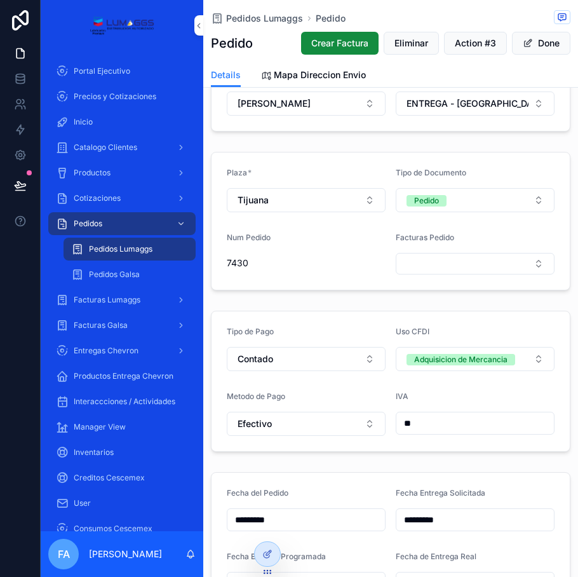
scroll to position [0, 0]
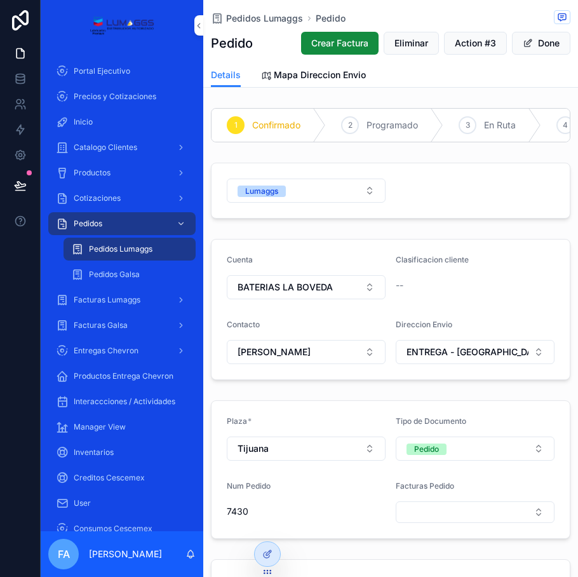
click at [340, 45] on span "Crear Factura" at bounding box center [339, 43] width 57 height 13
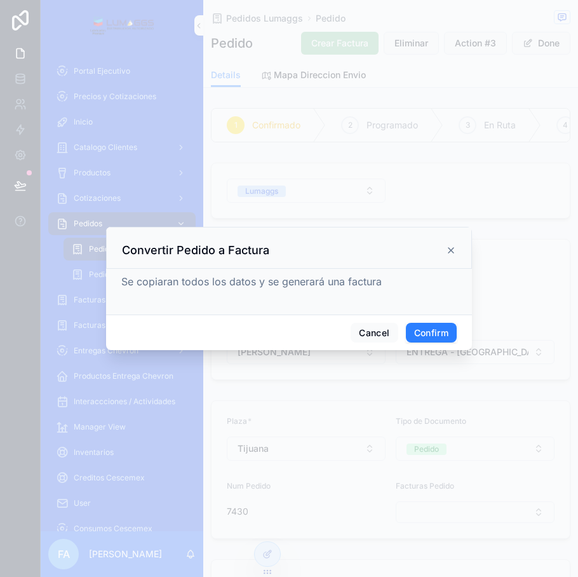
click at [425, 332] on button "Confirm" at bounding box center [431, 333] width 51 height 20
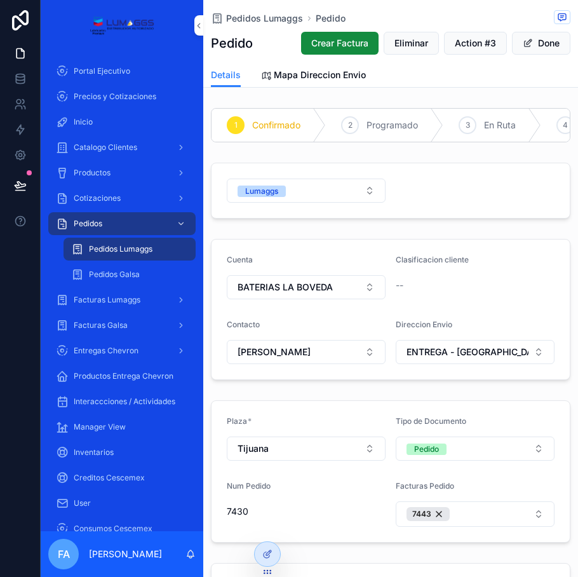
click at [263, 24] on span "Pedidos Lumaggs" at bounding box center [264, 18] width 77 height 13
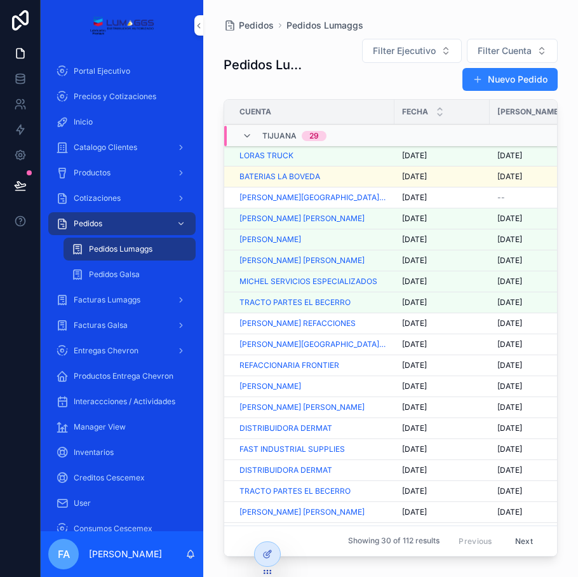
click at [407, 154] on span "[DATE]" at bounding box center [414, 156] width 25 height 10
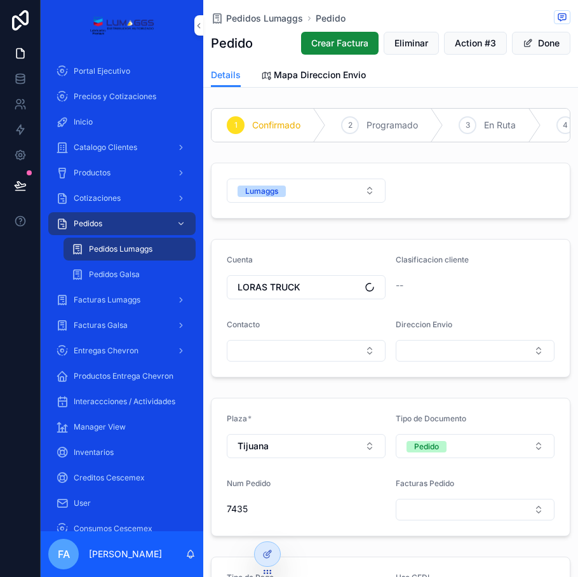
click at [340, 41] on span "Crear Factura" at bounding box center [339, 43] width 57 height 13
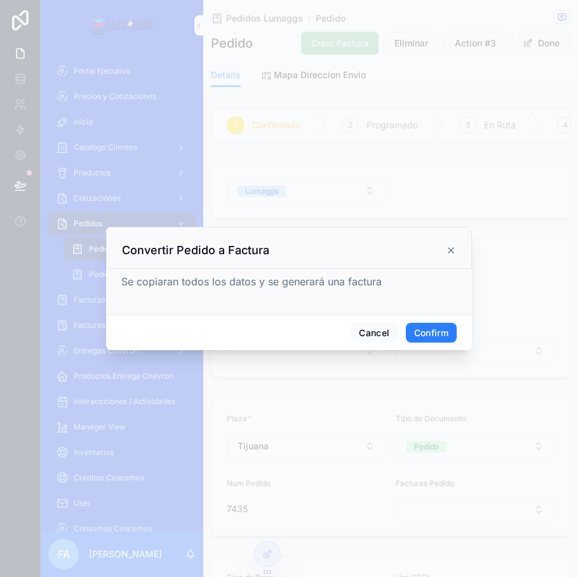
click at [438, 331] on button "Confirm" at bounding box center [431, 333] width 51 height 20
